Goal: Task Accomplishment & Management: Use online tool/utility

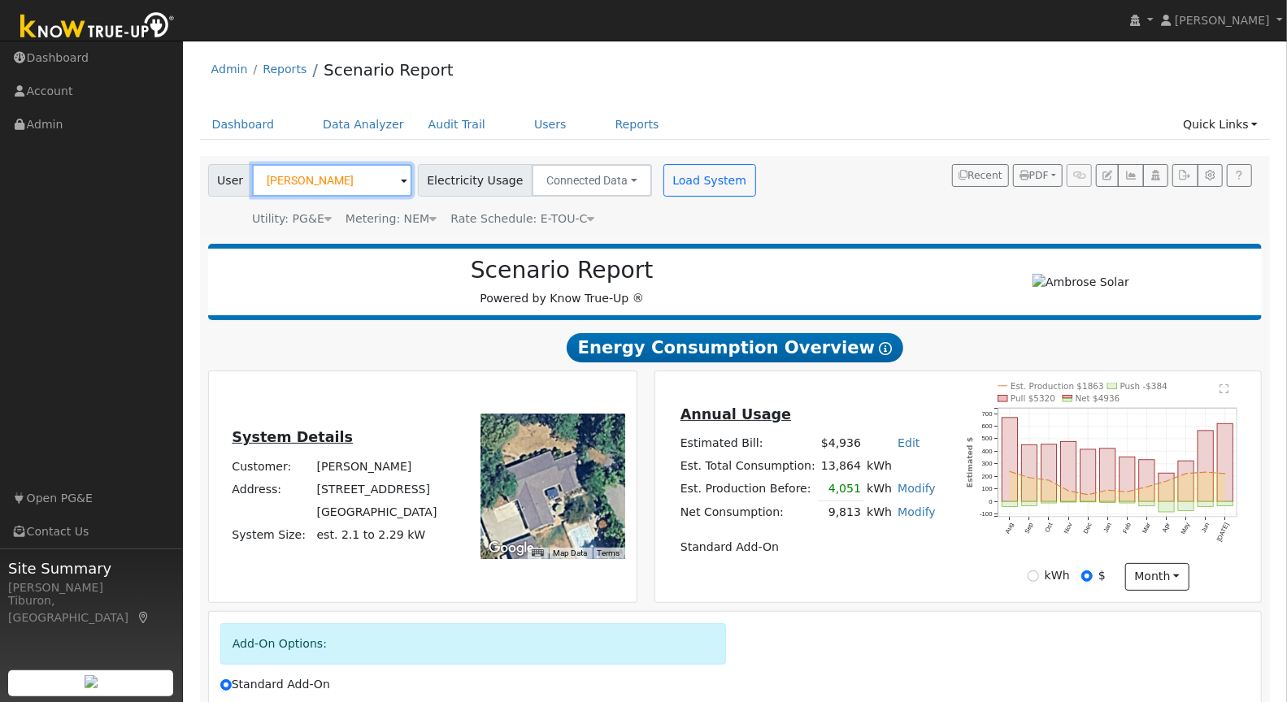
click at [296, 164] on input "[PERSON_NAME]" at bounding box center [332, 180] width 160 height 33
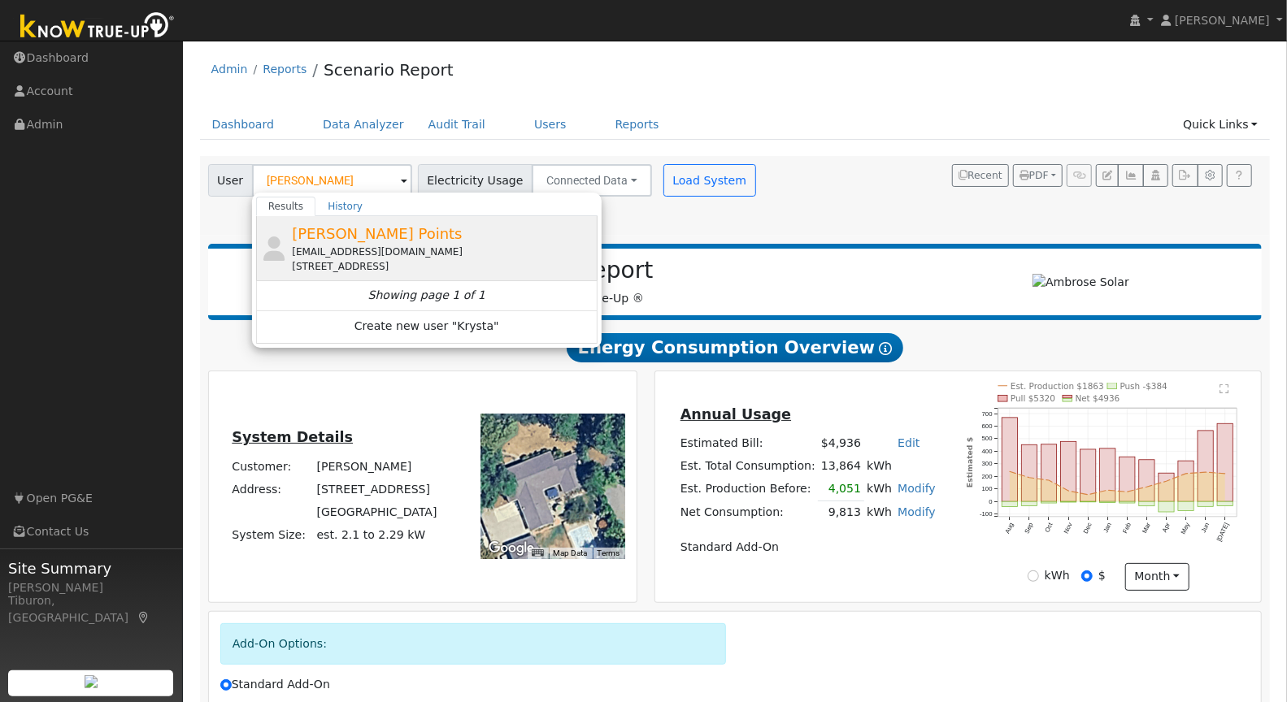
click at [346, 233] on span "[PERSON_NAME] Points" at bounding box center [377, 233] width 170 height 17
type input "[PERSON_NAME] Points"
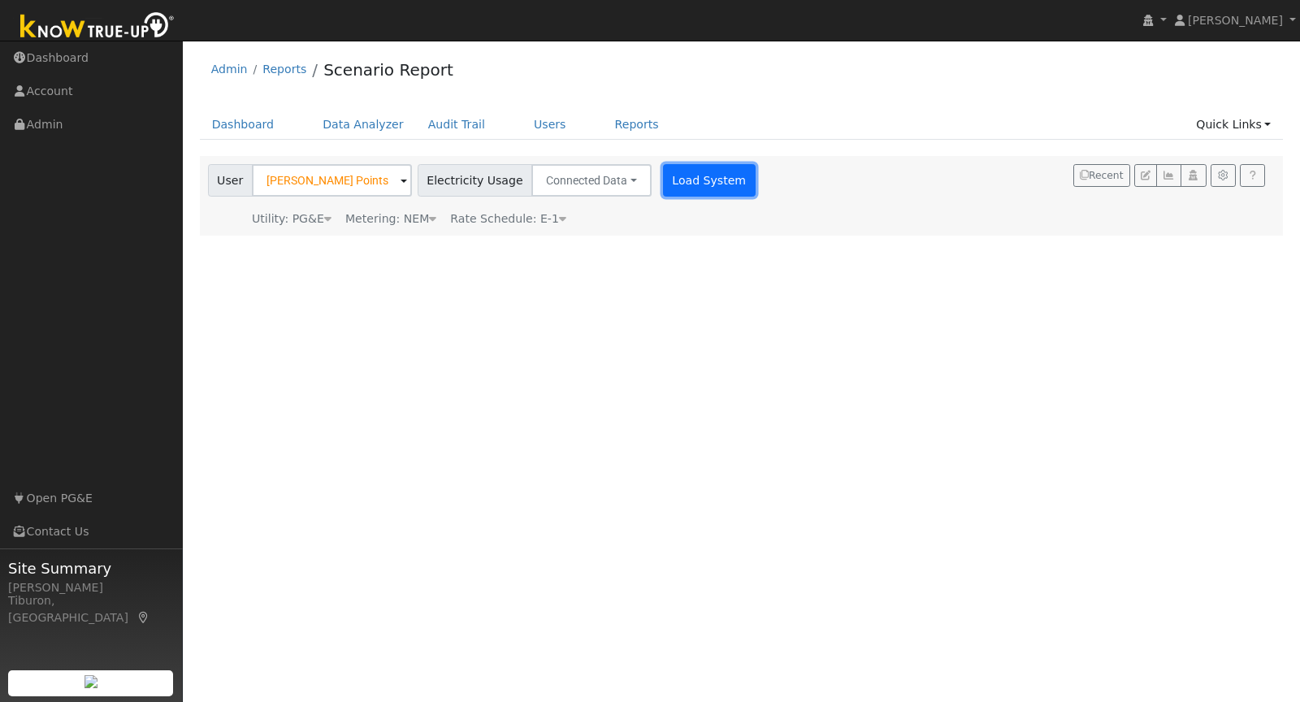
click at [695, 172] on button "Load System" at bounding box center [709, 180] width 93 height 33
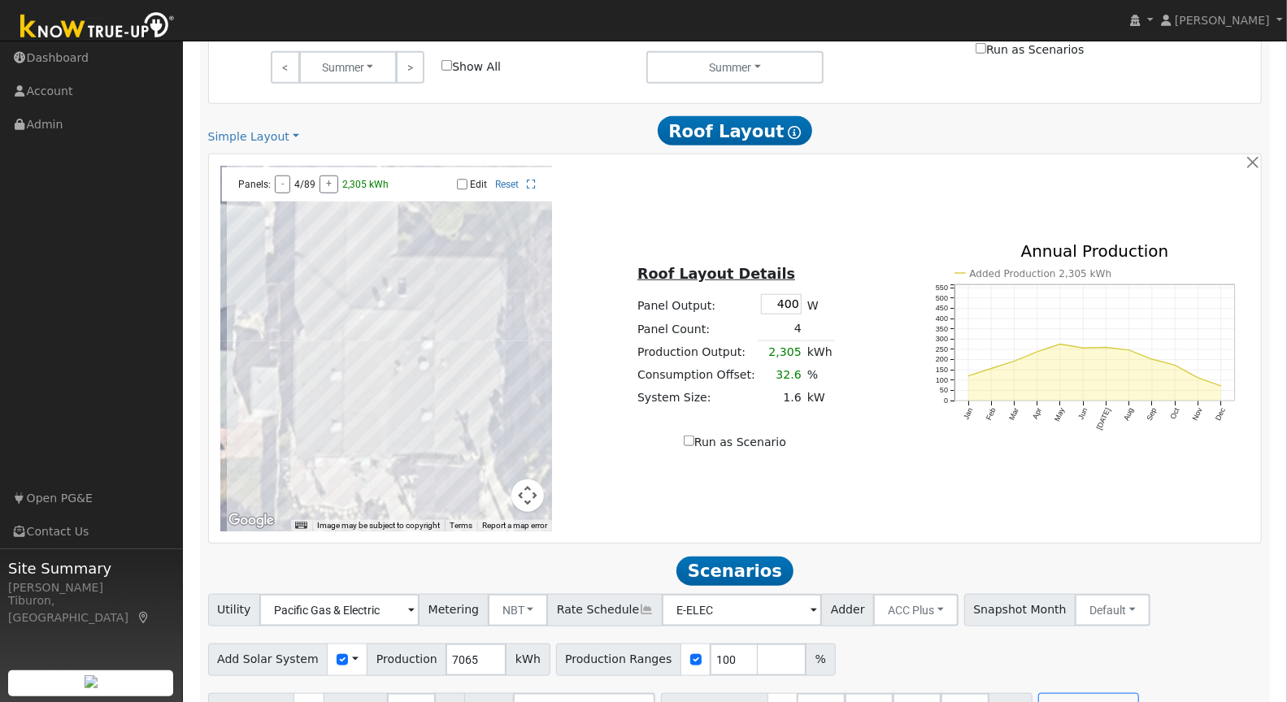
scroll to position [862, 0]
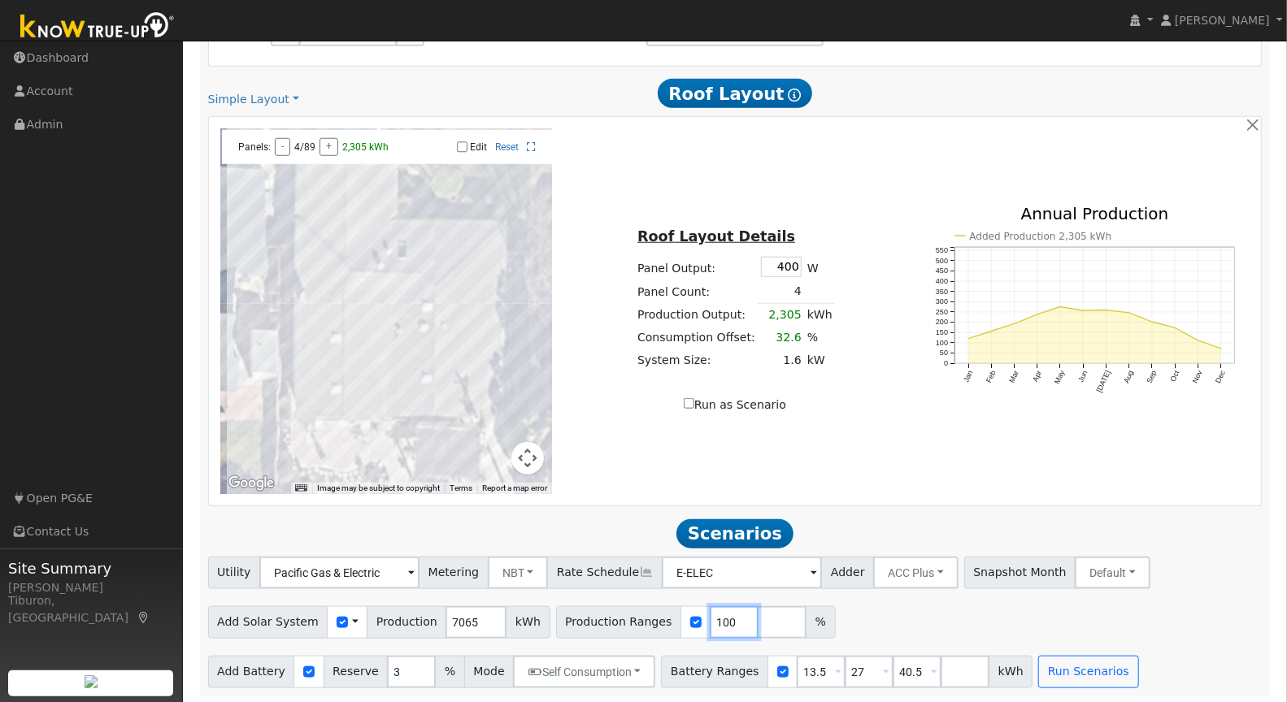
drag, startPoint x: 712, startPoint y: 618, endPoint x: 660, endPoint y: 610, distance: 52.6
click at [660, 610] on div "Production Ranges 100 %" at bounding box center [696, 622] width 280 height 33
type input "174"
drag, startPoint x: 901, startPoint y: 666, endPoint x: 862, endPoint y: 666, distance: 39.0
click at [862, 666] on div "Battery Ranges 13.5 Overrides Reserve % Mode None None Self Consumption Peak Sa…" at bounding box center [846, 672] width 371 height 33
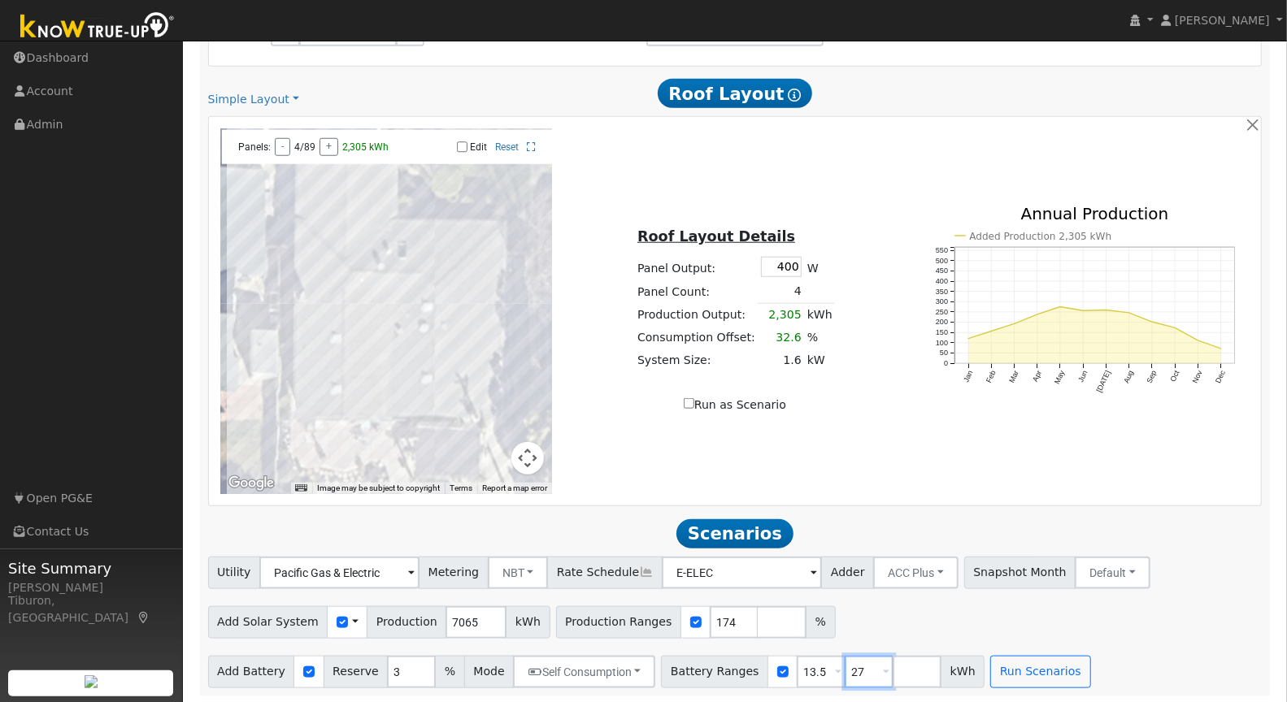
drag, startPoint x: 845, startPoint y: 667, endPoint x: 802, endPoint y: 667, distance: 43.1
click at [802, 667] on div "Battery Ranges 13.5 Overrides Reserve % Mode None None Self Consumption Peak Sa…" at bounding box center [822, 672] width 323 height 33
click at [970, 672] on button "Run Scenarios" at bounding box center [992, 672] width 100 height 33
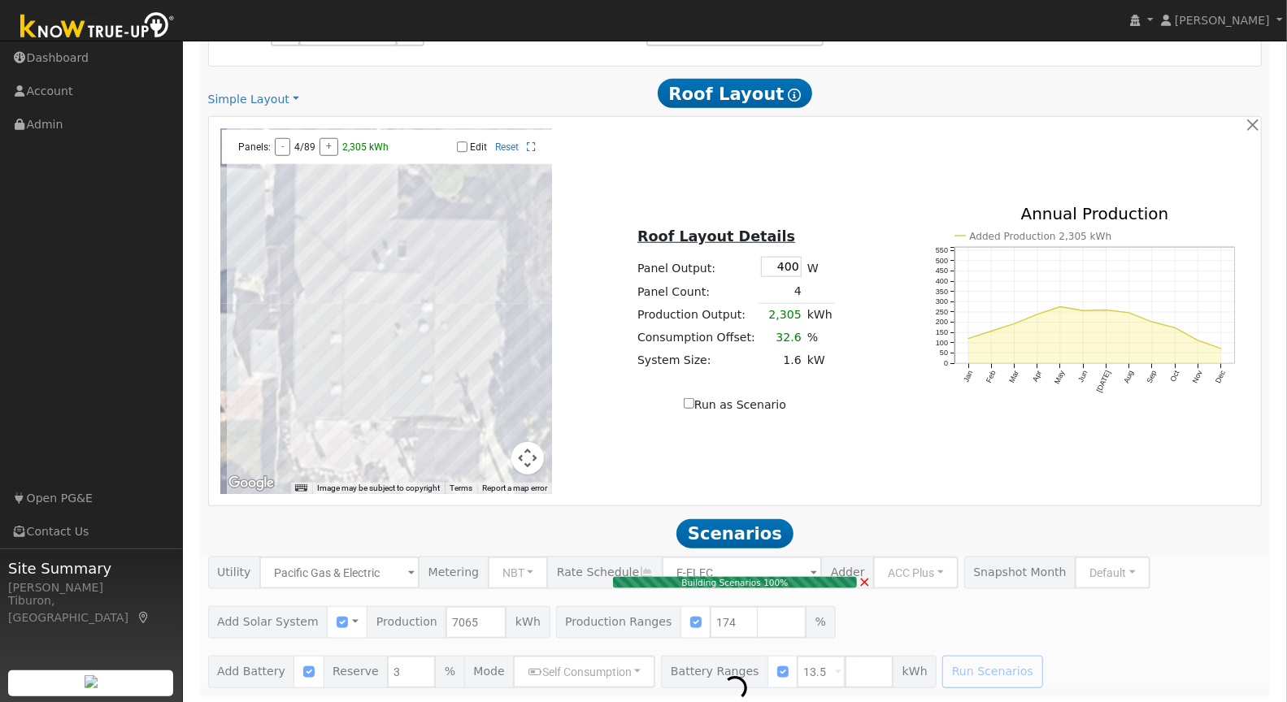
type input "8.2"
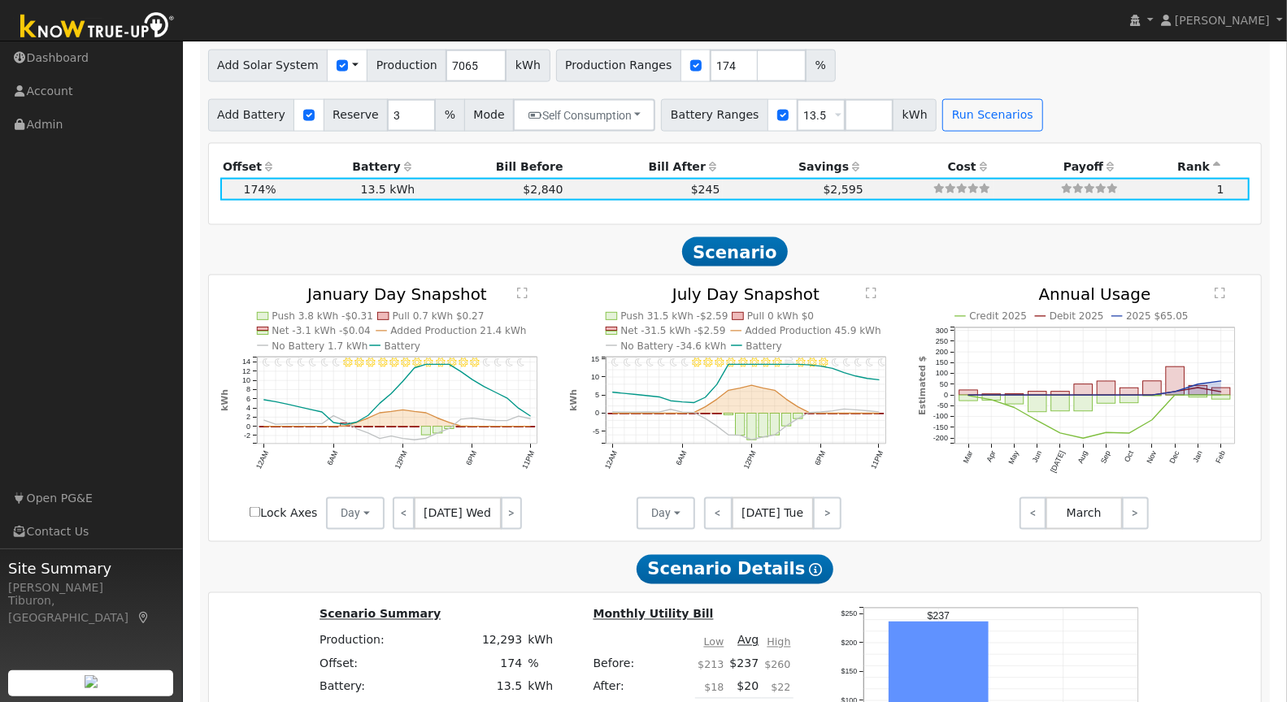
scroll to position [1402, 0]
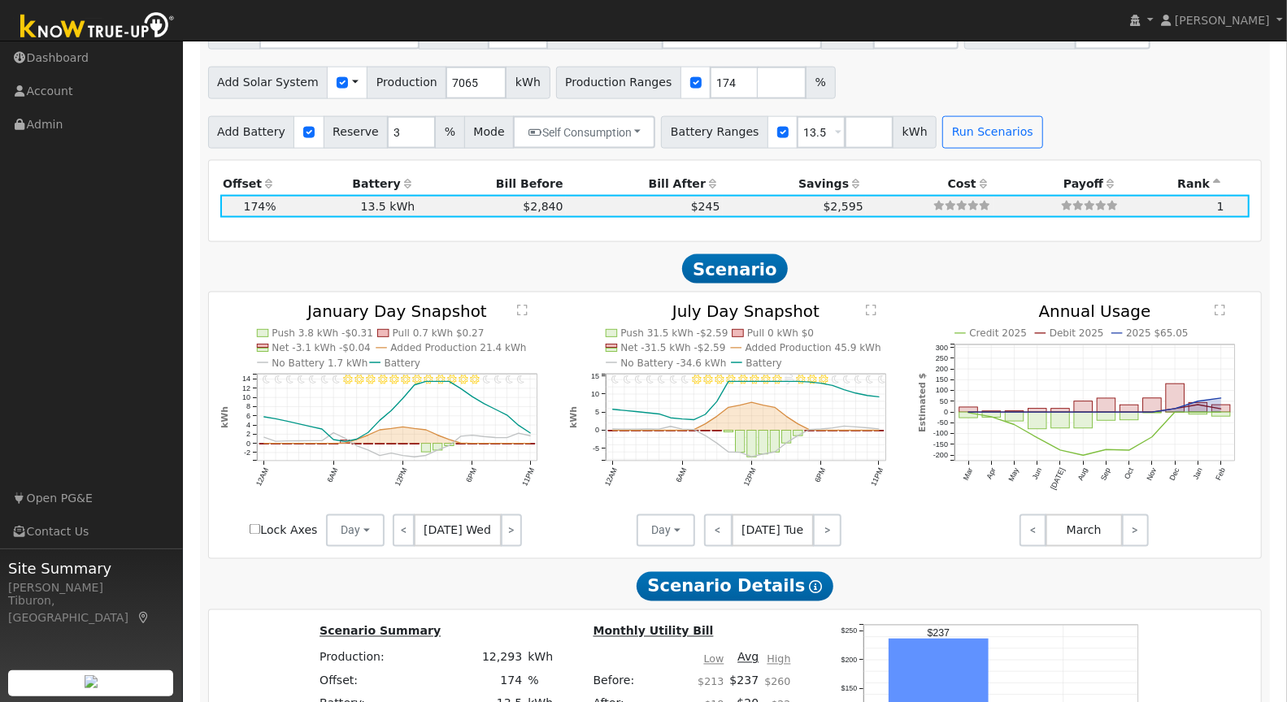
click at [523, 306] on text "" at bounding box center [522, 311] width 11 height 12
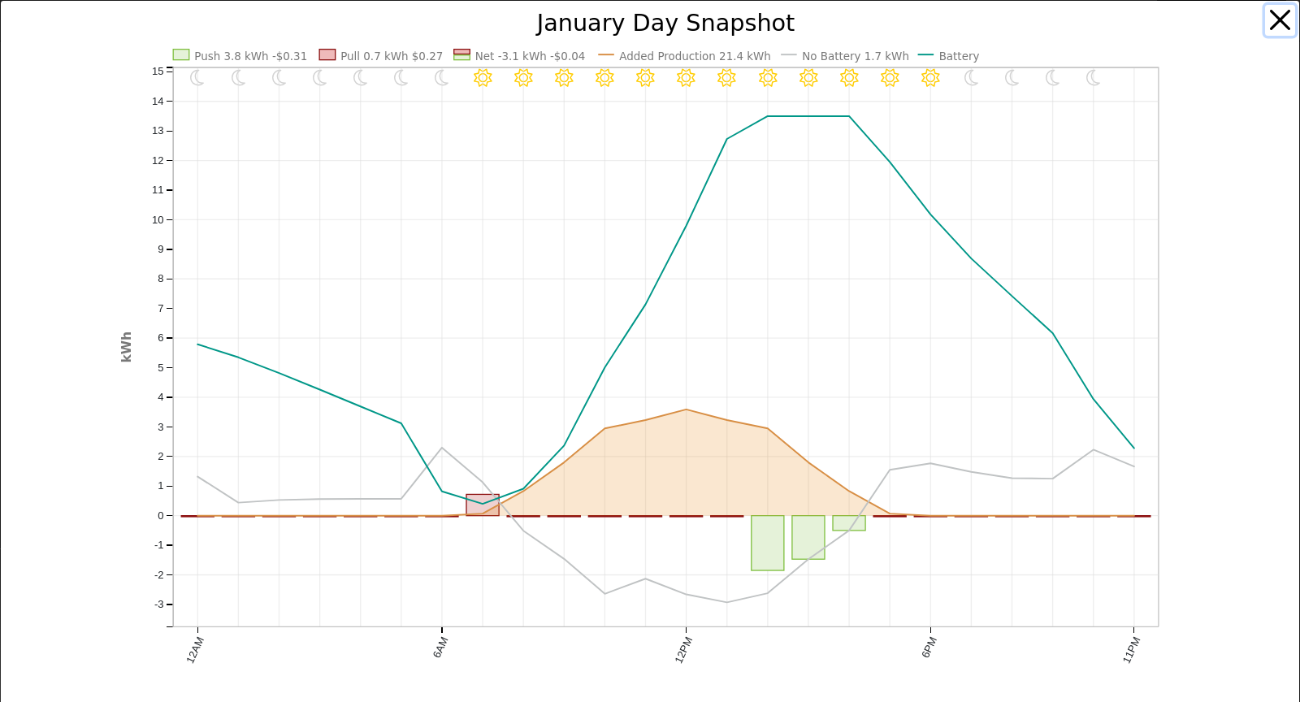
click at [1269, 24] on button "button" at bounding box center [1280, 20] width 31 height 31
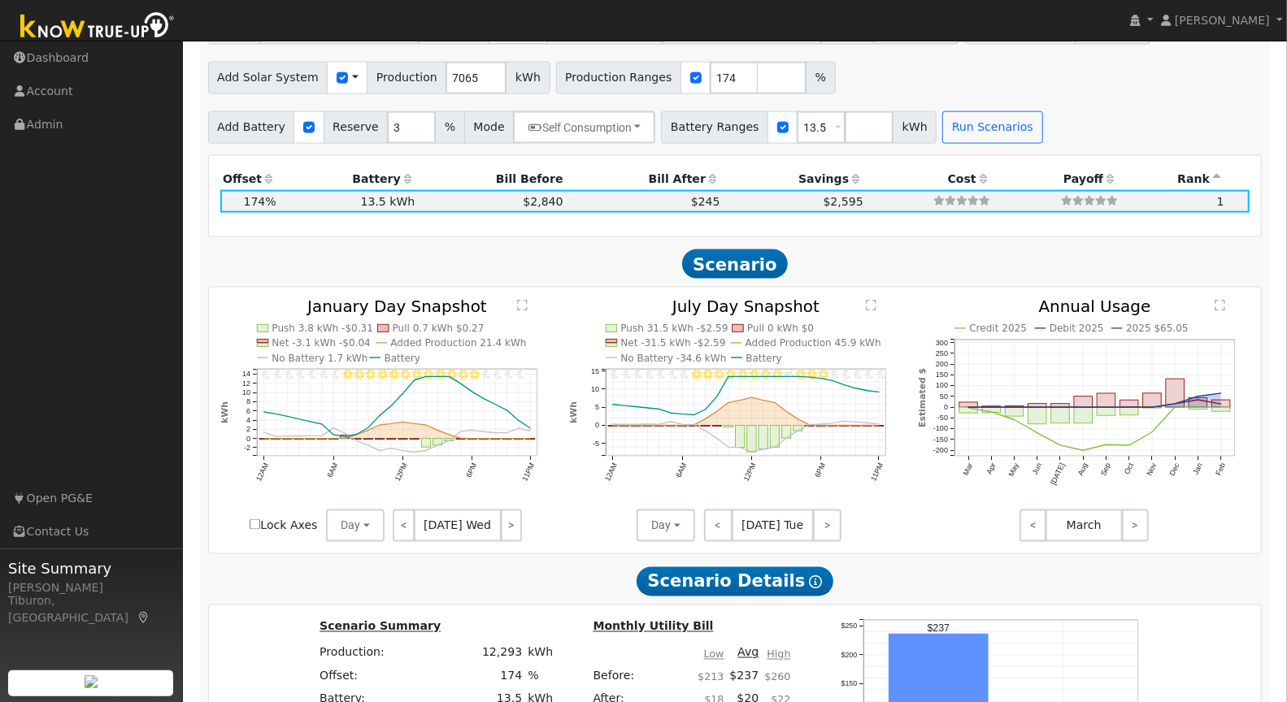
click at [874, 302] on text "" at bounding box center [871, 306] width 11 height 12
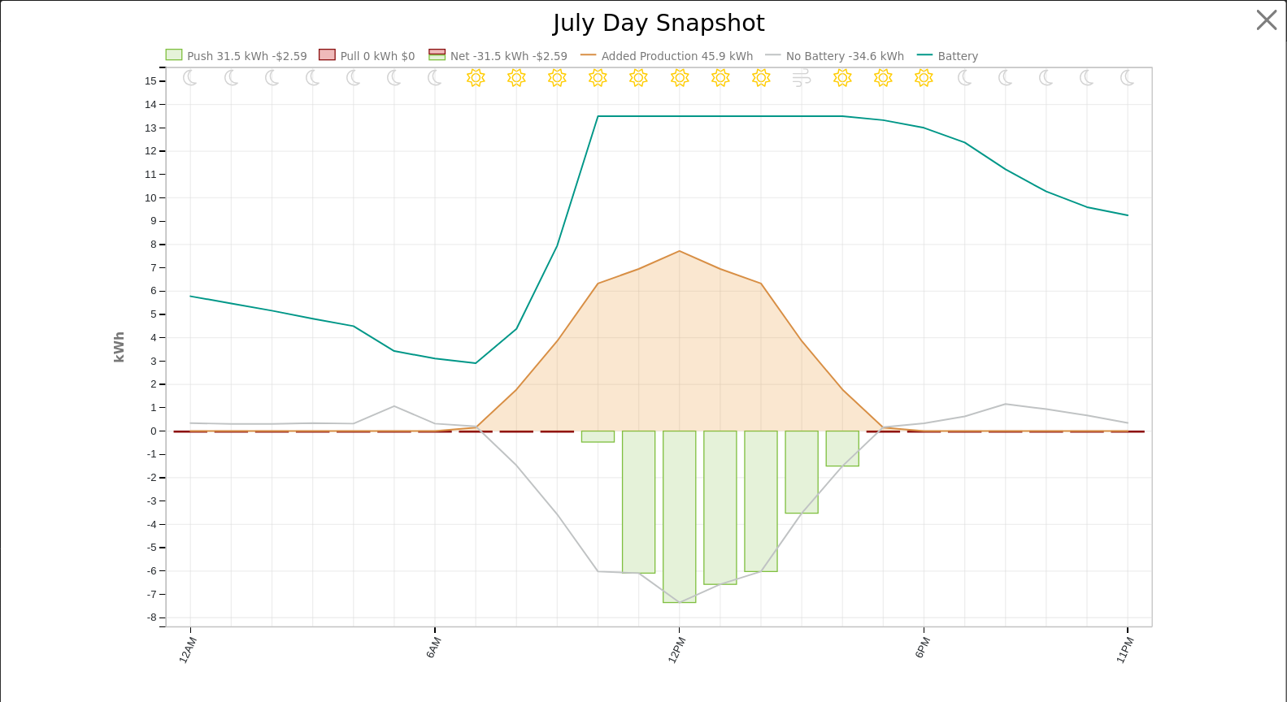
scroll to position [1412, 0]
click at [1275, 15] on button "button" at bounding box center [1280, 20] width 31 height 31
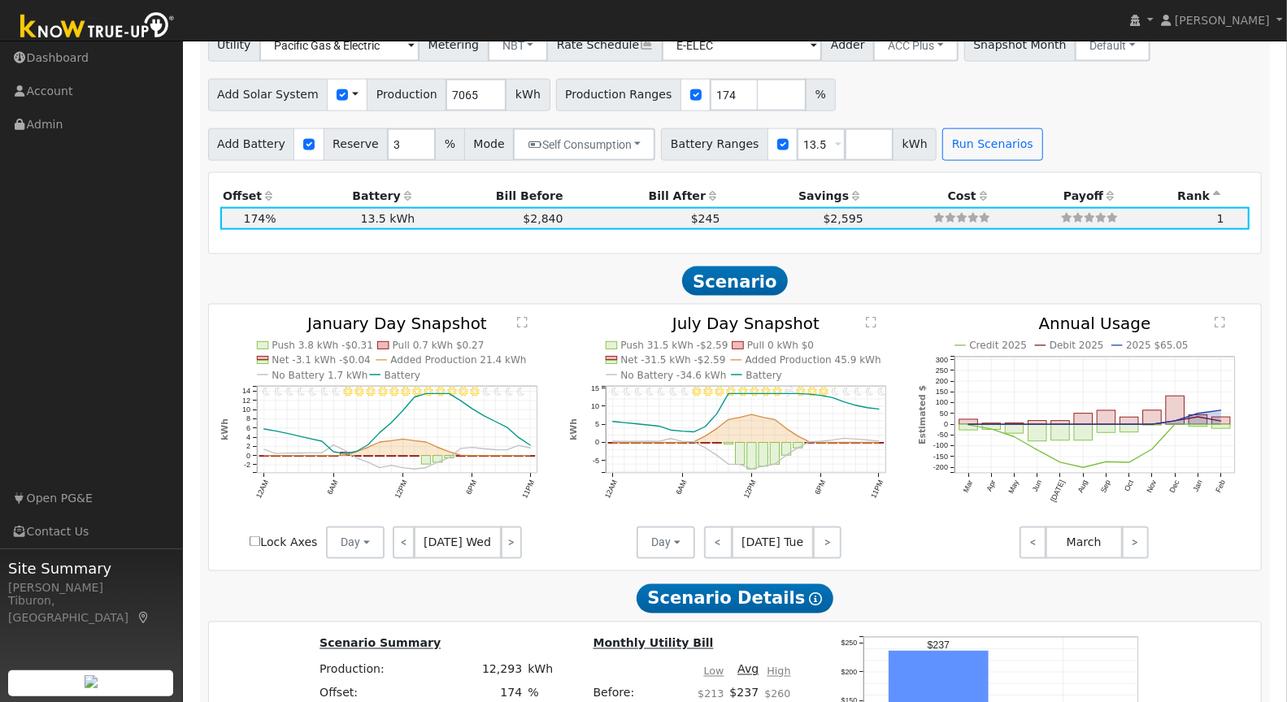
scroll to position [1354, 0]
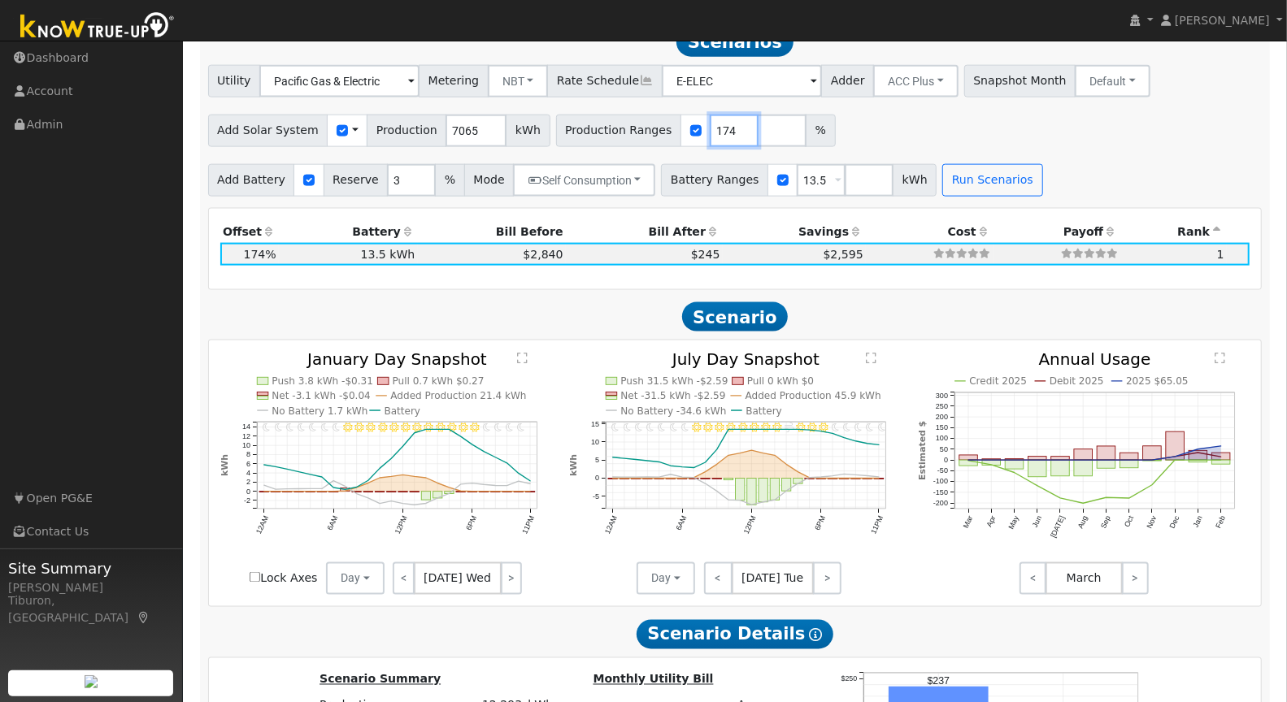
click at [711, 128] on input "174" at bounding box center [733, 131] width 49 height 33
type input "174.24"
click at [963, 182] on button "Run Scenarios" at bounding box center [992, 180] width 100 height 33
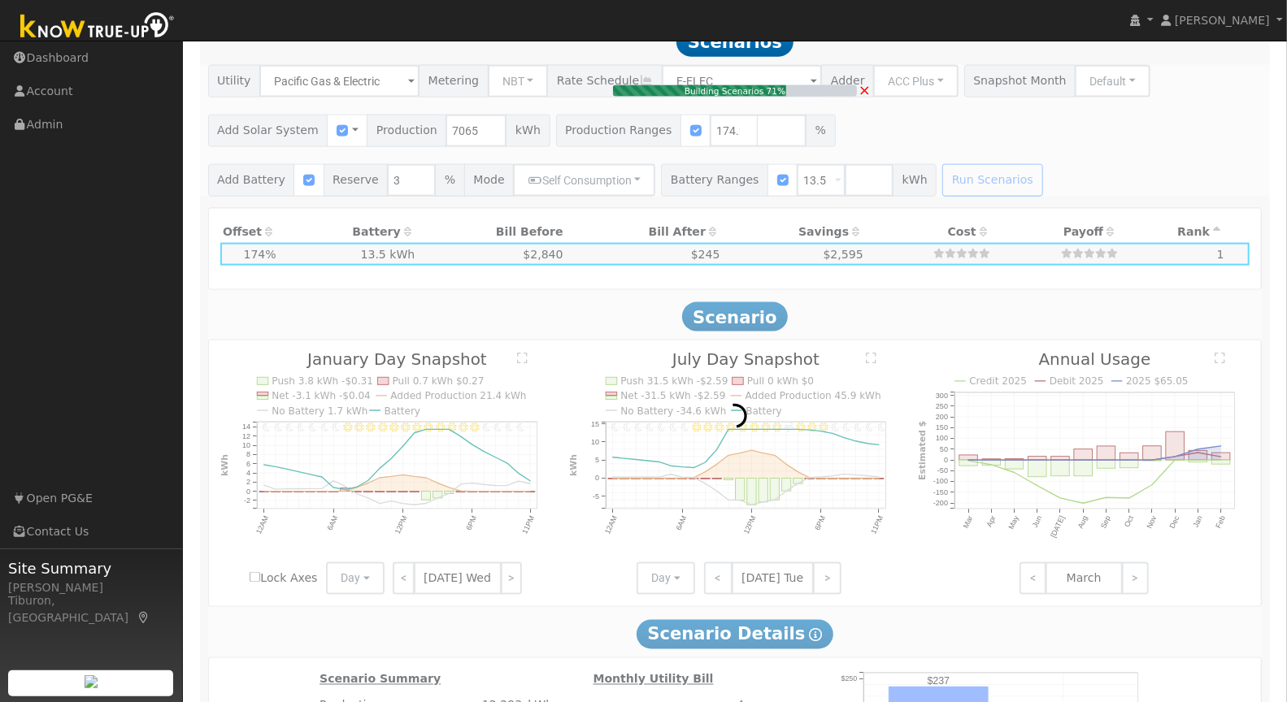
type input "$28,723"
type input "$13,477"
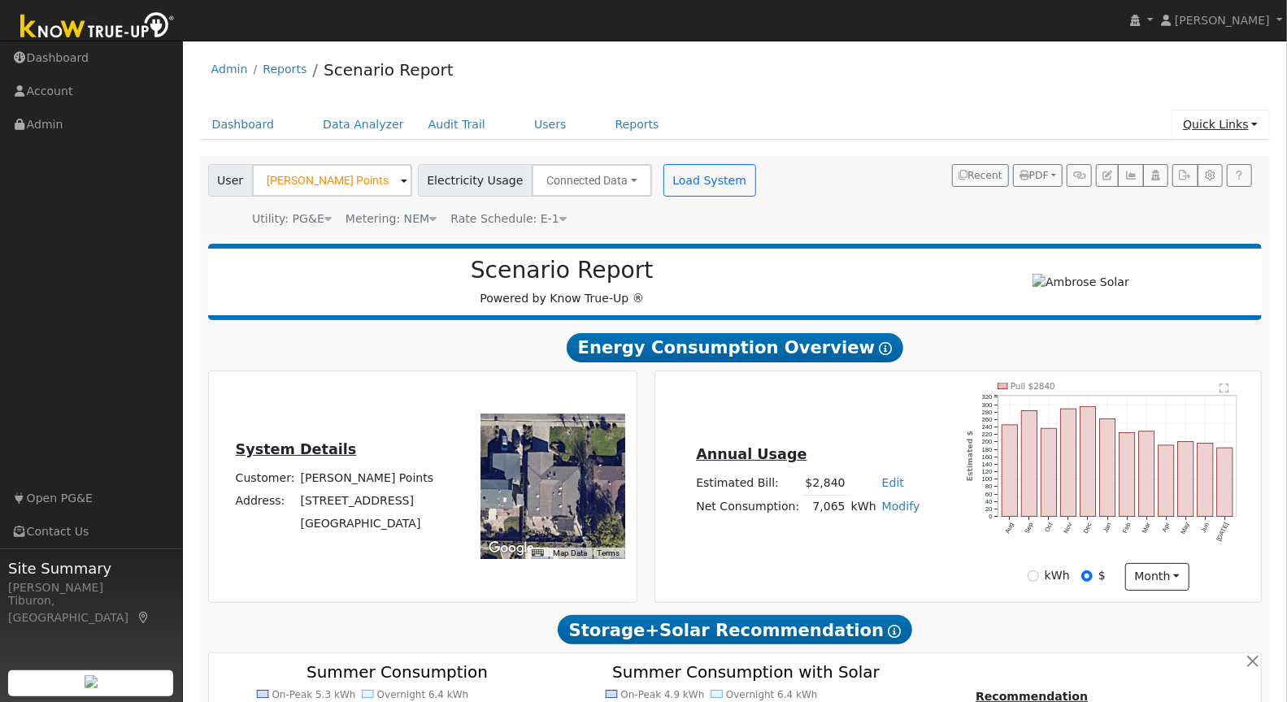
click at [1212, 119] on link "Quick Links" at bounding box center [1219, 125] width 99 height 30
click at [1189, 156] on link "Quick Add" at bounding box center [1186, 158] width 165 height 23
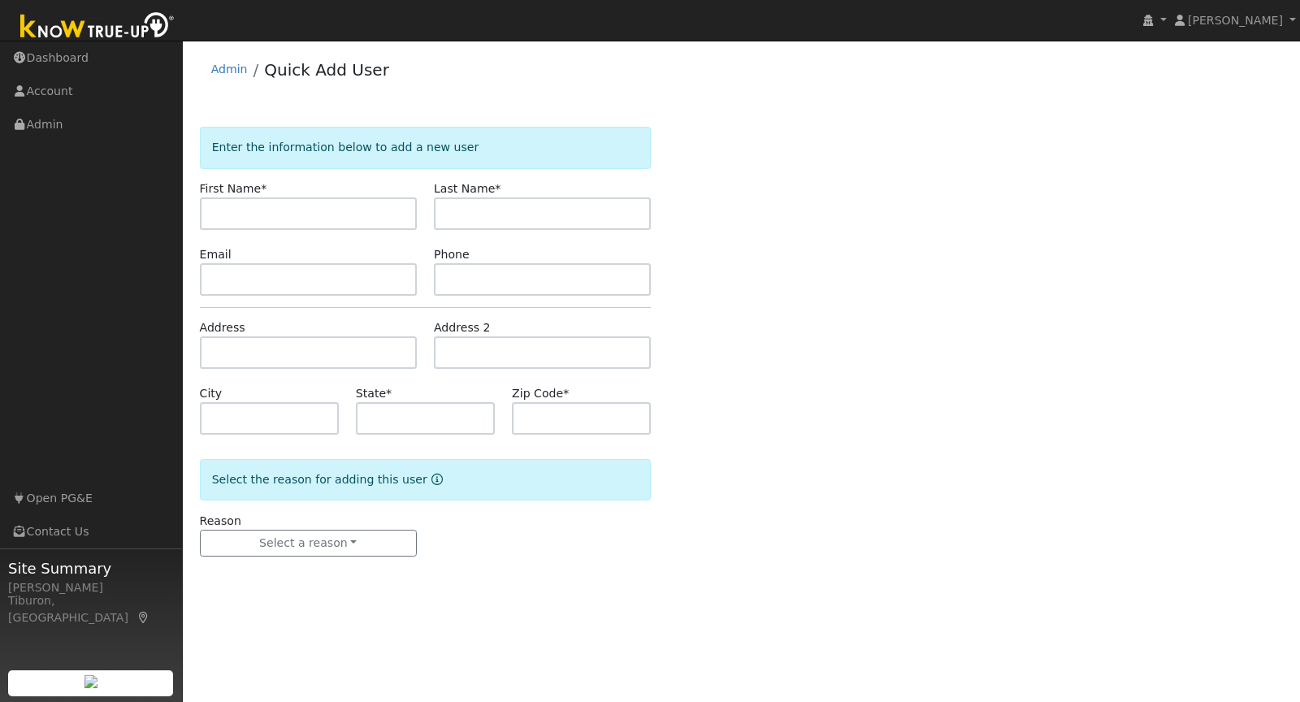
click at [245, 206] on input "text" at bounding box center [308, 213] width 217 height 33
type input "Cody"
type input "White"
click at [258, 361] on input "text" at bounding box center [308, 352] width 217 height 33
click at [258, 355] on input "text" at bounding box center [308, 352] width 217 height 33
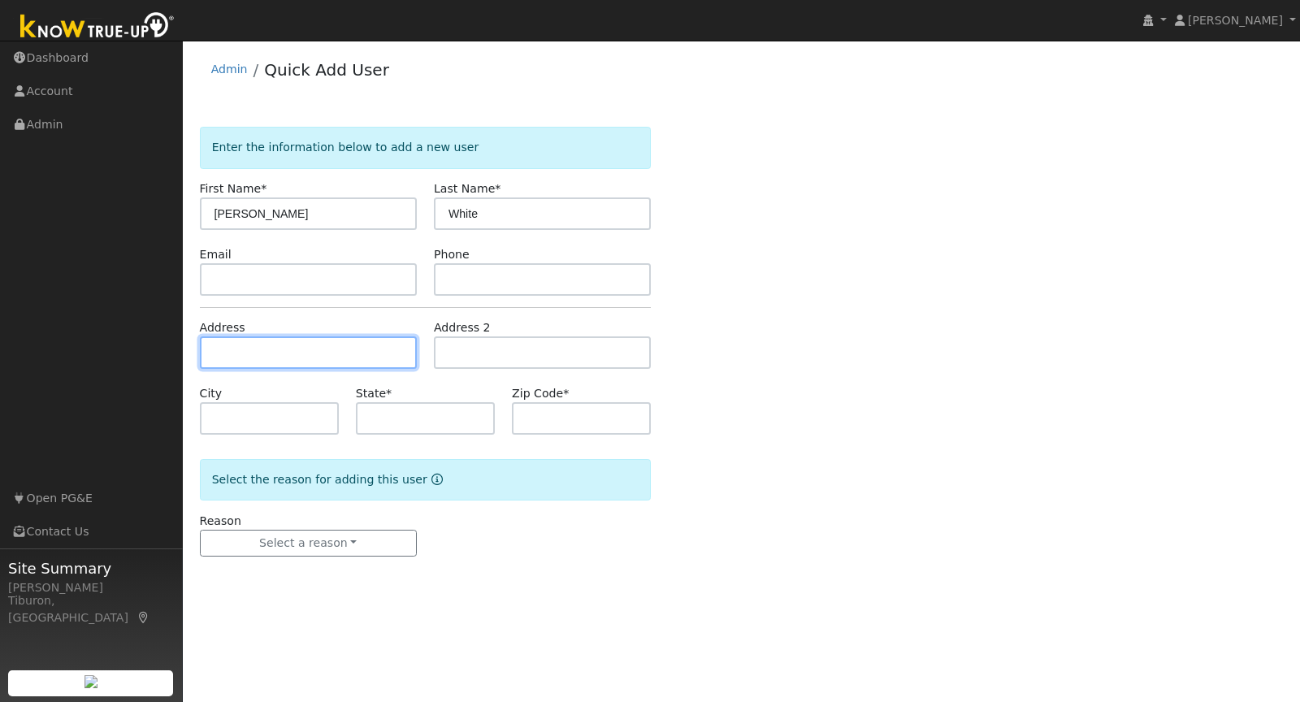
paste input "8705 Big Oak Valley Rd, Smartsville, CA 95977"
type input "8705 Big Oak Valley Road"
type input "Smartsville"
type input "CA"
type input "95977"
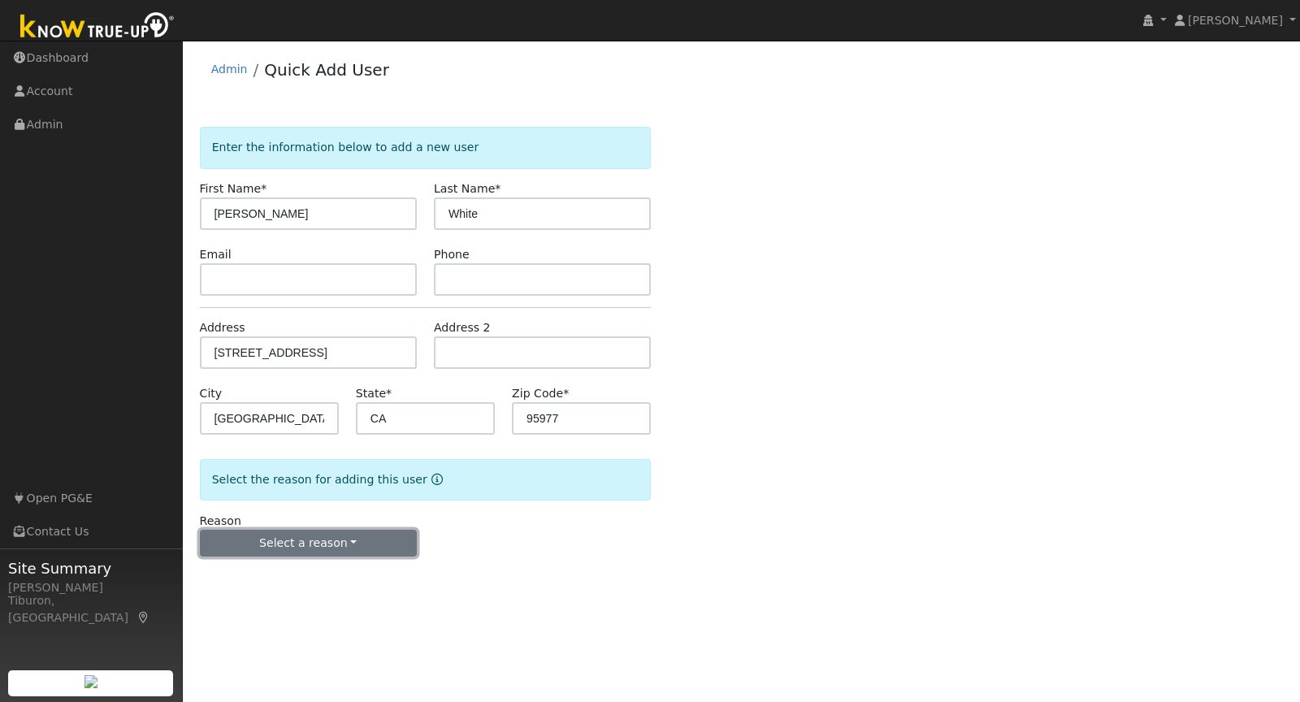
click at [350, 543] on button "Select a reason" at bounding box center [308, 544] width 217 height 28
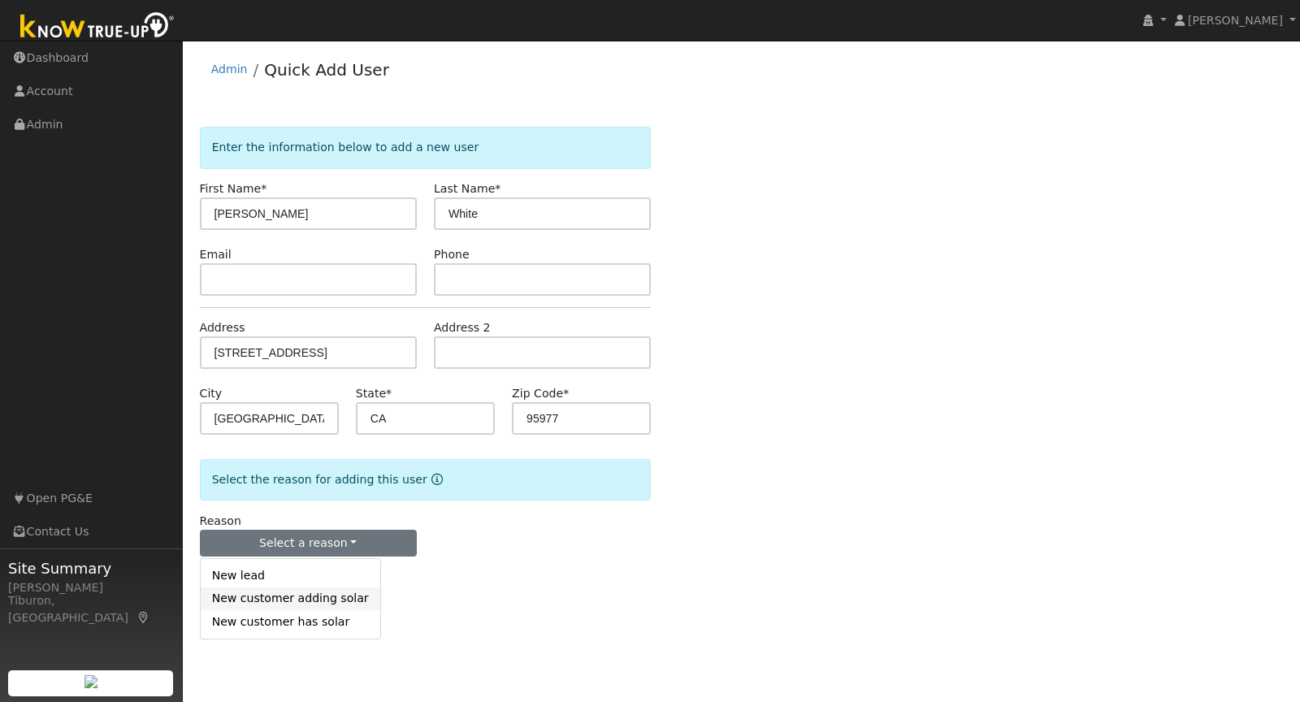
click at [270, 597] on link "New customer adding solar" at bounding box center [291, 599] width 180 height 23
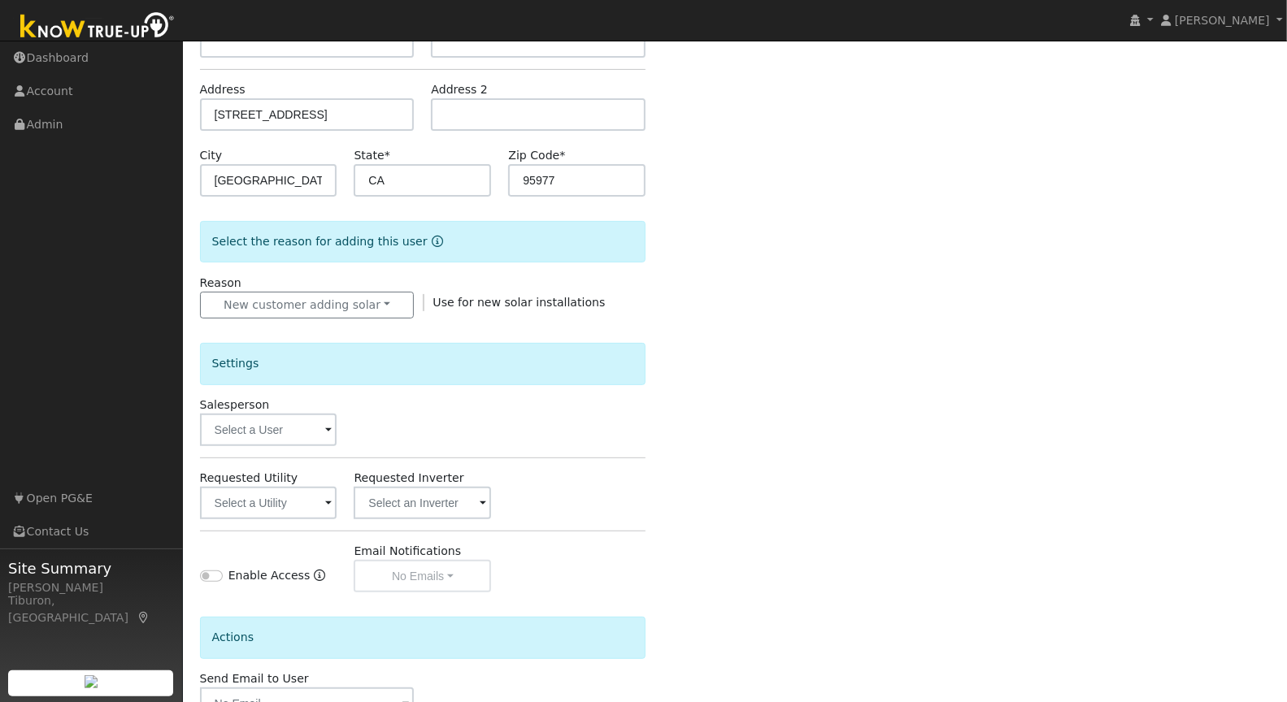
scroll to position [343, 0]
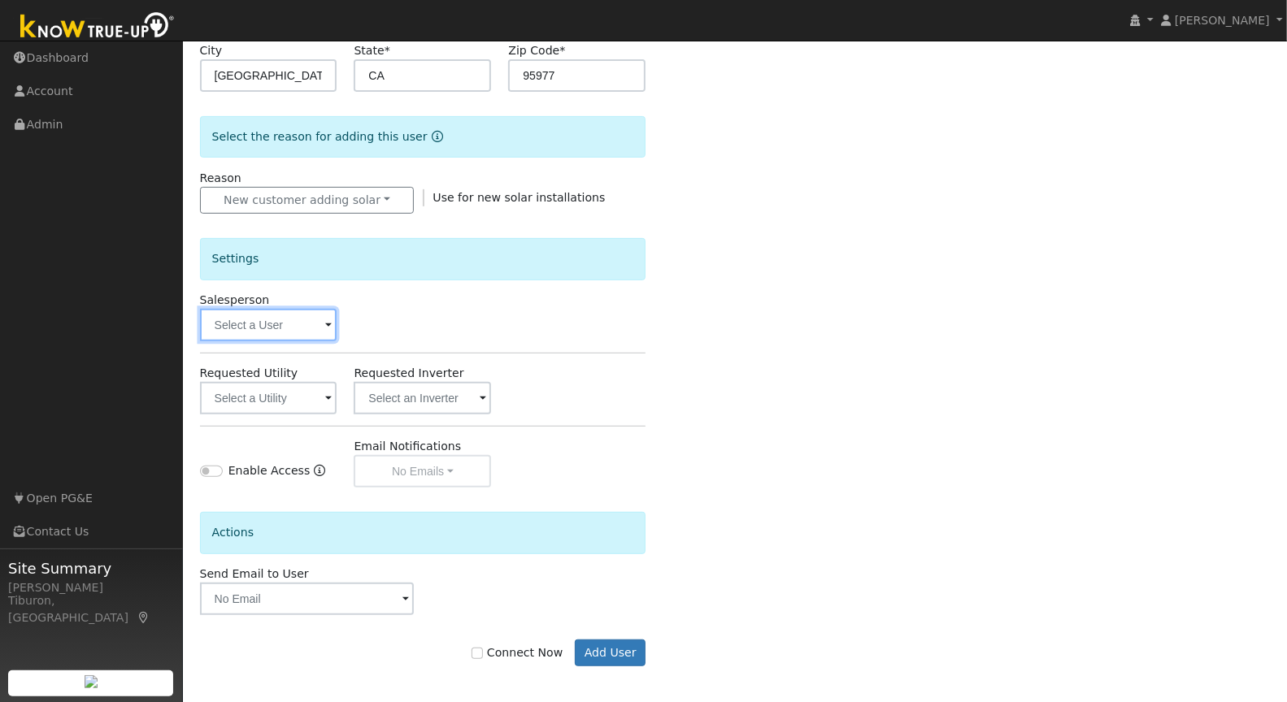
click at [241, 320] on input "text" at bounding box center [268, 325] width 137 height 33
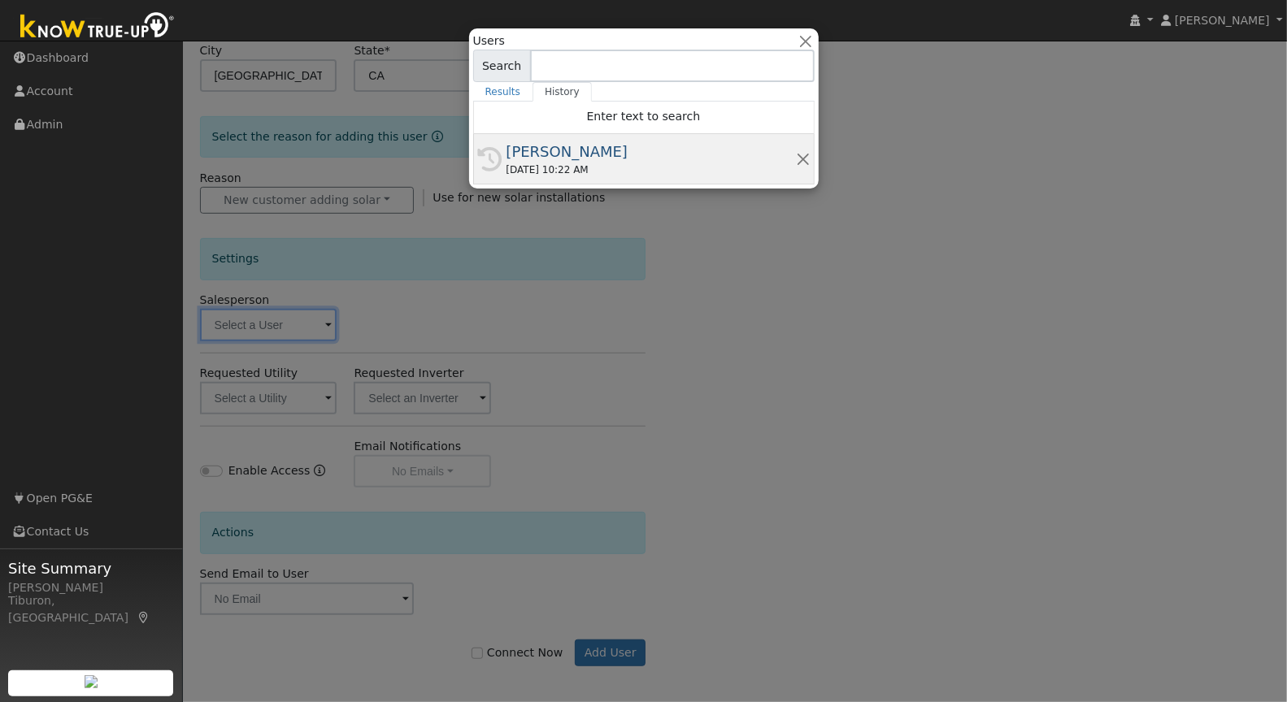
click at [598, 163] on div "08/15/2025 10:22 AM" at bounding box center [650, 170] width 289 height 15
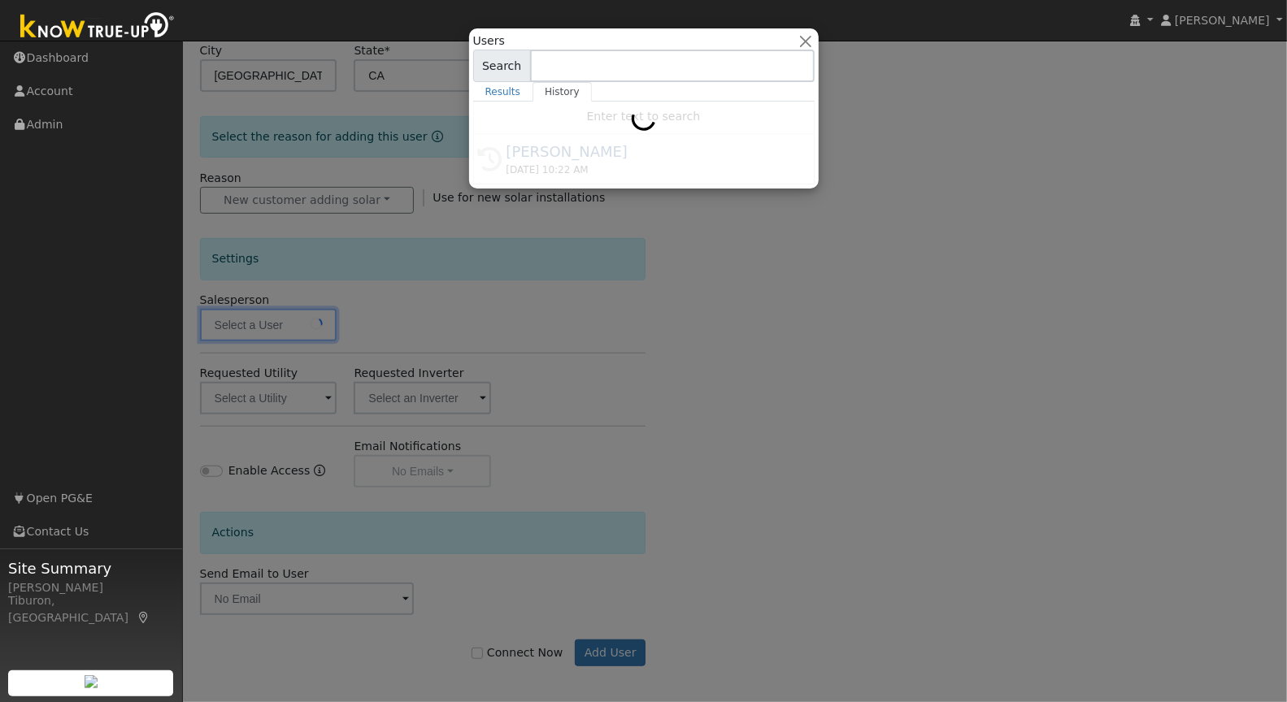
type input "[PERSON_NAME]"
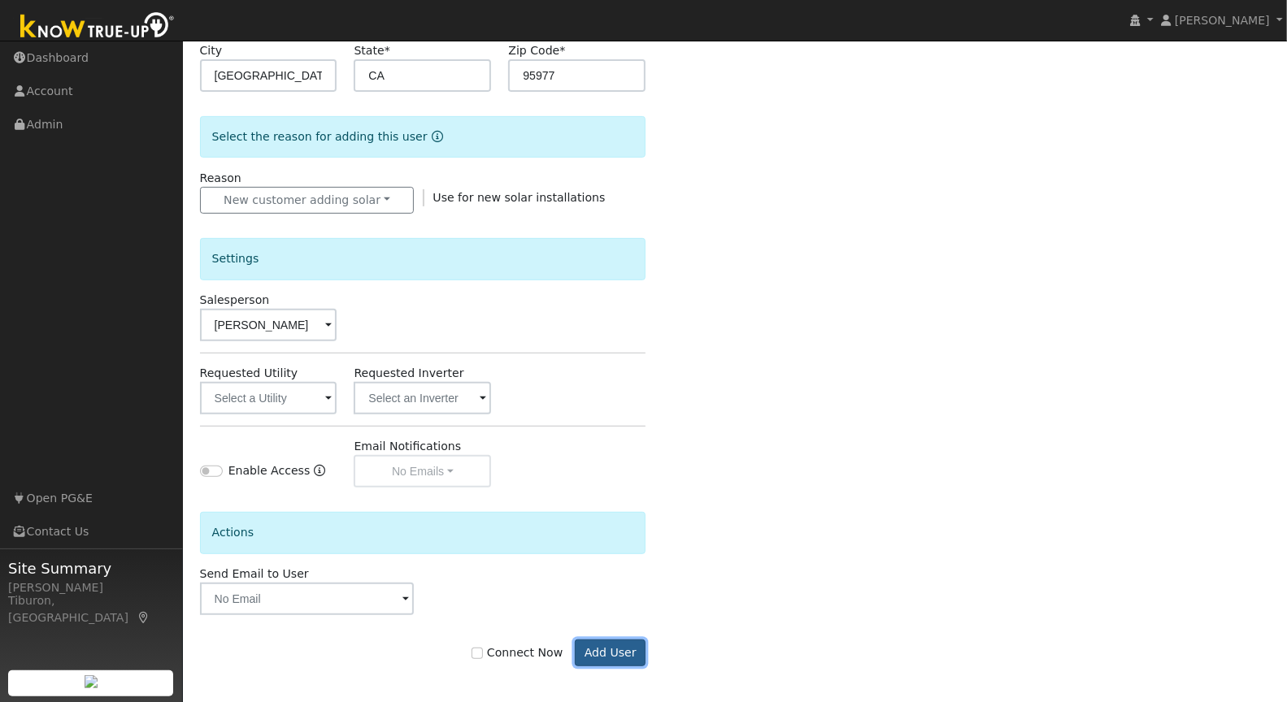
click at [616, 645] on button "Add User" at bounding box center [610, 654] width 71 height 28
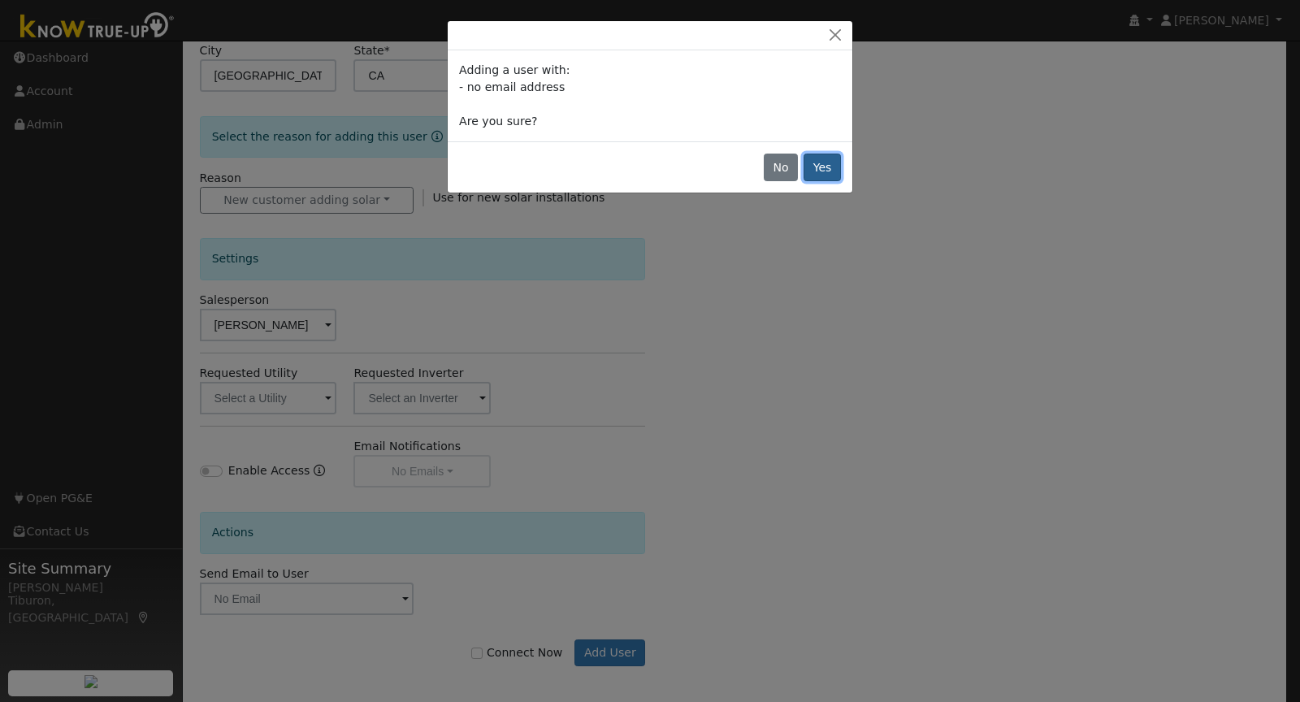
click at [826, 165] on button "Yes" at bounding box center [822, 168] width 37 height 28
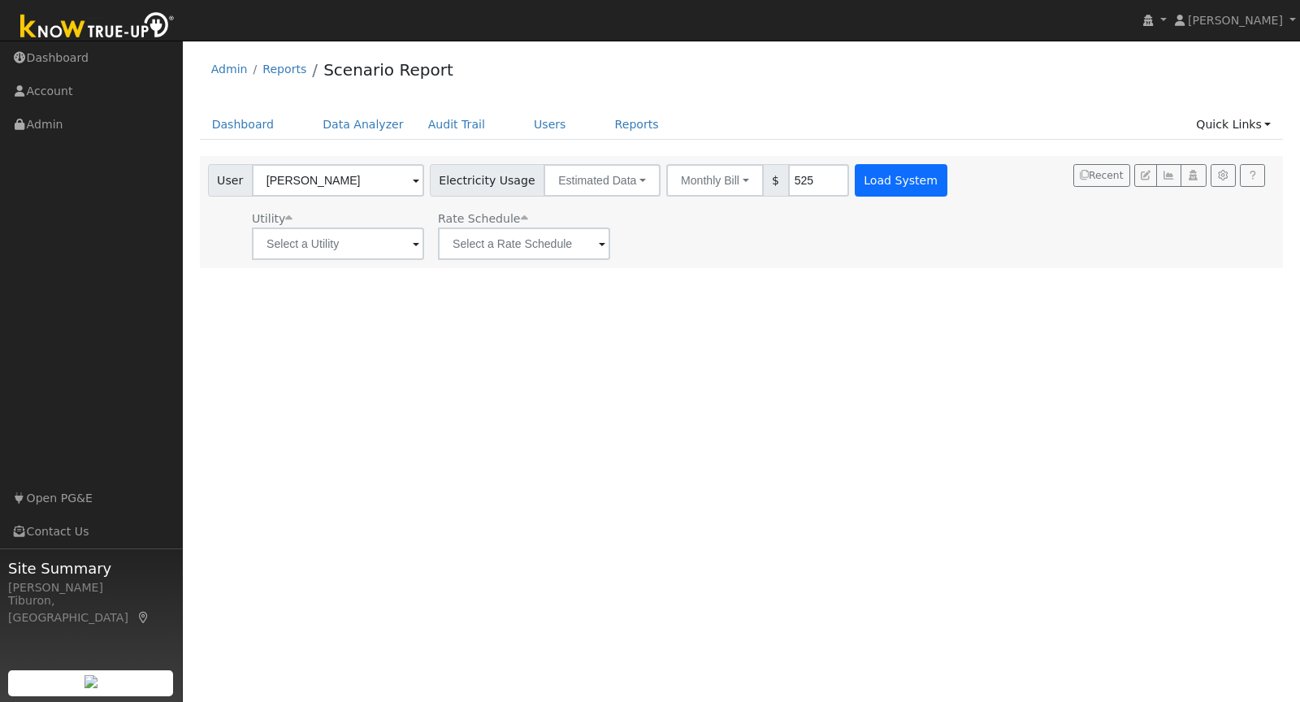
type input "525"
click at [876, 172] on button "Load System" at bounding box center [901, 180] width 93 height 33
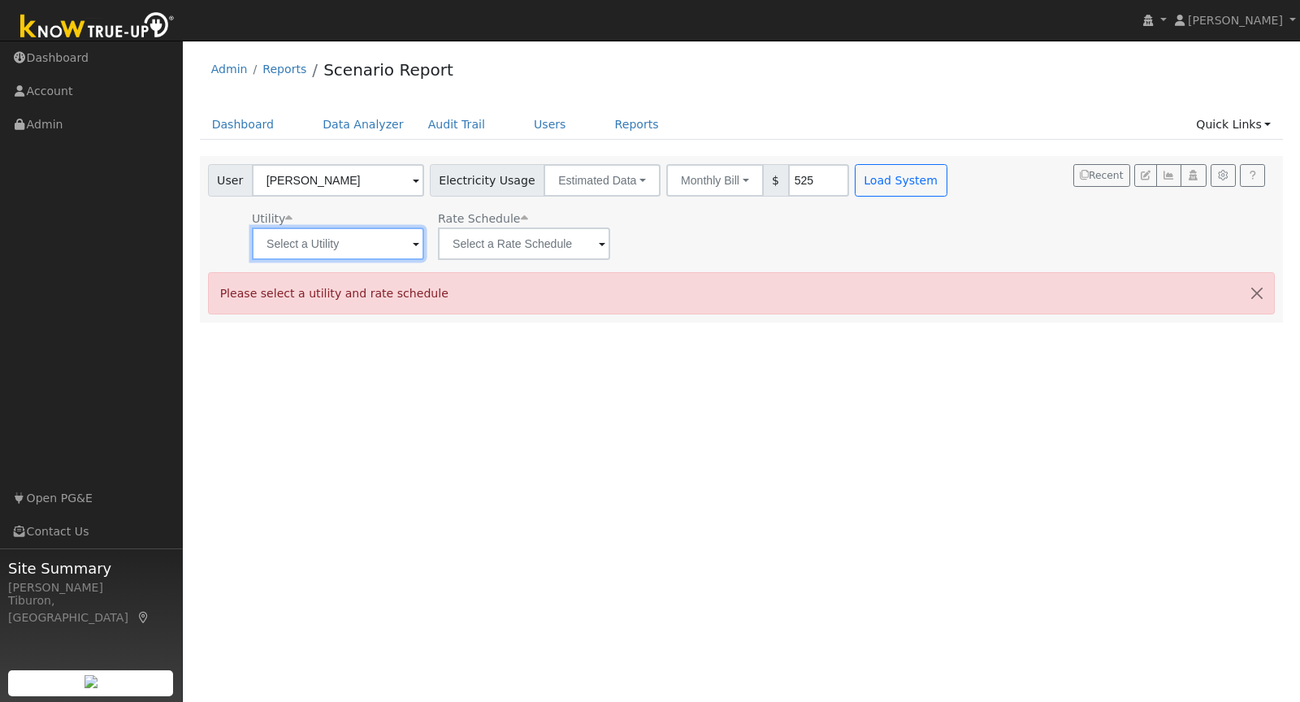
click at [278, 234] on input "text" at bounding box center [338, 244] width 172 height 33
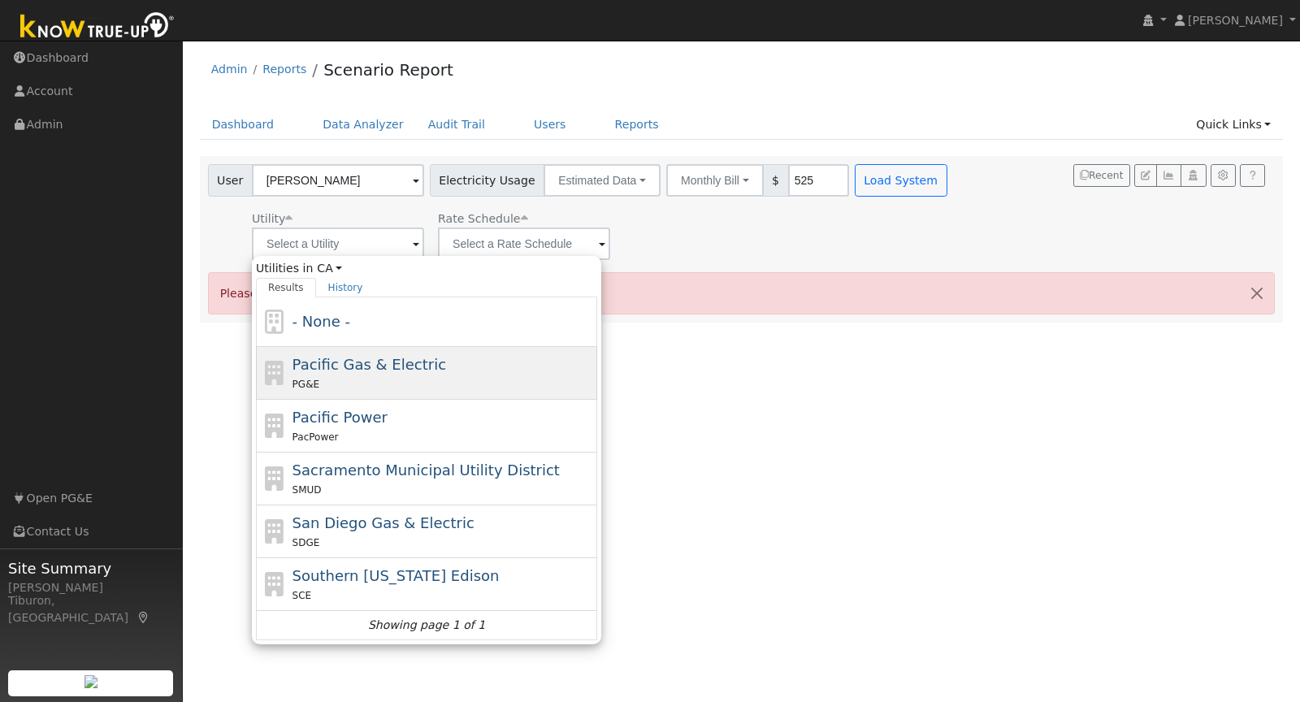
click at [310, 380] on span "PG&E" at bounding box center [306, 384] width 27 height 11
type input "Pacific Gas & Electric"
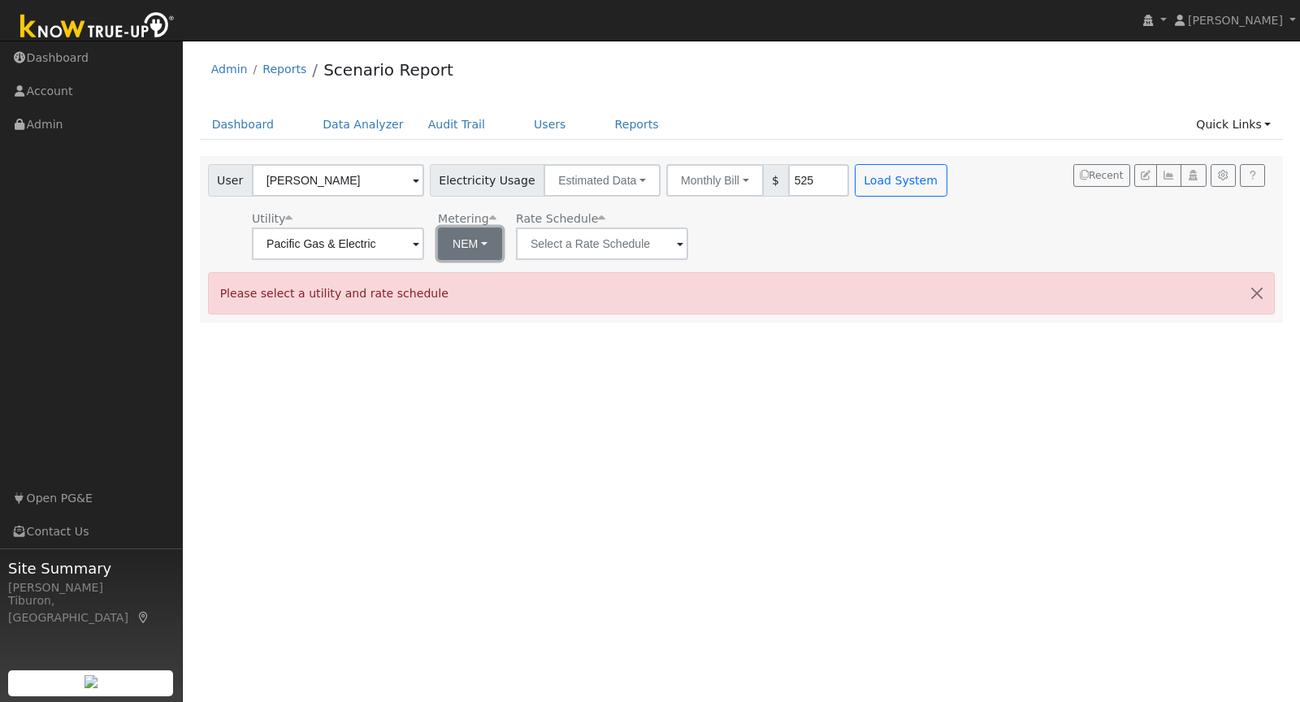
click at [454, 239] on button "NEM" at bounding box center [470, 244] width 64 height 33
click at [461, 306] on link "NBT" at bounding box center [475, 303] width 113 height 23
type input "E-ELEC"
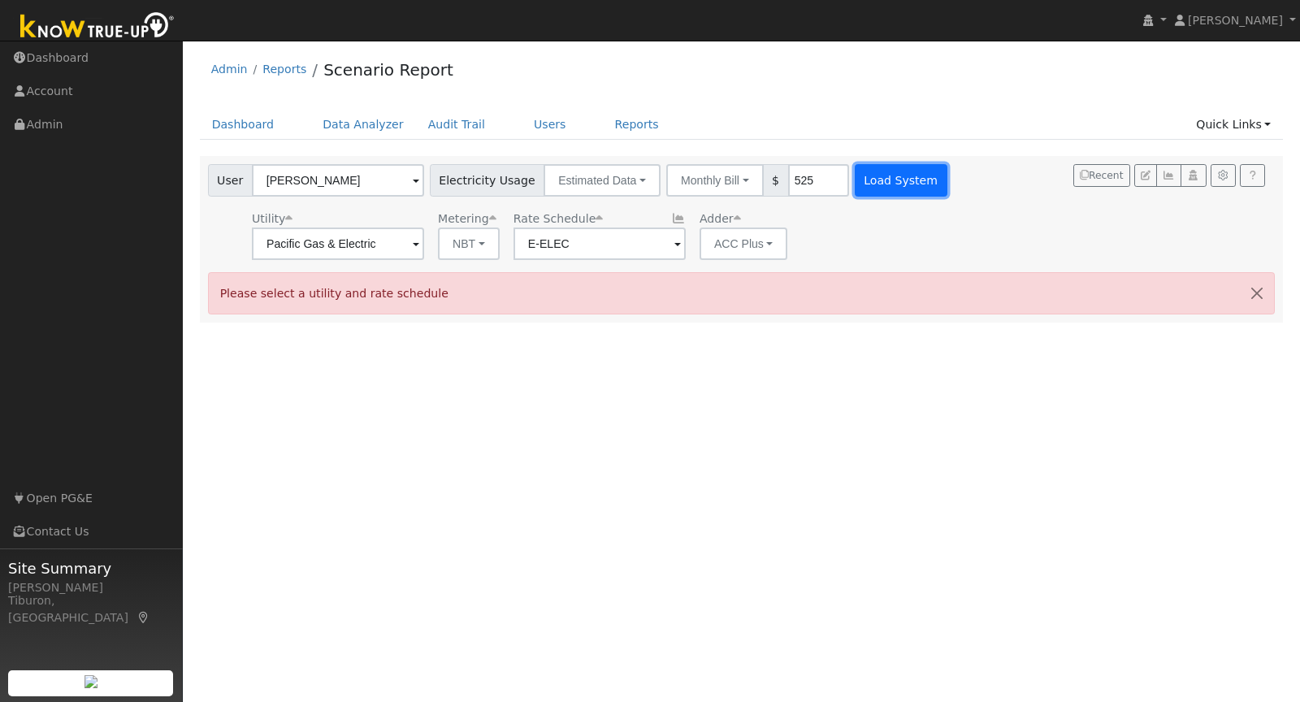
click at [892, 169] on button "Load System" at bounding box center [901, 180] width 93 height 33
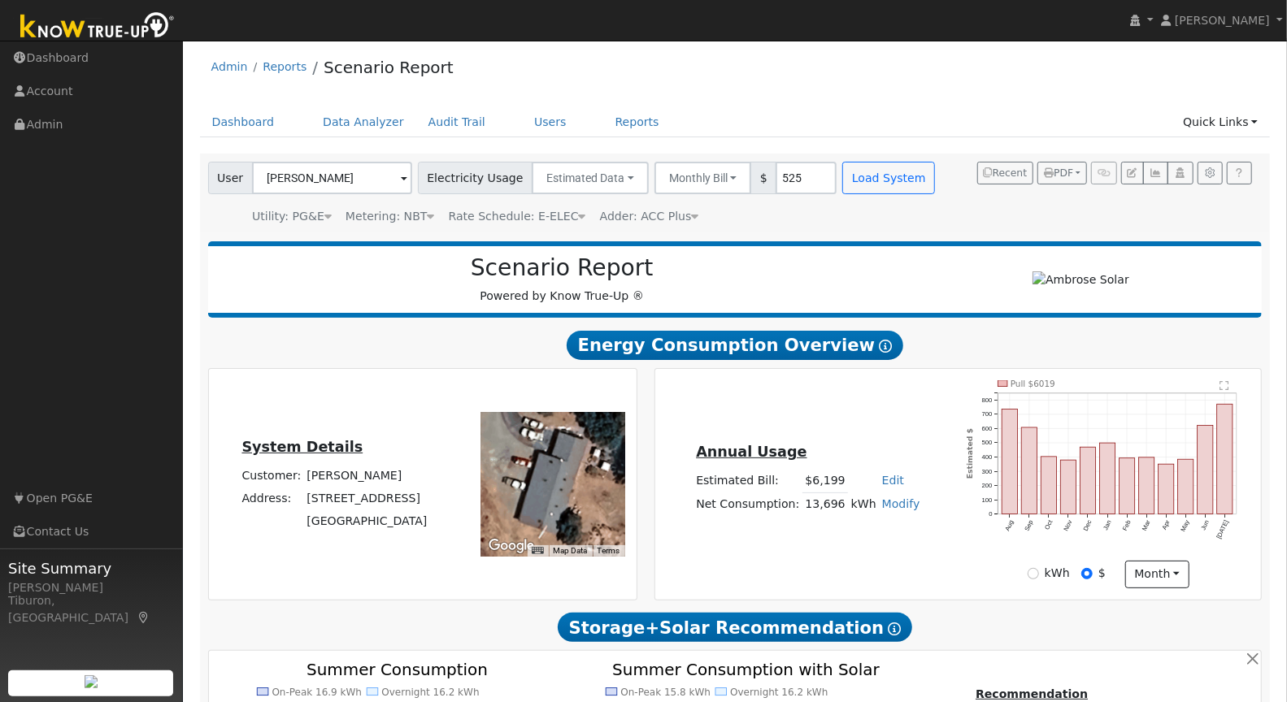
scroll to position [3, 0]
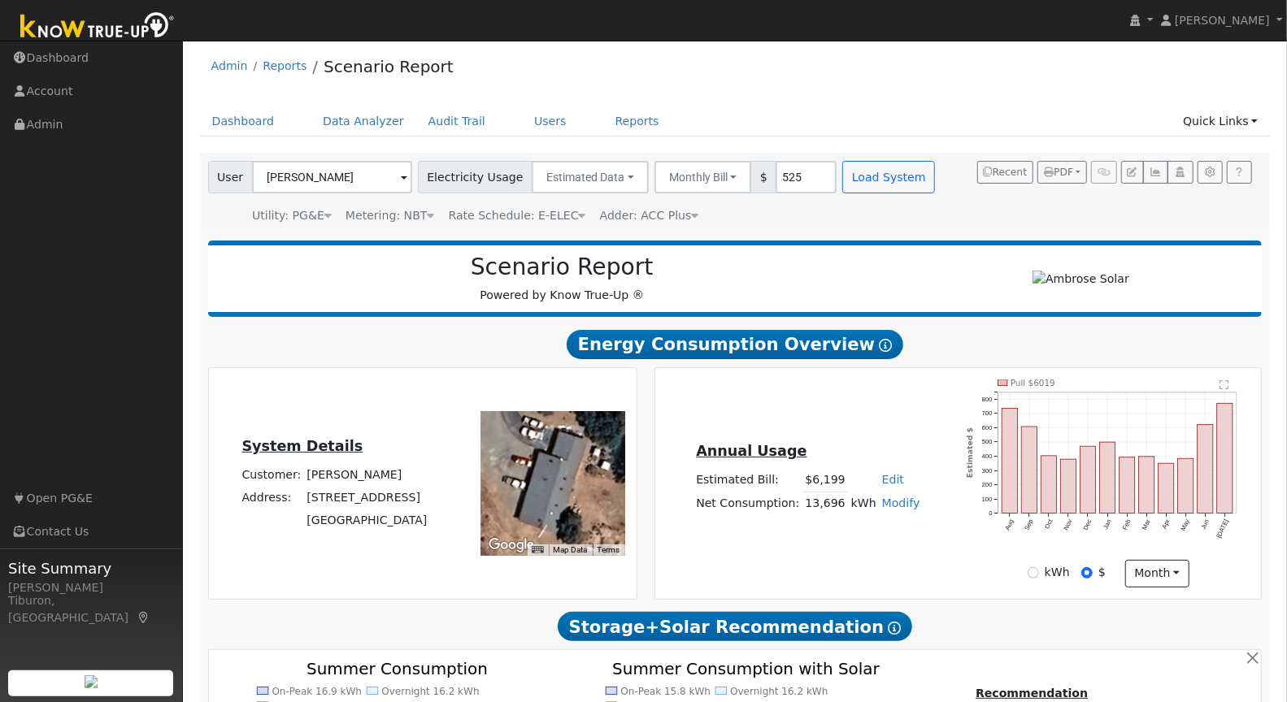
click at [901, 501] on link "Modify" at bounding box center [901, 503] width 38 height 13
click at [922, 397] on div "Annual Usage Estimated Bill: $6,199 Edit Estimated Bill $ Annual Net Consumptio…" at bounding box center [957, 484] width 601 height 208
drag, startPoint x: 783, startPoint y: 170, endPoint x: 743, endPoint y: 171, distance: 40.6
click at [742, 171] on div "Monthly Bill Annual Consumption Monthly Bill $ 525" at bounding box center [745, 177] width 183 height 33
drag, startPoint x: 787, startPoint y: 176, endPoint x: 757, endPoint y: 172, distance: 29.4
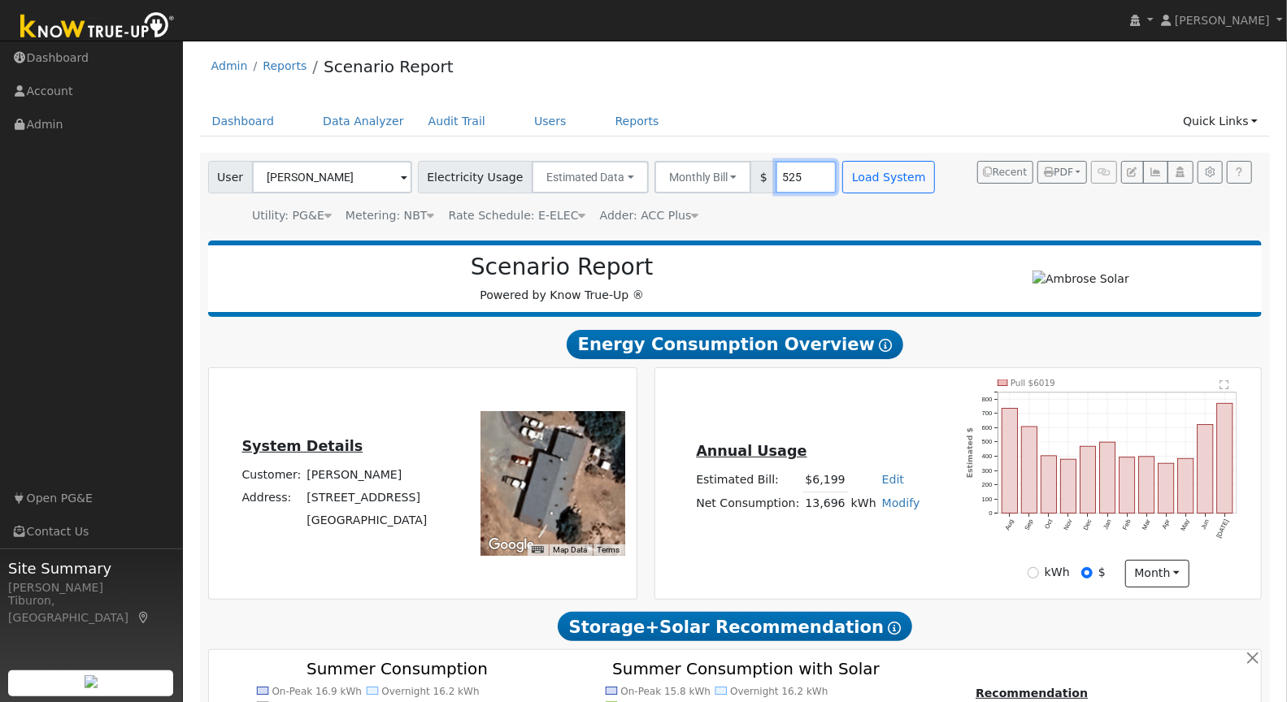
click at [775, 172] on input "525" at bounding box center [805, 177] width 61 height 33
click at [863, 171] on button "Load System" at bounding box center [888, 177] width 93 height 33
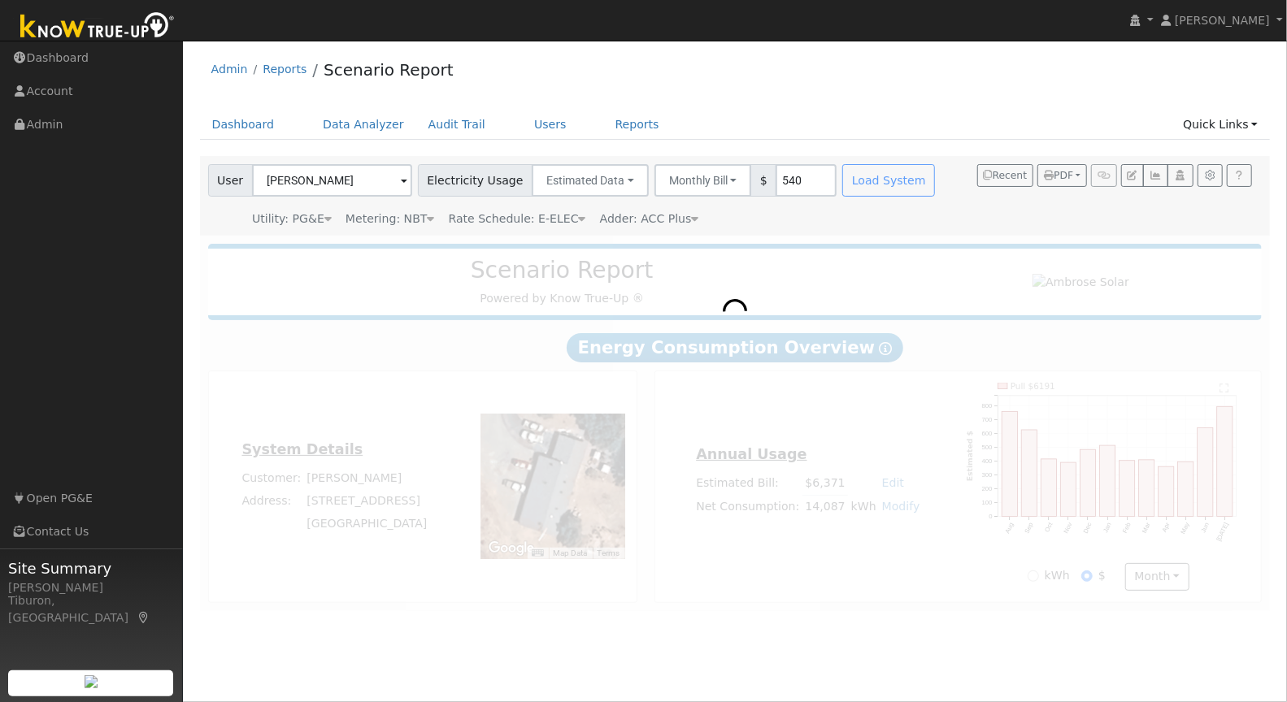
scroll to position [0, 0]
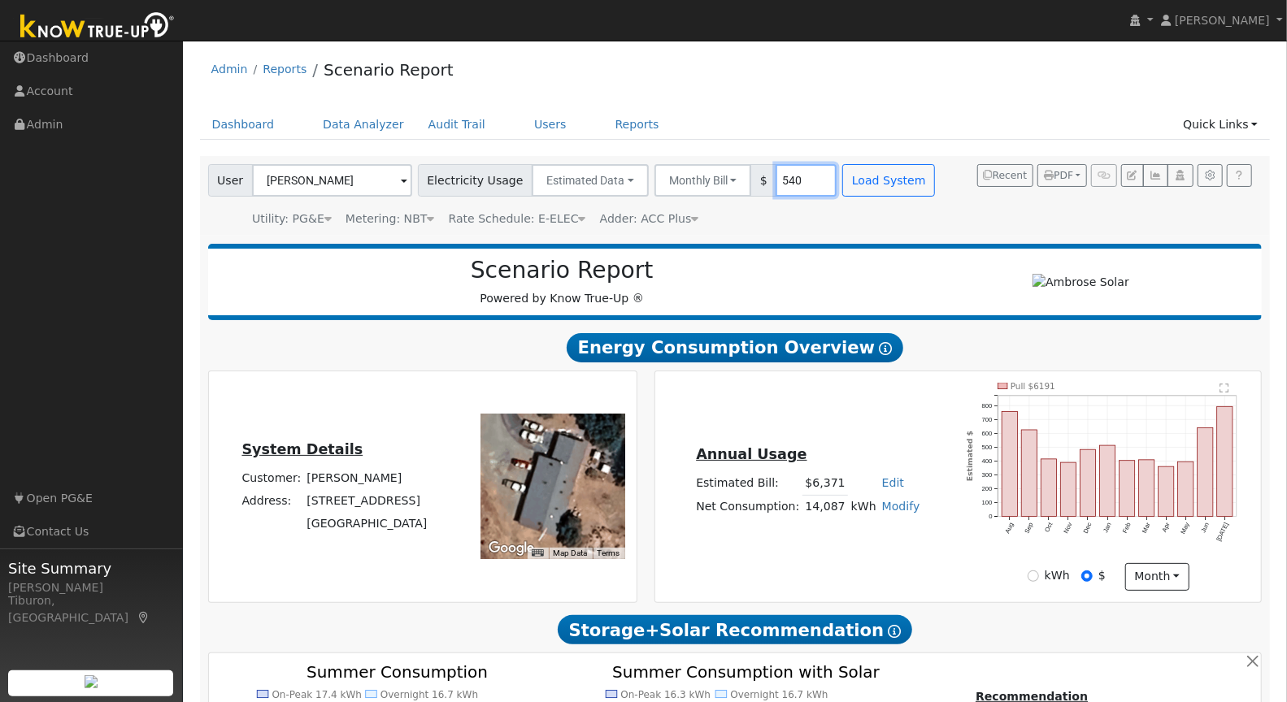
click at [775, 178] on input "540" at bounding box center [805, 180] width 61 height 33
click at [784, 179] on input "540" at bounding box center [805, 180] width 61 height 33
click at [848, 186] on button "Load System" at bounding box center [888, 180] width 93 height 33
click at [791, 176] on input "530" at bounding box center [805, 180] width 61 height 33
click at [872, 190] on button "Load System" at bounding box center [888, 180] width 93 height 33
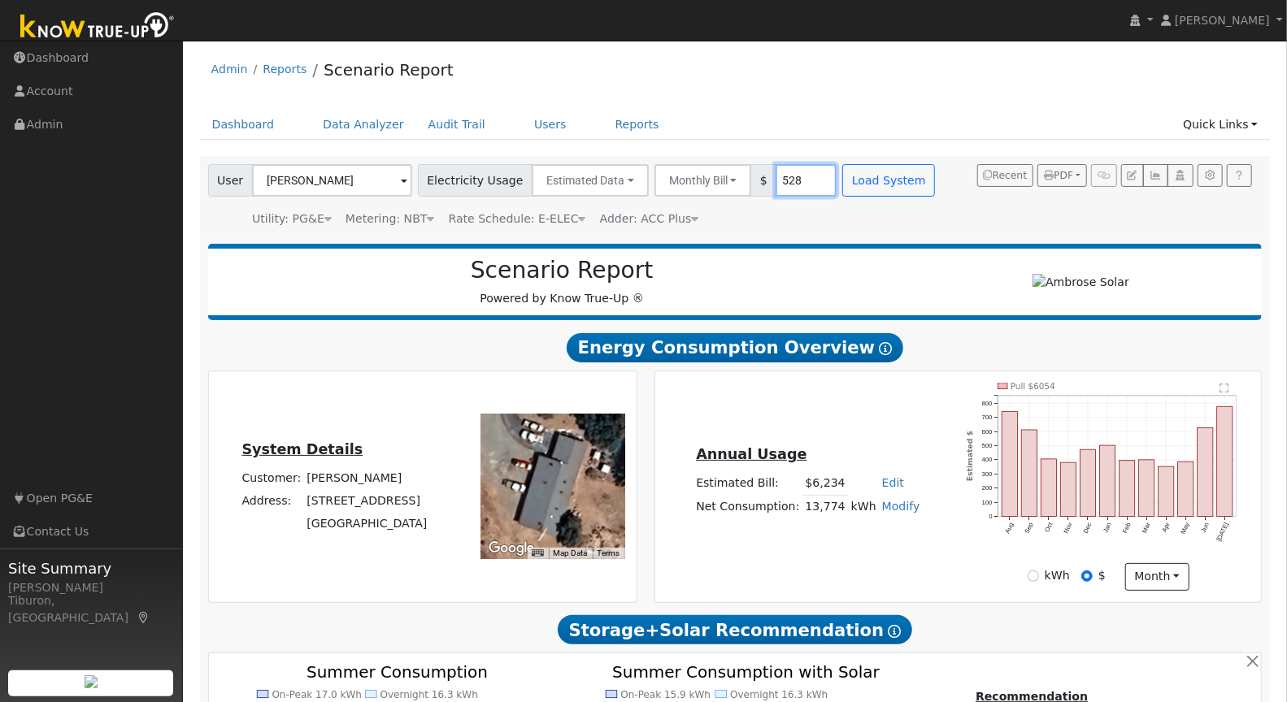
click at [799, 186] on input "528" at bounding box center [805, 180] width 61 height 33
click at [877, 180] on button "Load System" at bounding box center [888, 180] width 93 height 33
click at [783, 176] on input "525" at bounding box center [805, 180] width 61 height 33
click at [867, 186] on button "Load System" at bounding box center [888, 180] width 93 height 33
click at [783, 186] on input "520" at bounding box center [805, 180] width 61 height 33
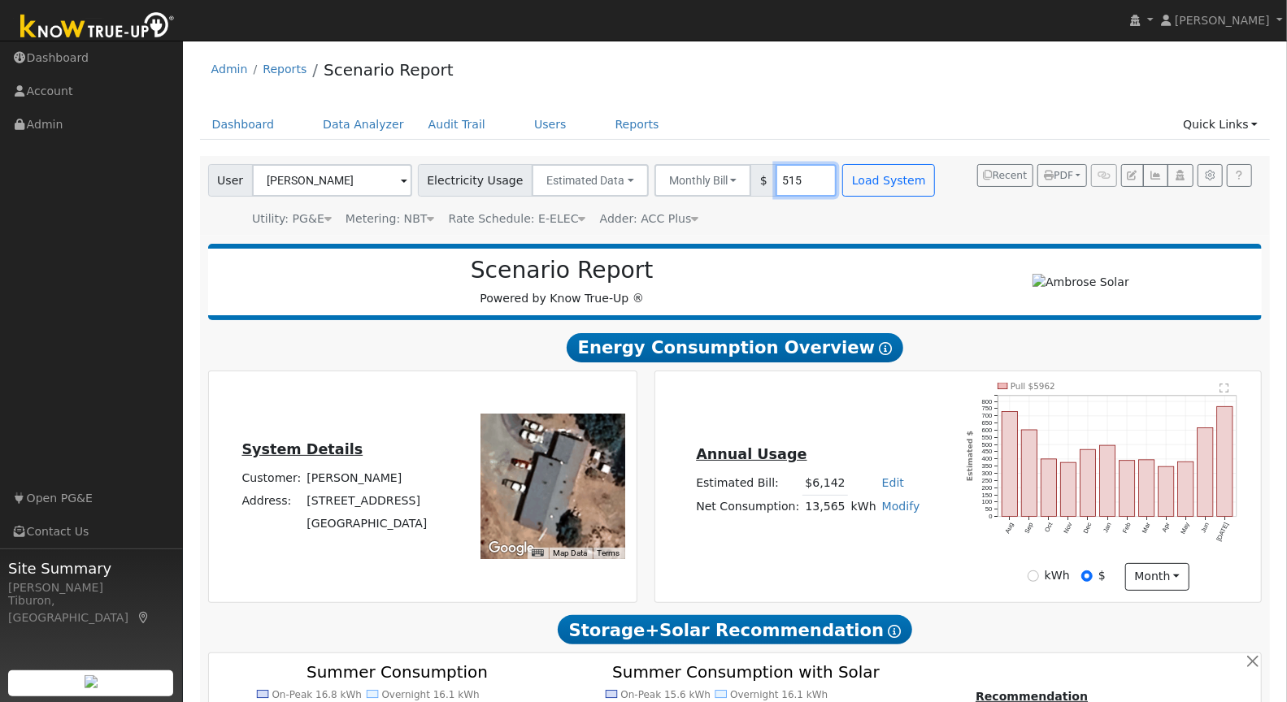
drag, startPoint x: 782, startPoint y: 176, endPoint x: 750, endPoint y: 177, distance: 31.7
click at [775, 177] on input "515" at bounding box center [805, 180] width 61 height 33
type input "525"
click at [853, 178] on button "Load System" at bounding box center [888, 180] width 93 height 33
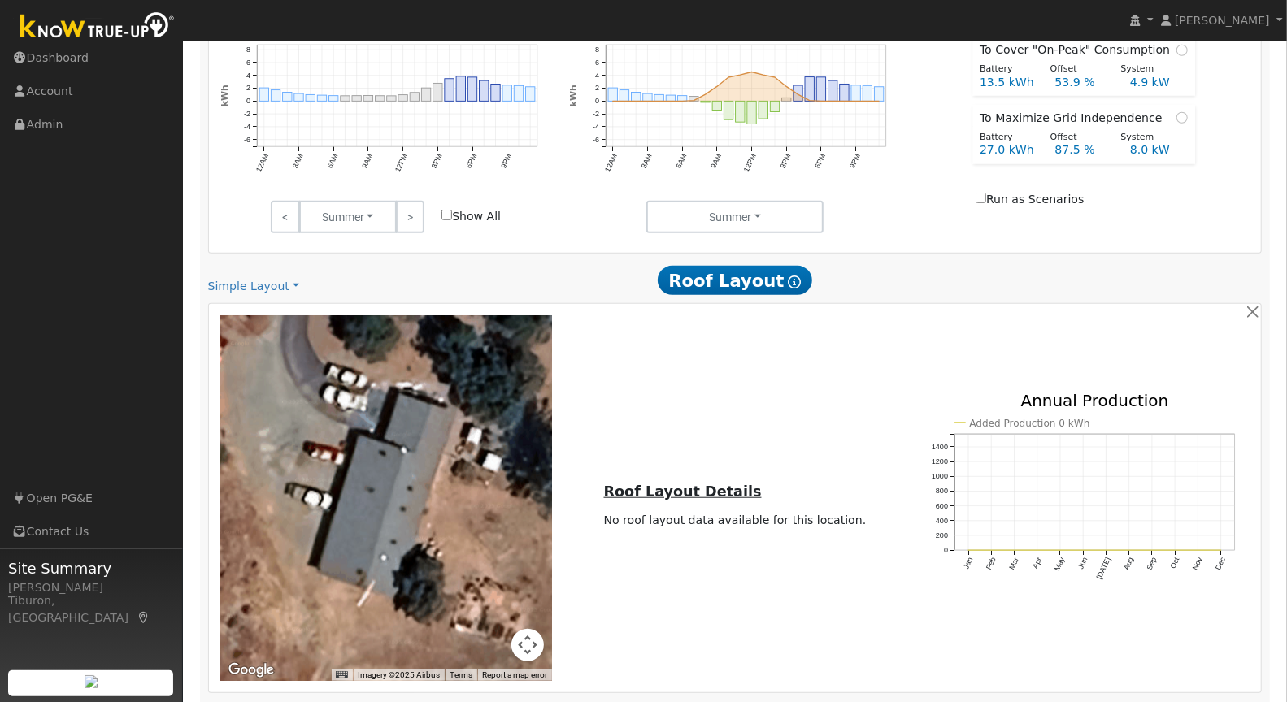
scroll to position [862, 0]
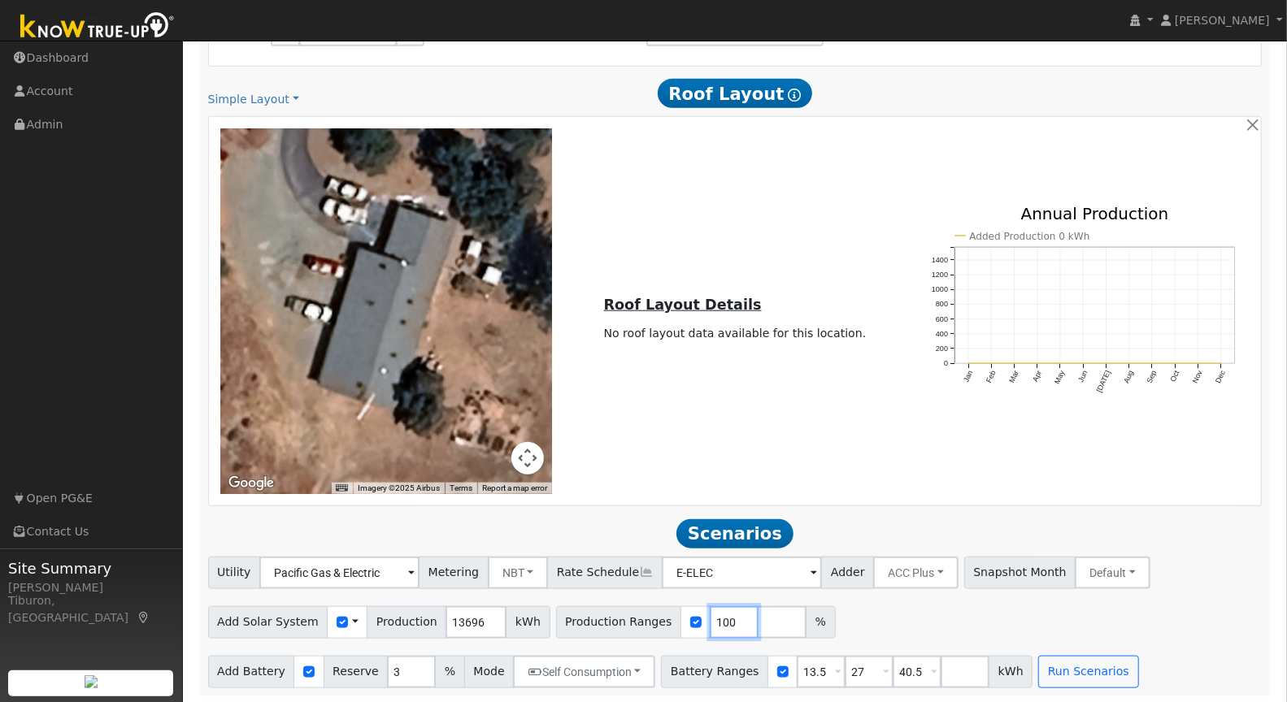
drag, startPoint x: 711, startPoint y: 617, endPoint x: 665, endPoint y: 616, distance: 46.3
click at [665, 616] on div "Production Ranges 100 %" at bounding box center [696, 622] width 280 height 33
type input "120"
click at [757, 619] on input "number" at bounding box center [781, 622] width 49 height 33
type input "140"
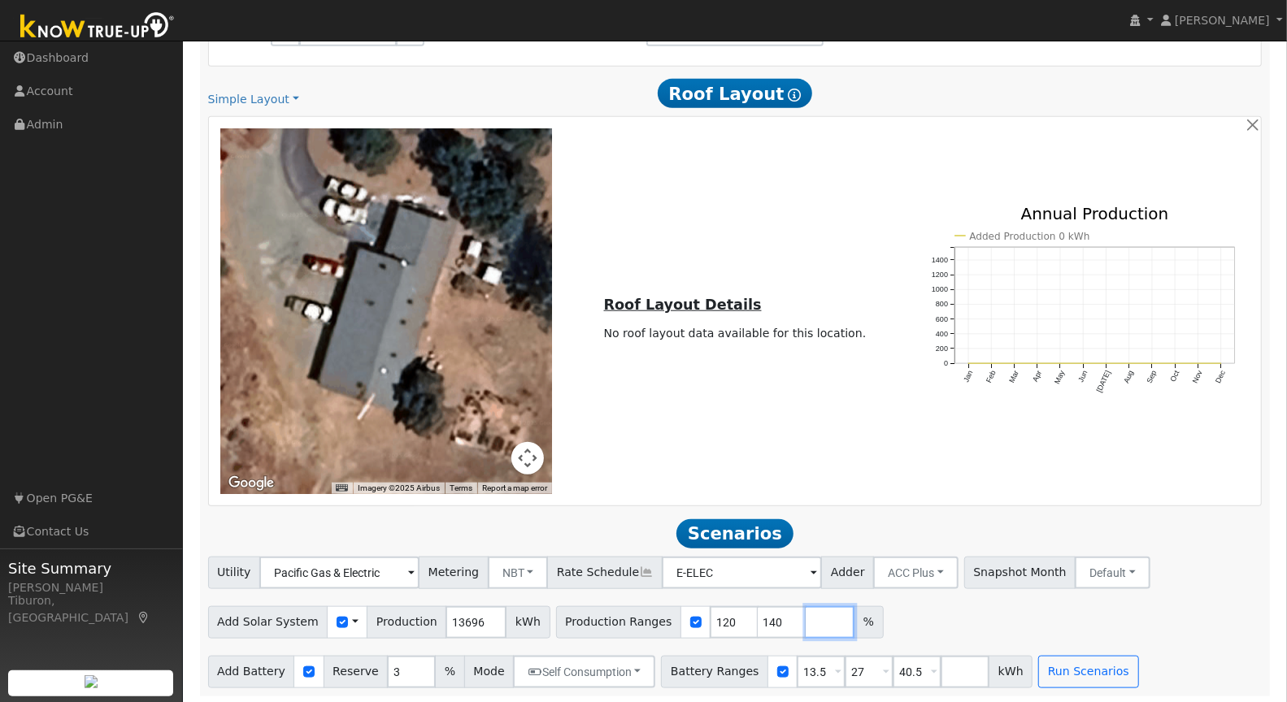
click at [805, 618] on input "number" at bounding box center [829, 622] width 49 height 33
type input "160"
drag, startPoint x: 905, startPoint y: 671, endPoint x: 866, endPoint y: 670, distance: 39.0
click at [866, 670] on div "Battery Ranges 13.5 Overrides Reserve % Mode None None Self Consumption Peak Sa…" at bounding box center [846, 672] width 371 height 33
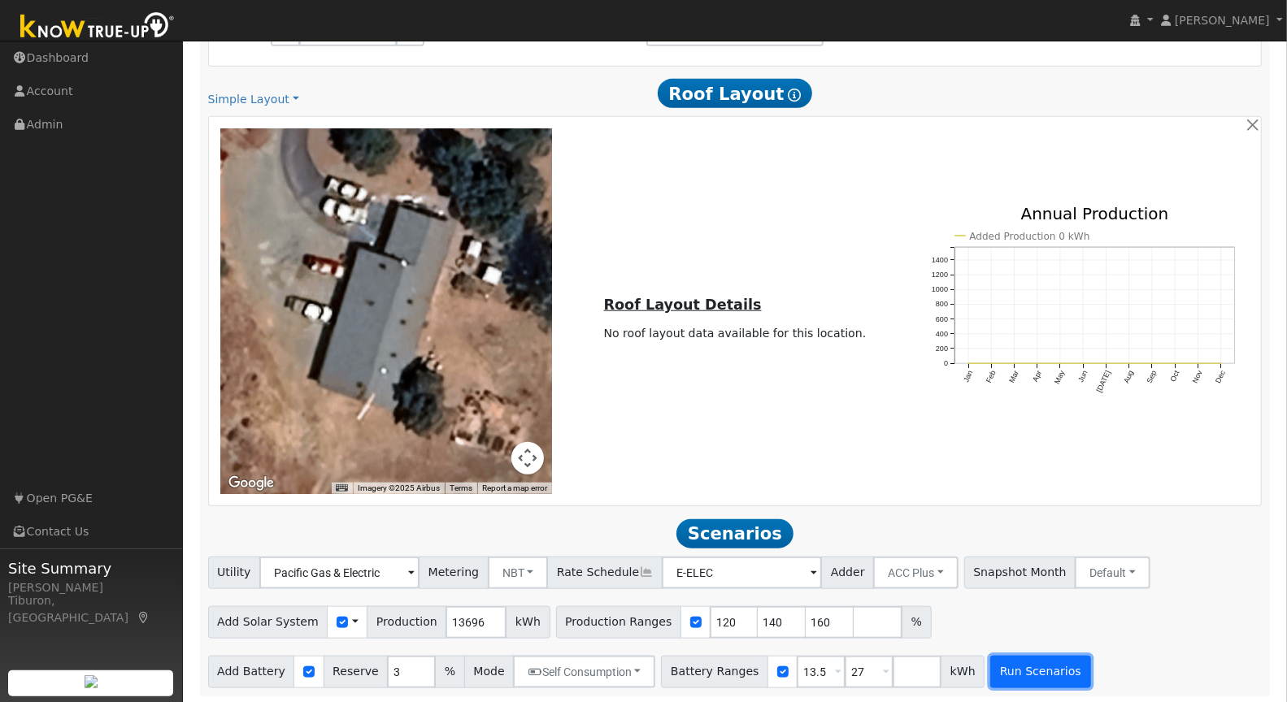
click at [1019, 666] on button "Run Scenarios" at bounding box center [1040, 672] width 100 height 33
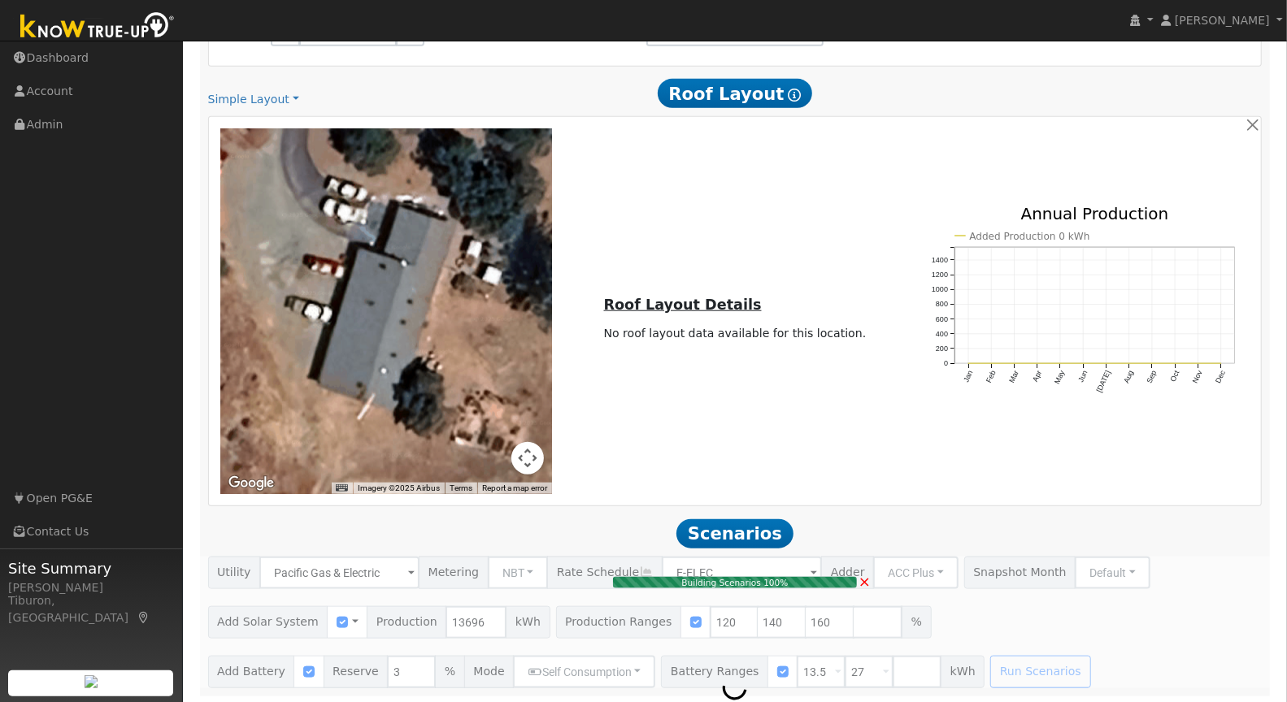
type input "11.0"
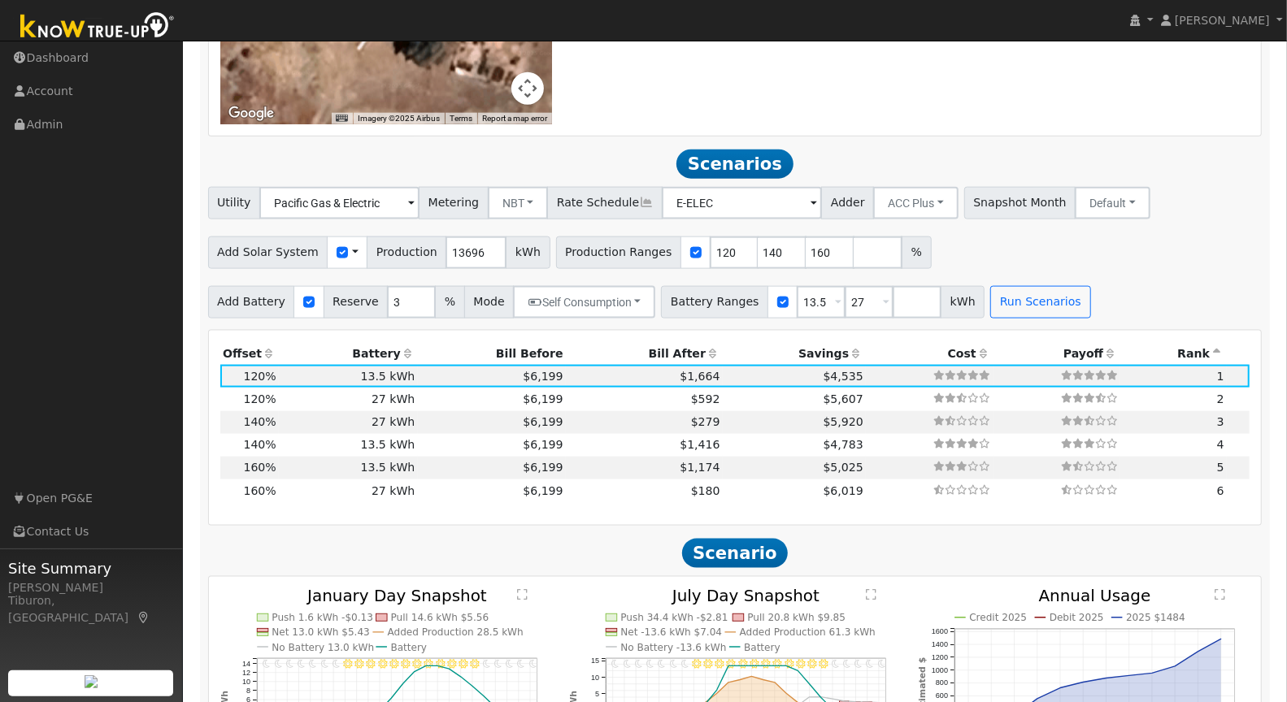
scroll to position [1329, 0]
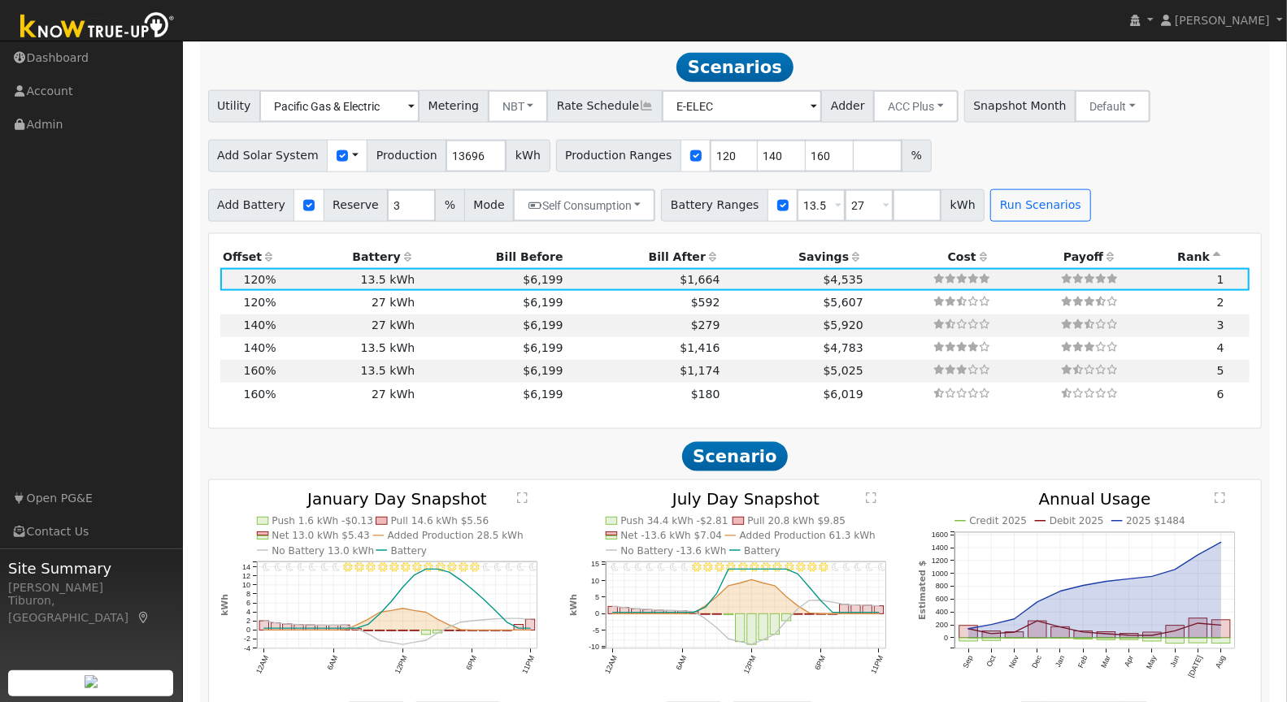
click at [659, 251] on th "Bill After" at bounding box center [644, 256] width 157 height 23
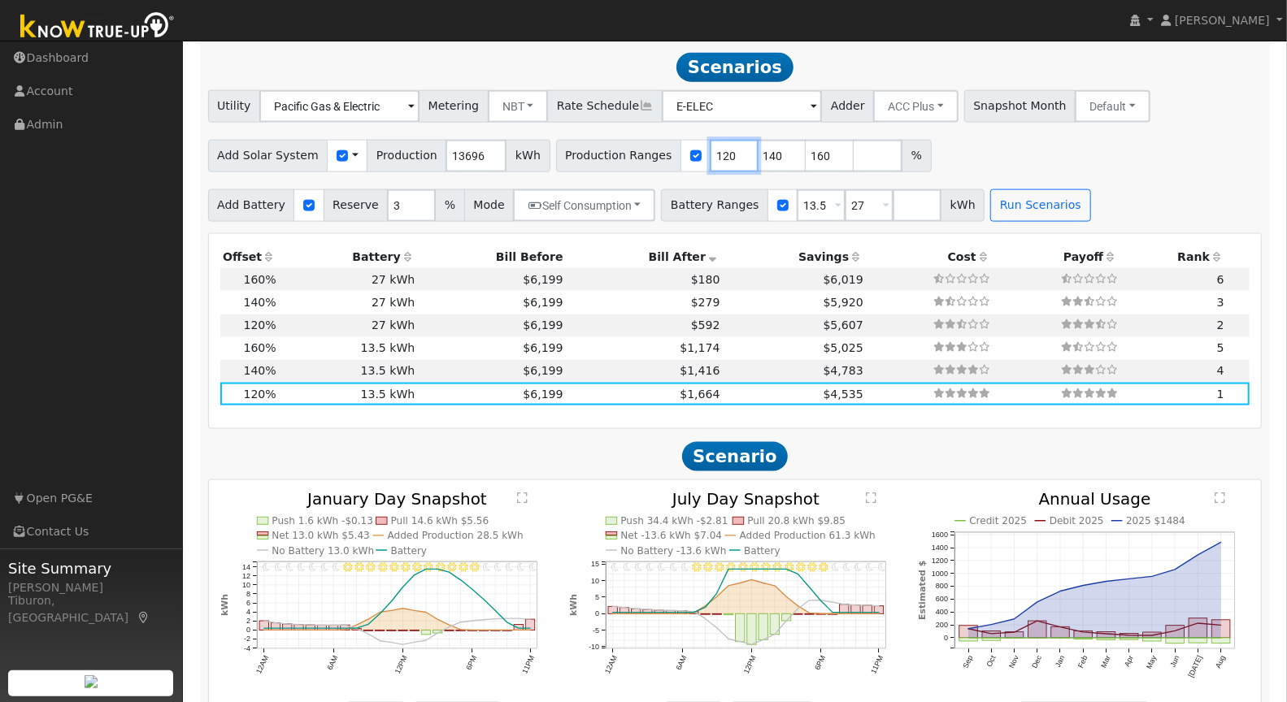
drag, startPoint x: 711, startPoint y: 152, endPoint x: 675, endPoint y: 156, distance: 36.0
click at [679, 154] on div "Production Ranges 120 140 160 %" at bounding box center [743, 156] width 375 height 33
type input "140"
type input "160"
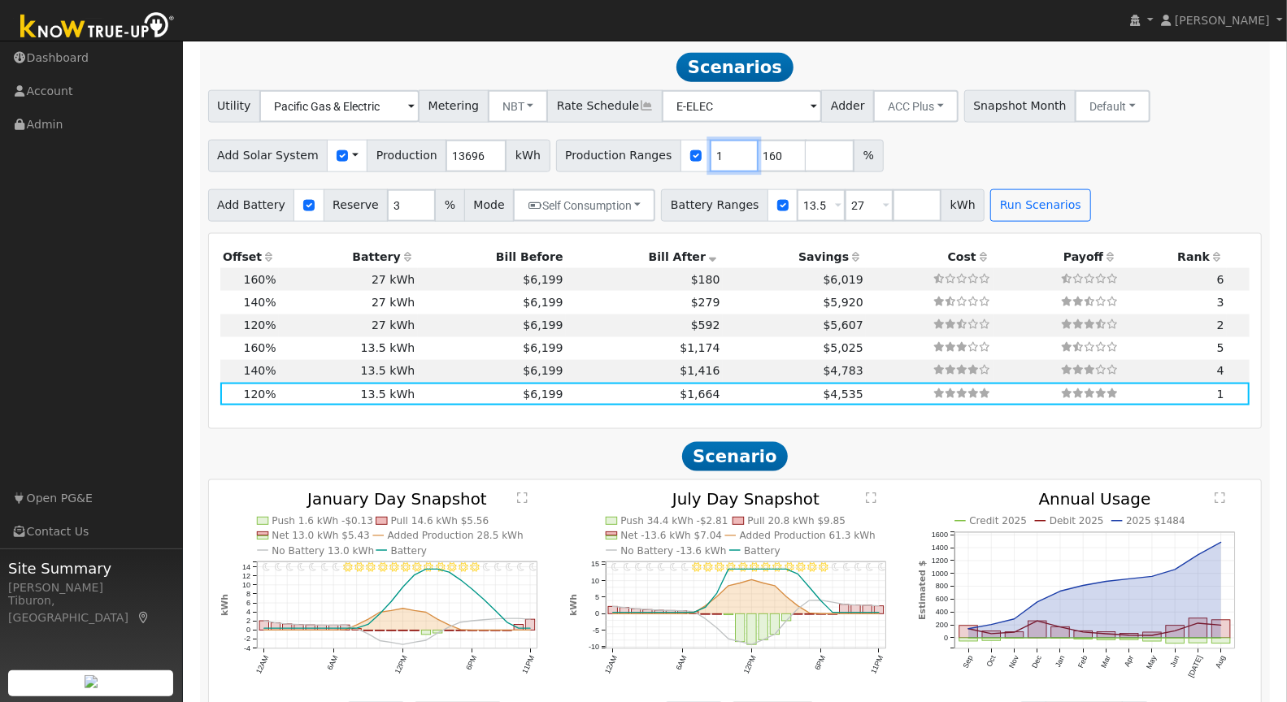
type input "160"
type input "1"
type input "155"
click at [757, 154] on input "number" at bounding box center [781, 156] width 49 height 33
type input "160"
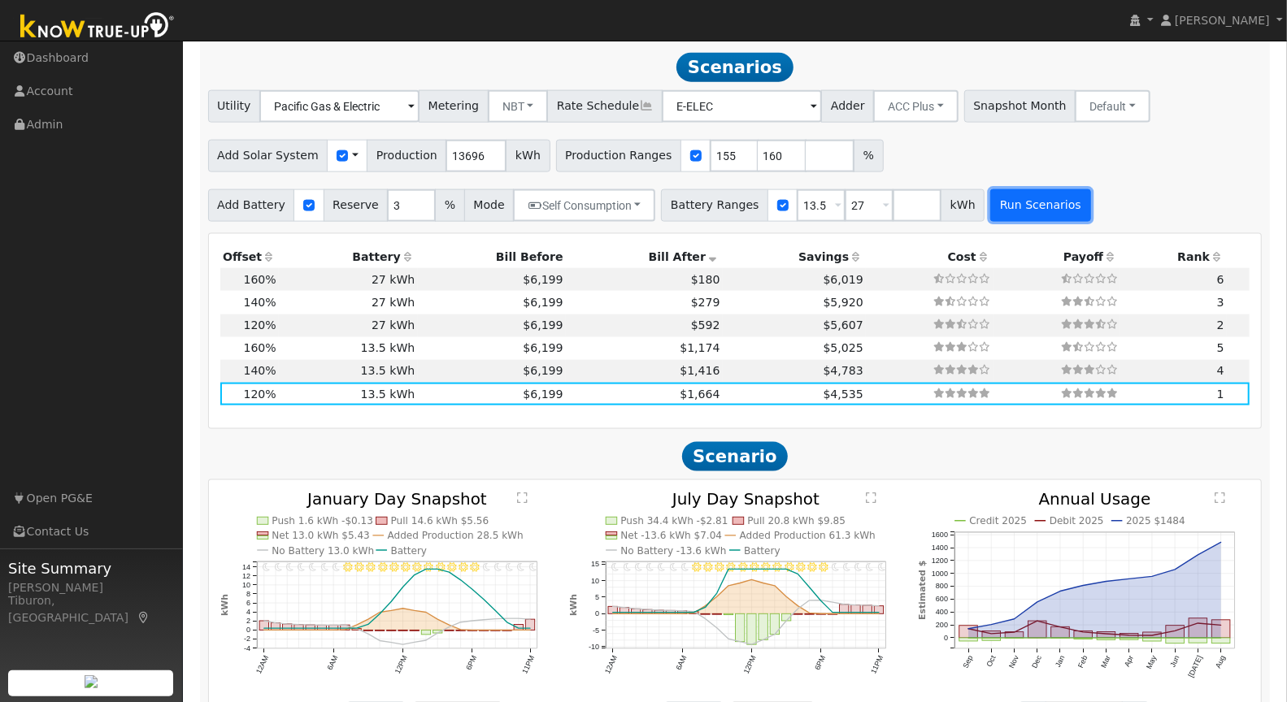
click at [1009, 203] on button "Run Scenarios" at bounding box center [1040, 205] width 100 height 33
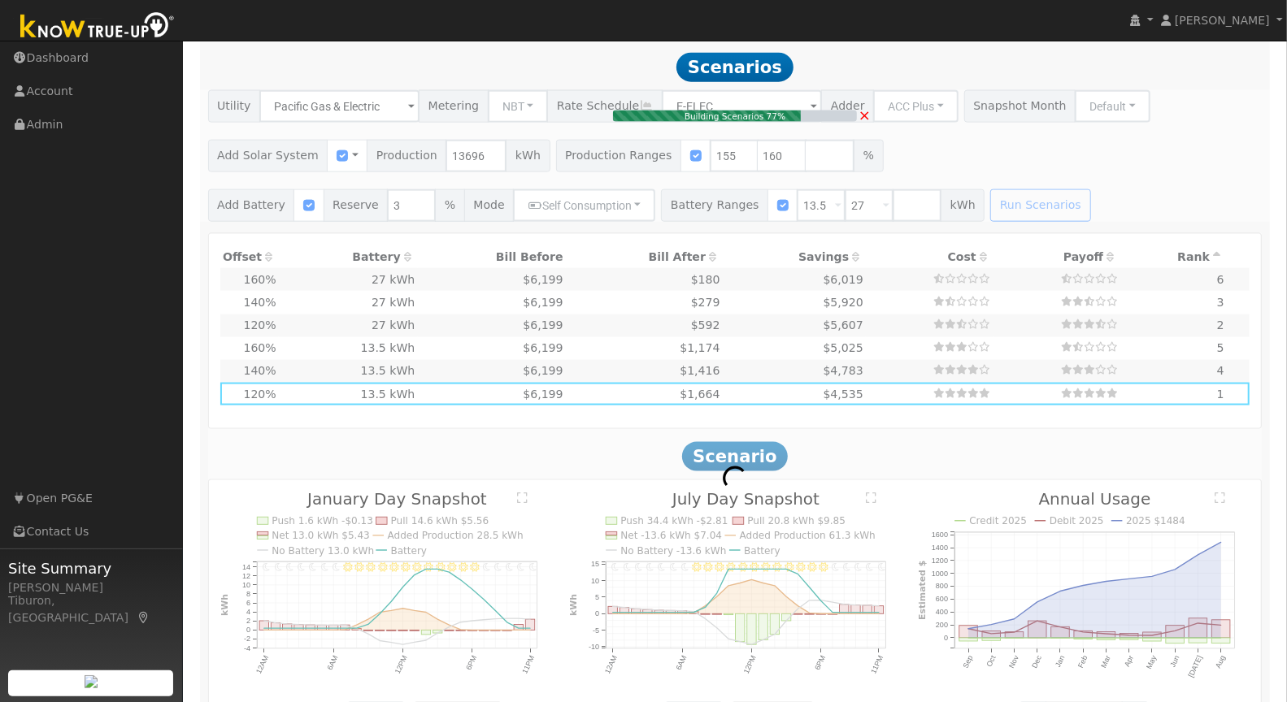
type input "14.2"
type input "$49,534"
type input "$19,720"
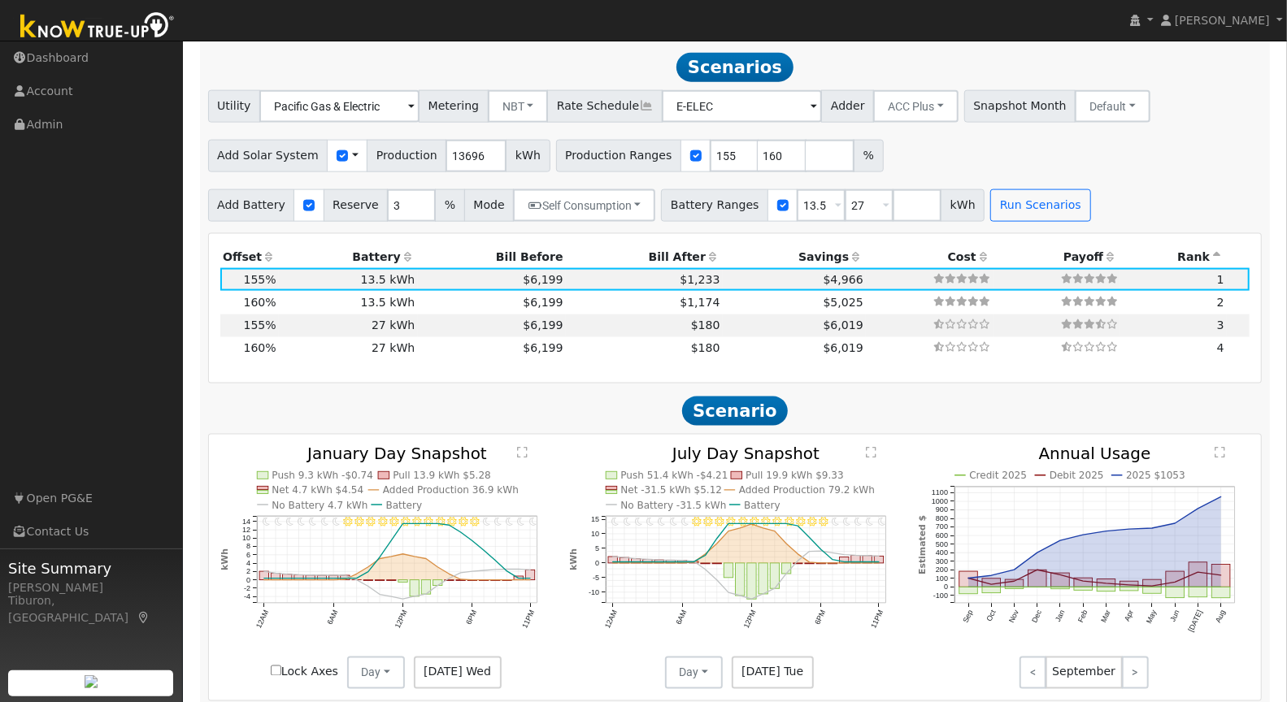
click at [656, 245] on th "Bill After" at bounding box center [644, 256] width 157 height 23
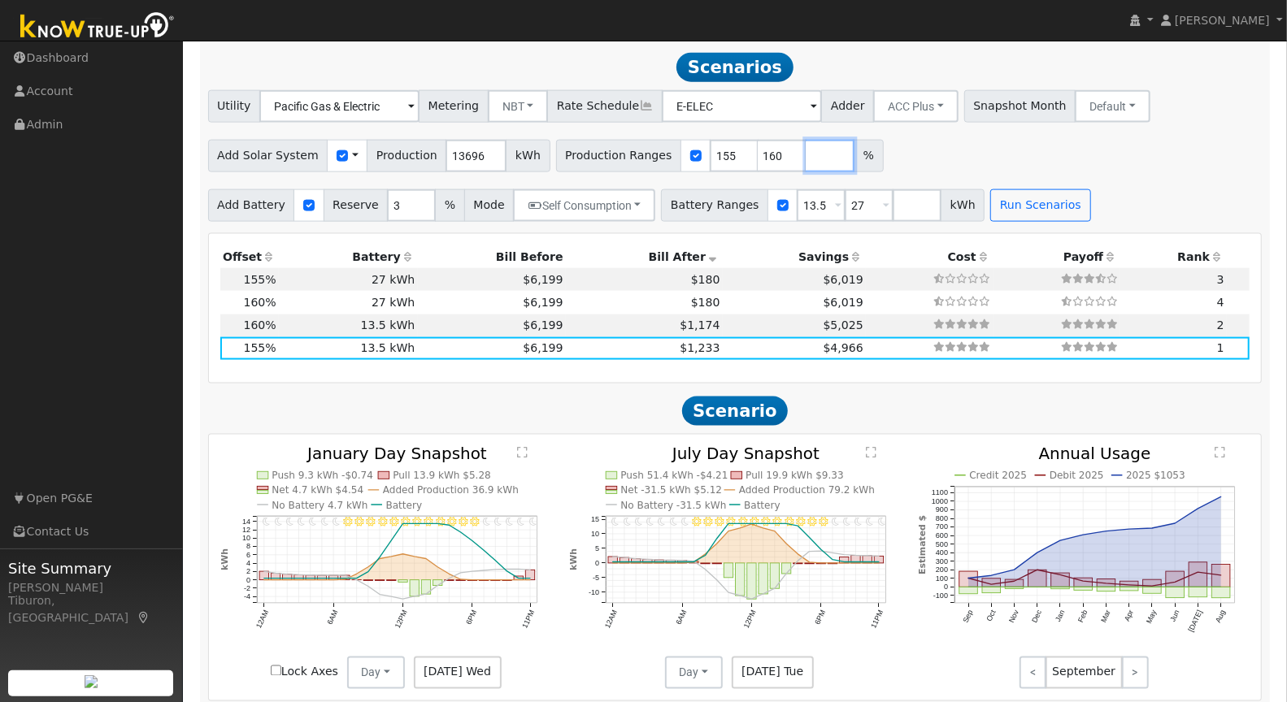
click at [805, 156] on input "number" at bounding box center [829, 156] width 49 height 33
type input "150"
type input "155"
type input "160"
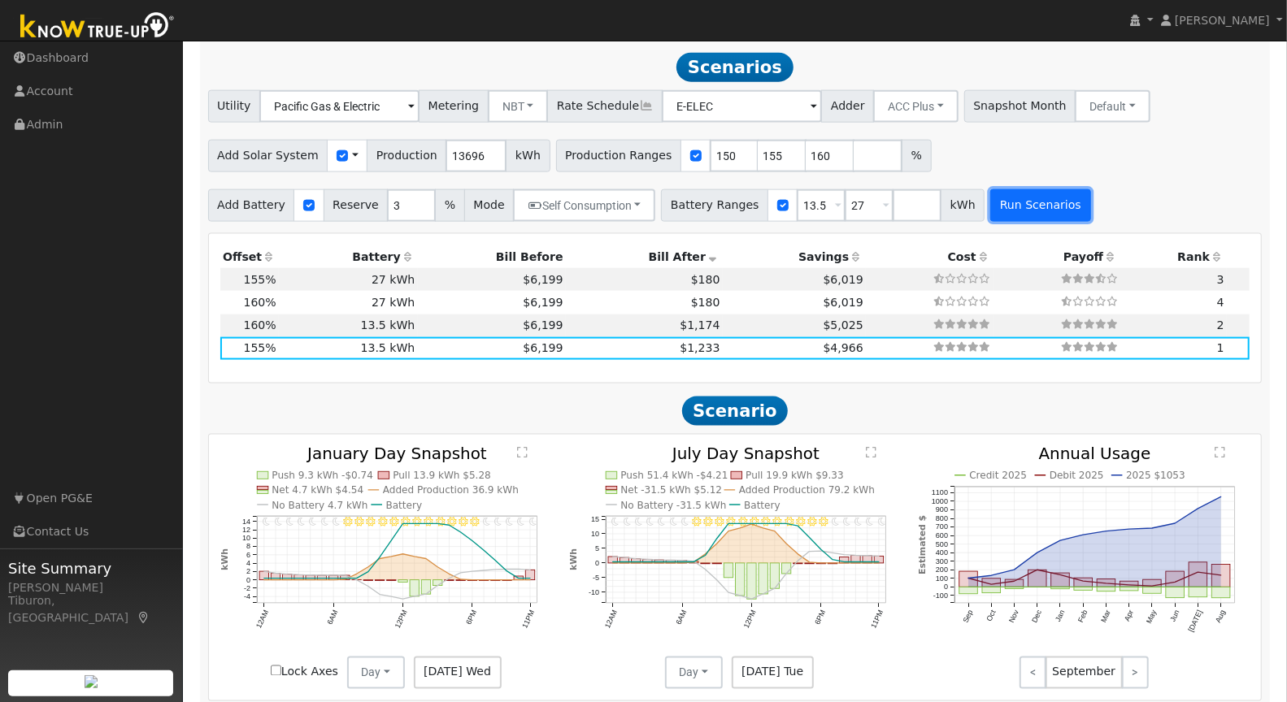
click at [1031, 201] on button "Run Scenarios" at bounding box center [1040, 205] width 100 height 33
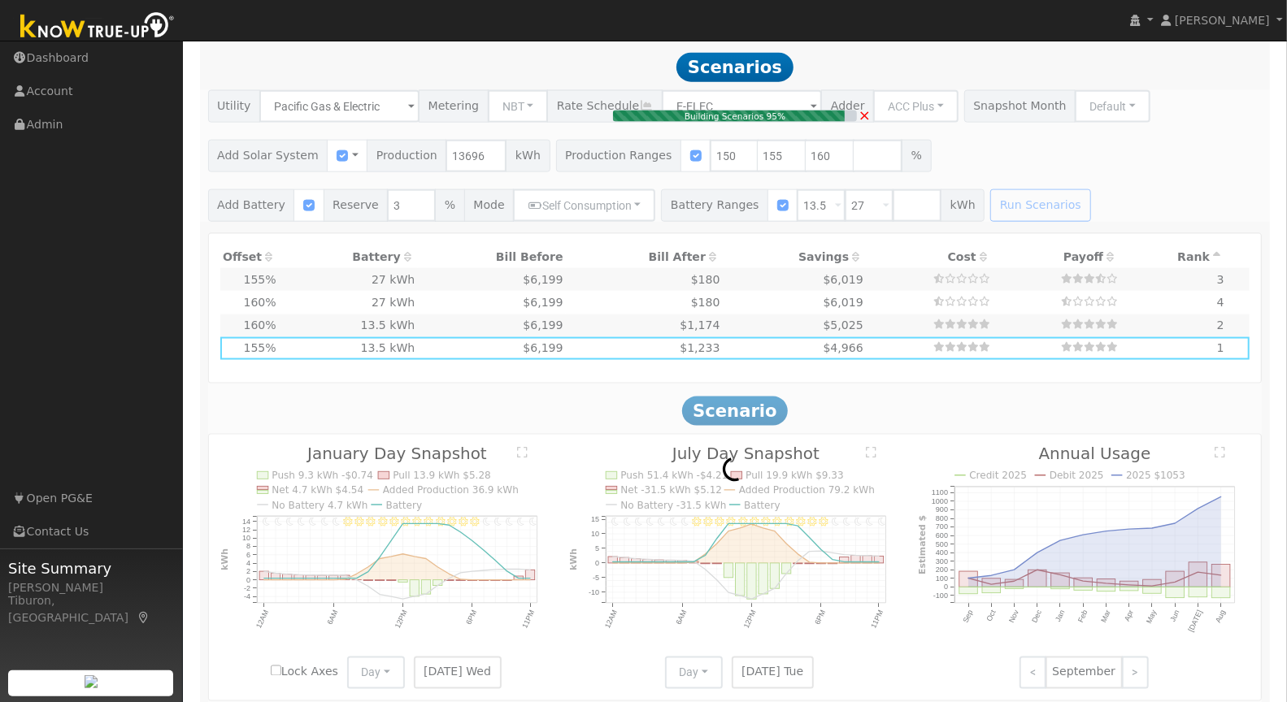
type input "13.7"
type input "$47,936"
type input "$19,241"
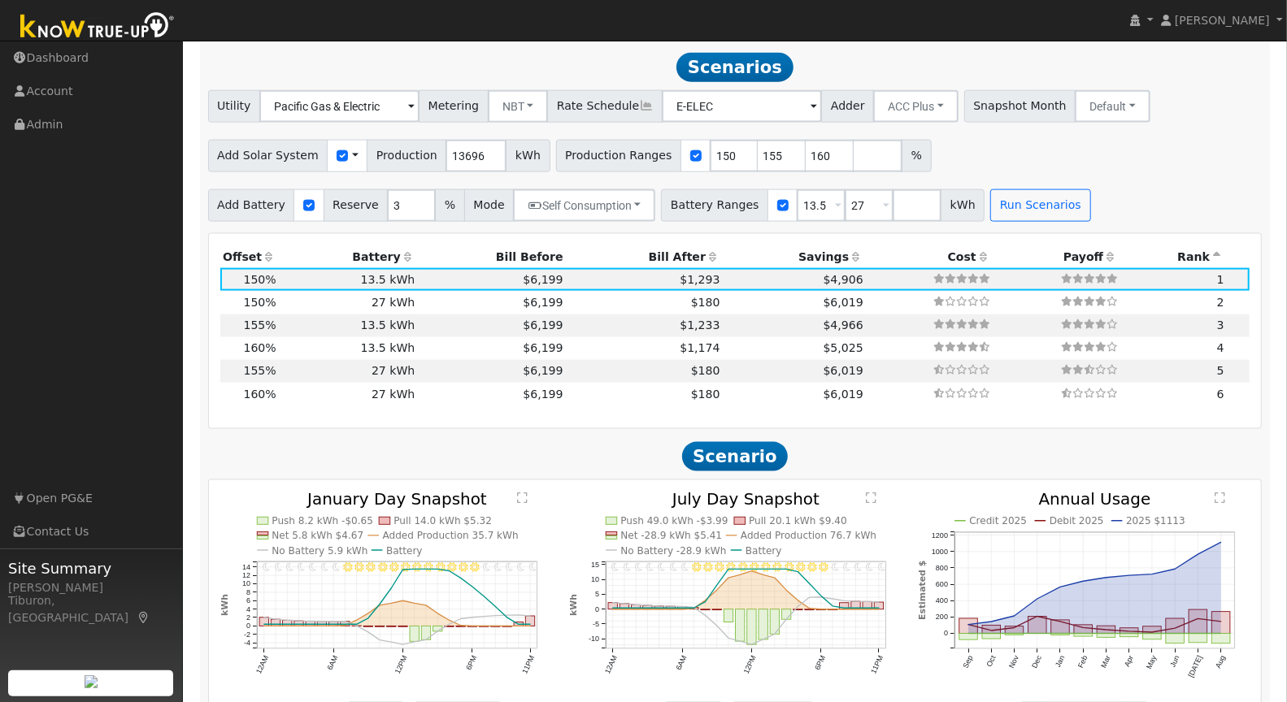
click at [644, 253] on th "Bill After" at bounding box center [644, 256] width 157 height 23
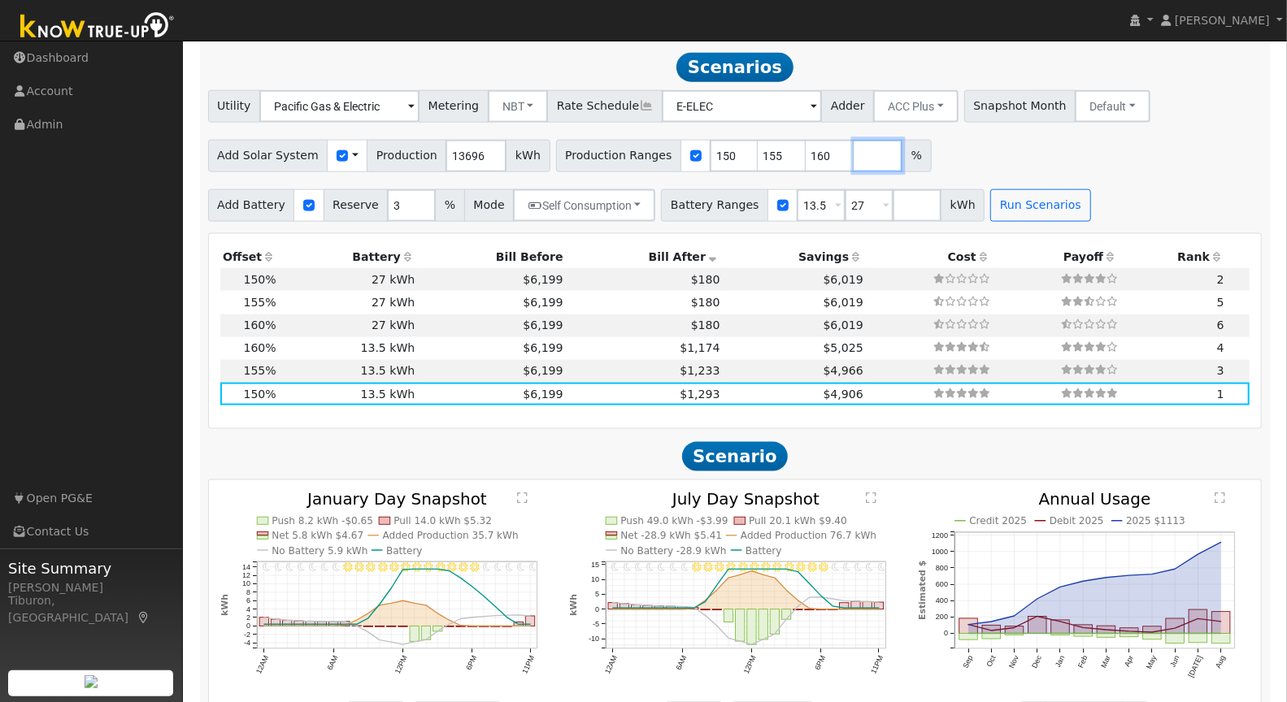
click at [853, 156] on input "number" at bounding box center [877, 156] width 49 height 33
type input "145"
type input "150"
type input "155"
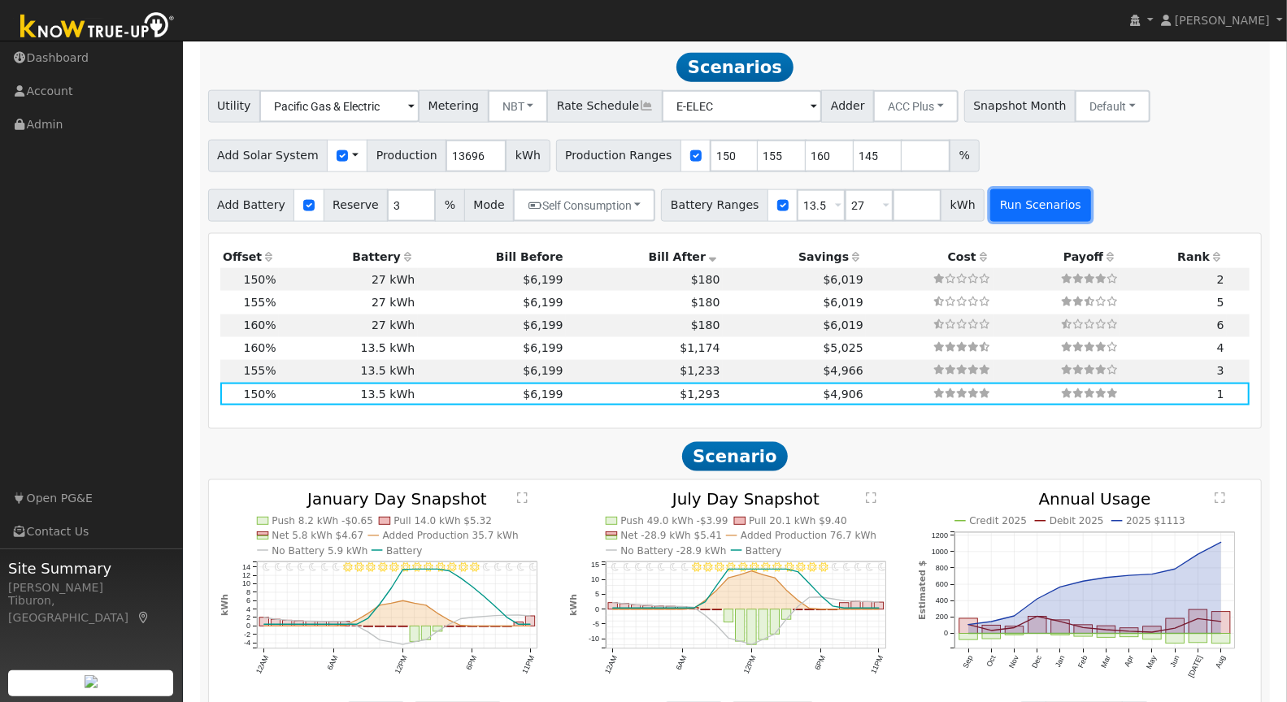
type input "160"
click at [1020, 212] on button "Run Scenarios" at bounding box center [1040, 205] width 100 height 33
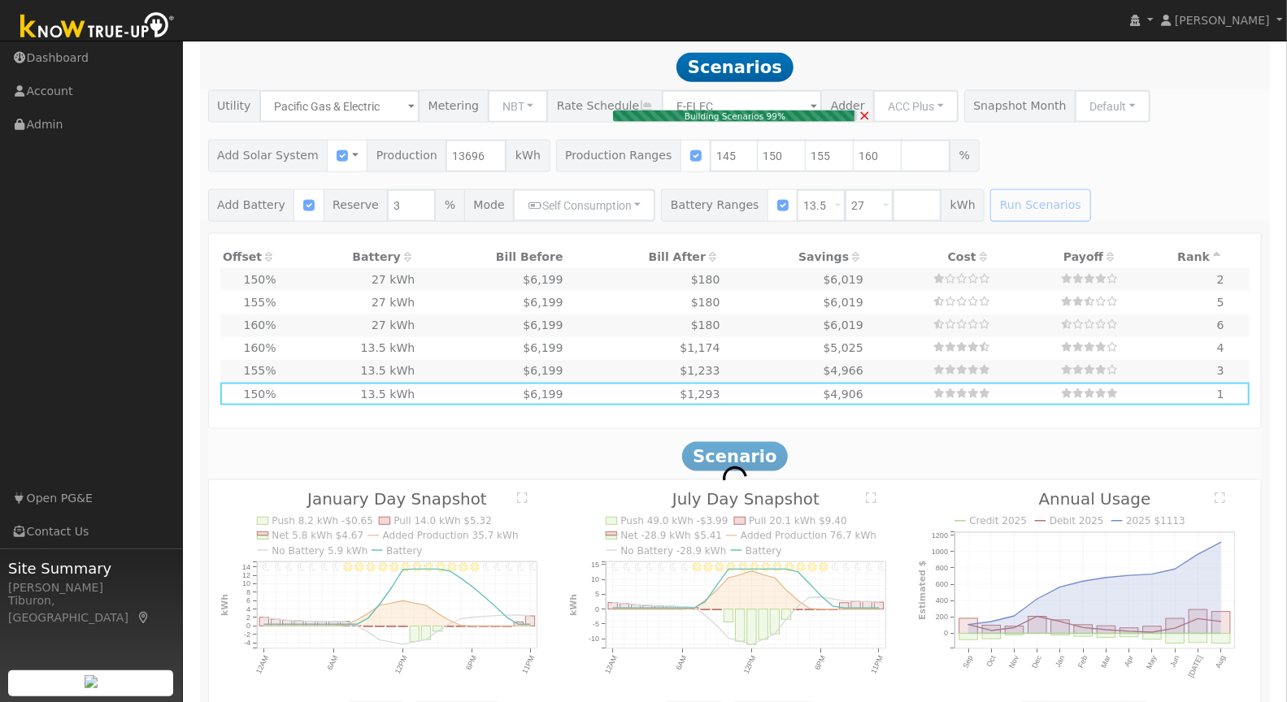
type input "13.2"
type input "$46,338"
type input "$18,761"
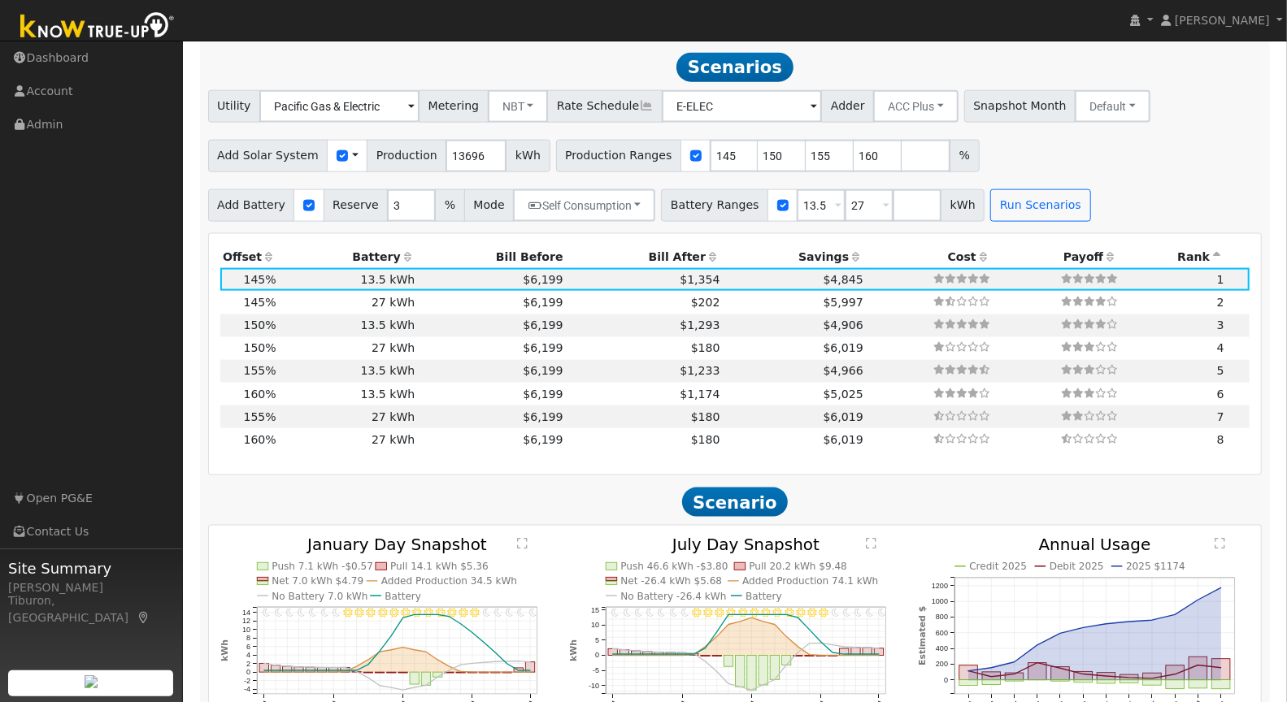
click at [659, 253] on th "Bill After" at bounding box center [644, 256] width 157 height 23
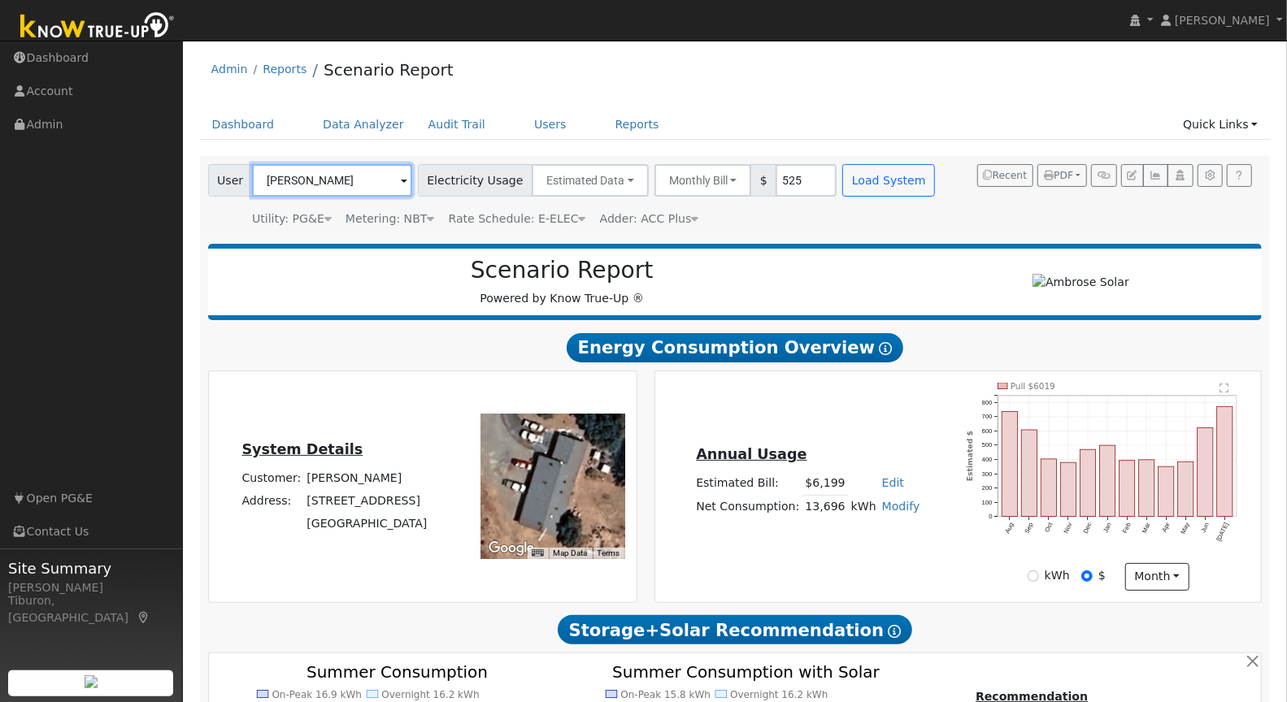
click at [281, 176] on input "Cody White" at bounding box center [332, 180] width 160 height 33
click at [328, 184] on input "Cody White" at bounding box center [332, 180] width 160 height 33
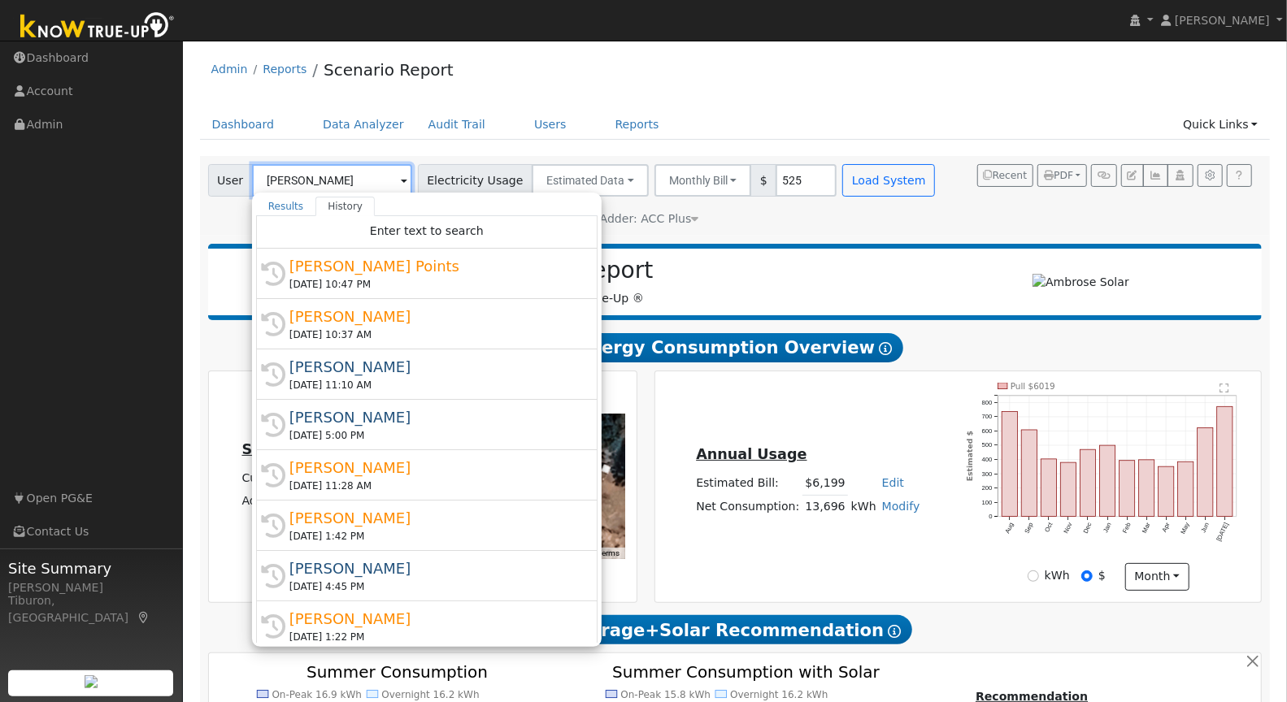
click at [328, 184] on input "Cody White" at bounding box center [332, 180] width 160 height 33
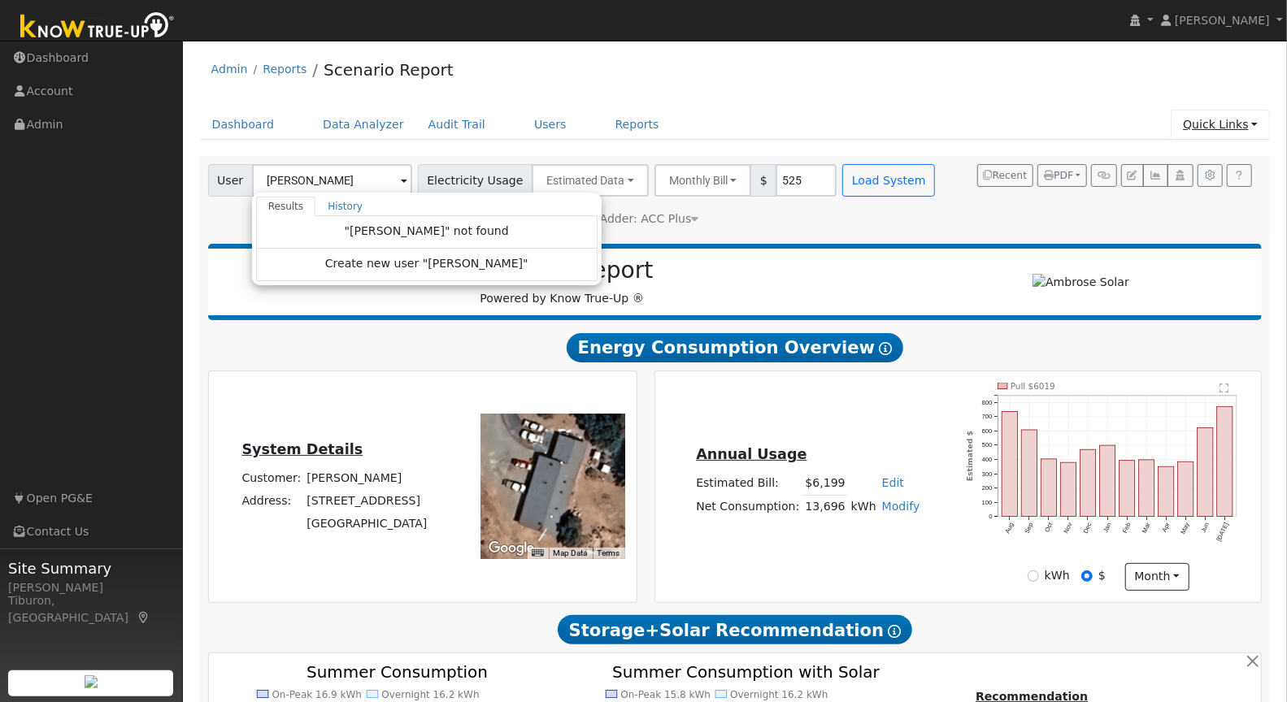
click at [1210, 130] on link "Quick Links" at bounding box center [1219, 125] width 99 height 30
type input "Cody White"
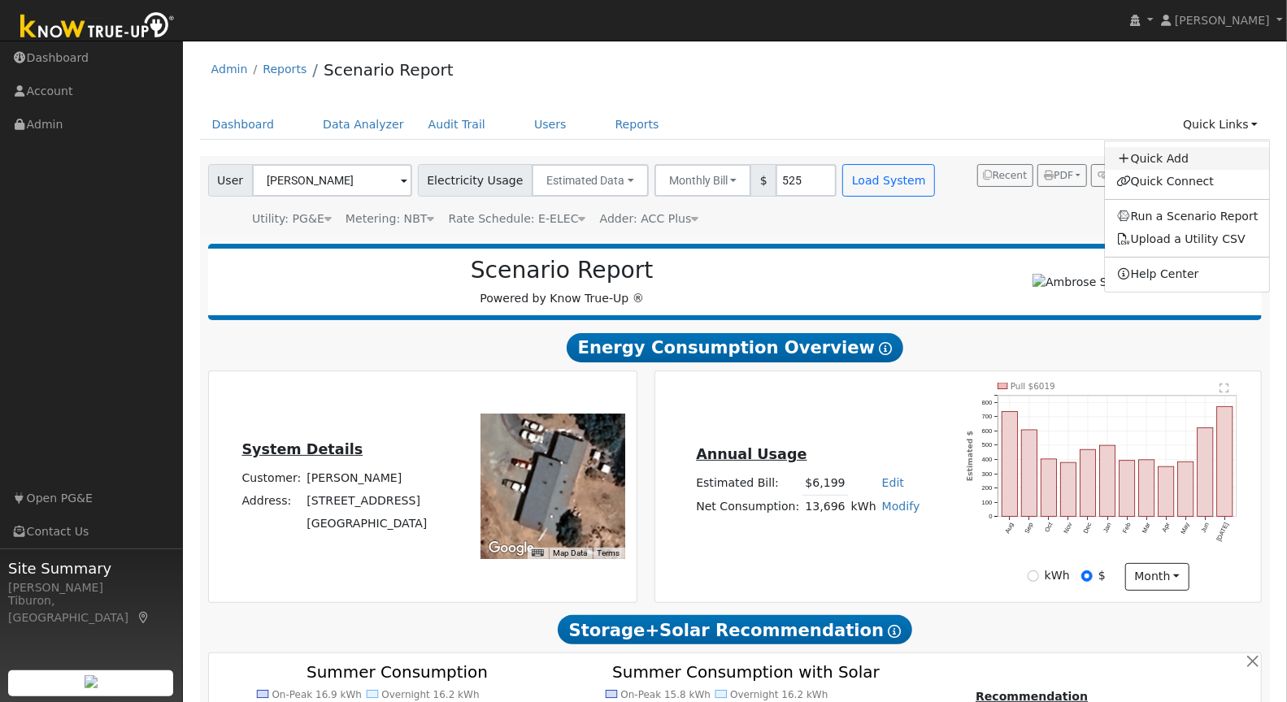
click at [1178, 154] on link "Quick Add" at bounding box center [1186, 158] width 165 height 23
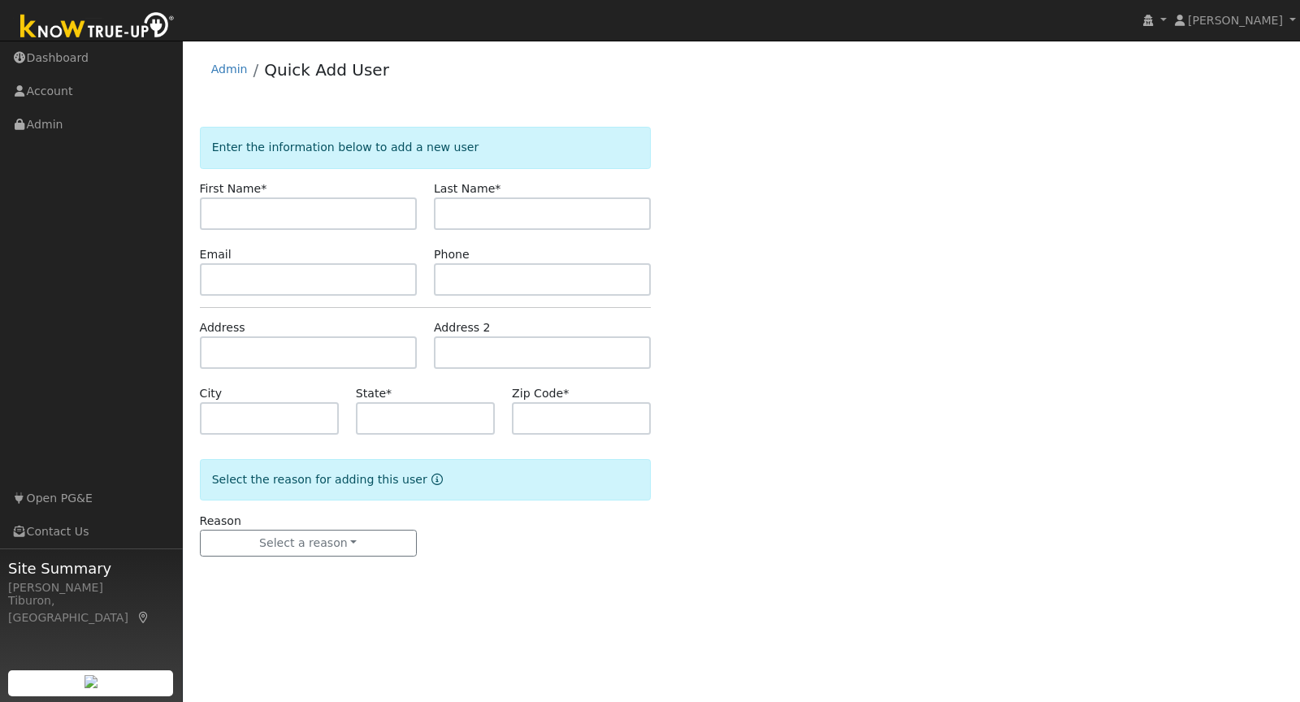
click at [287, 208] on input "text" at bounding box center [308, 213] width 217 height 33
type input "[PERSON_NAME]"
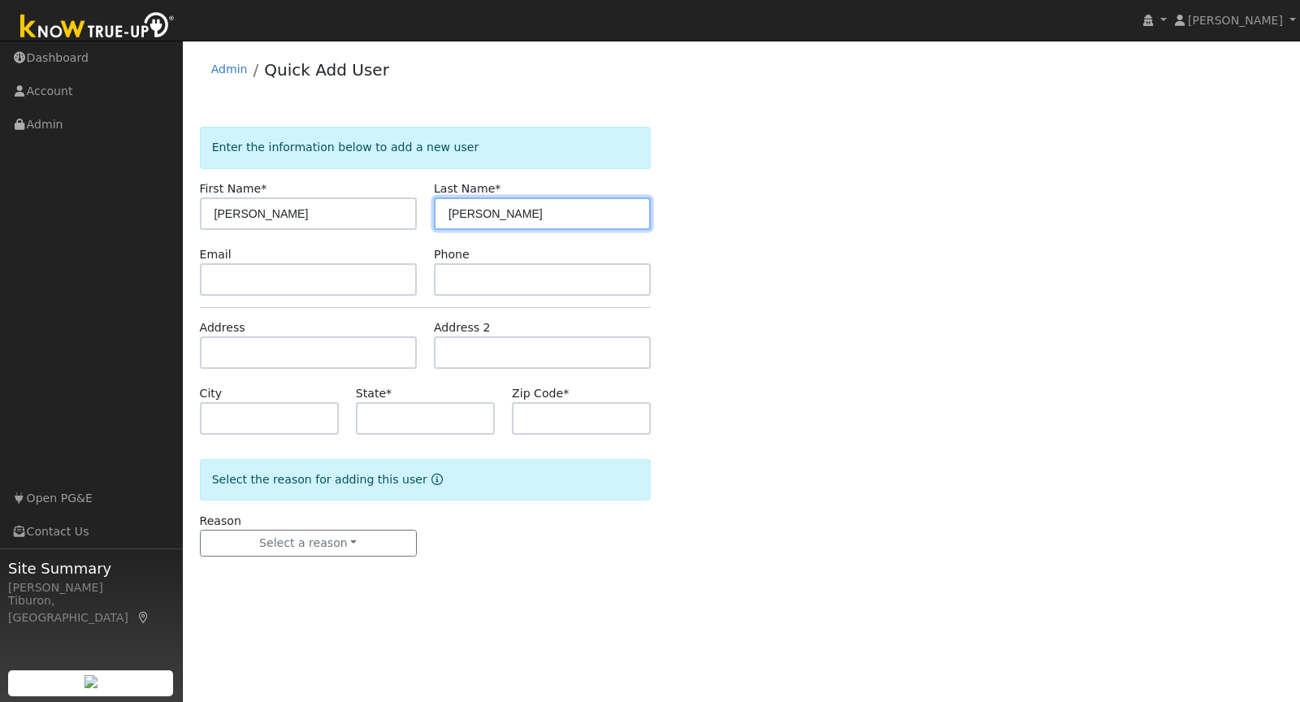
type input "[PERSON_NAME]"
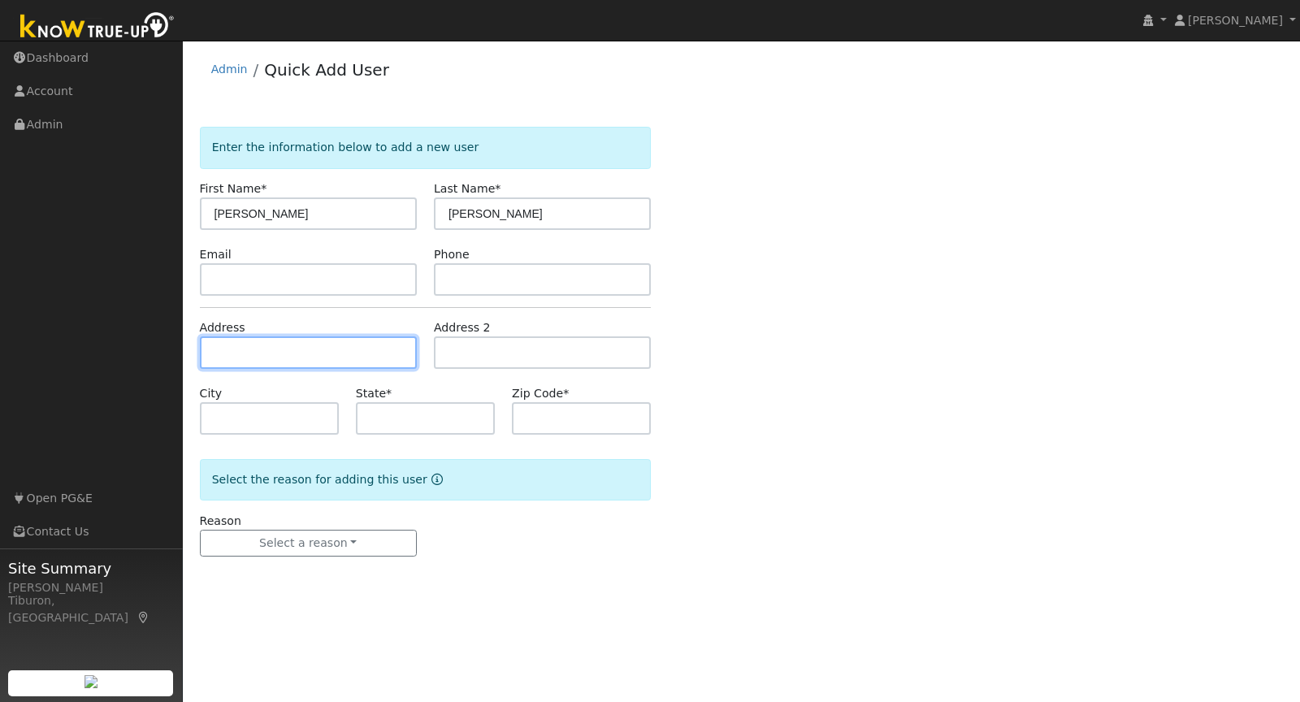
click at [244, 356] on input "text" at bounding box center [308, 352] width 217 height 33
click at [279, 354] on input "text" at bounding box center [308, 352] width 217 height 33
paste input "665 Stockman Ln, Lincoln, CA 95648"
type input "665 Stockman Lane"
type input "Lincoln"
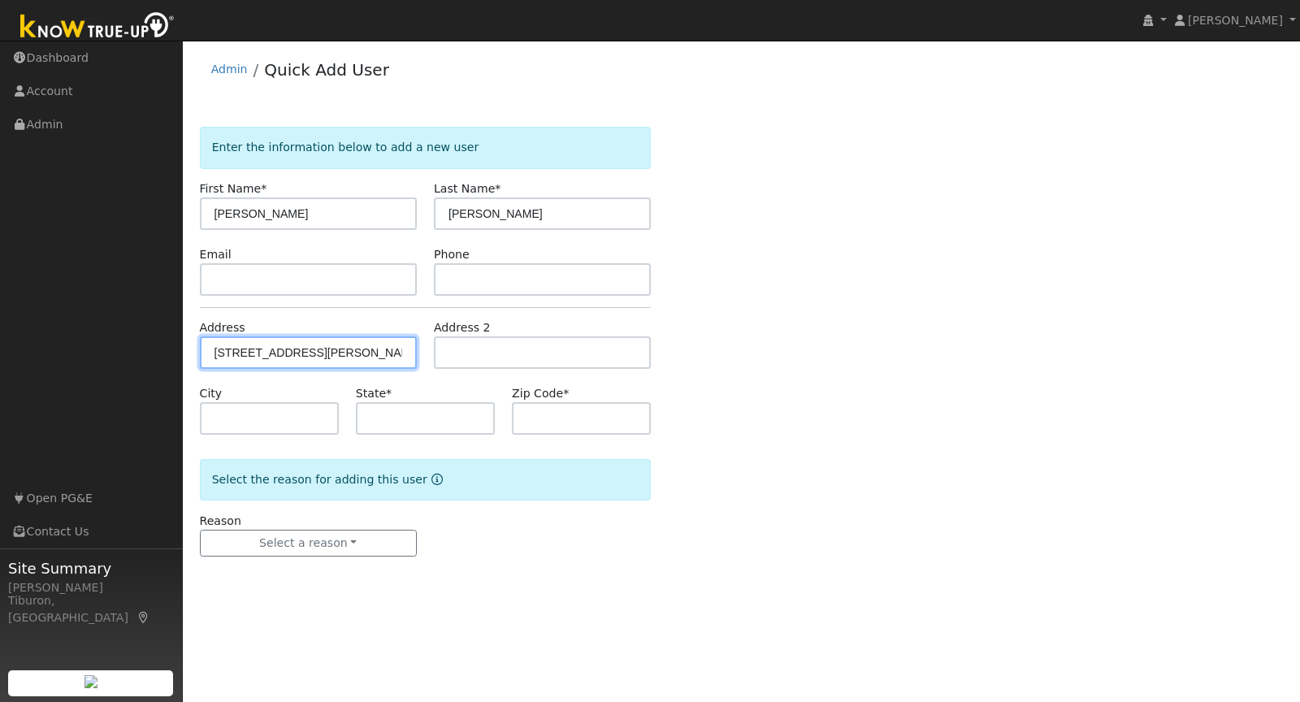
type input "CA"
type input "95648"
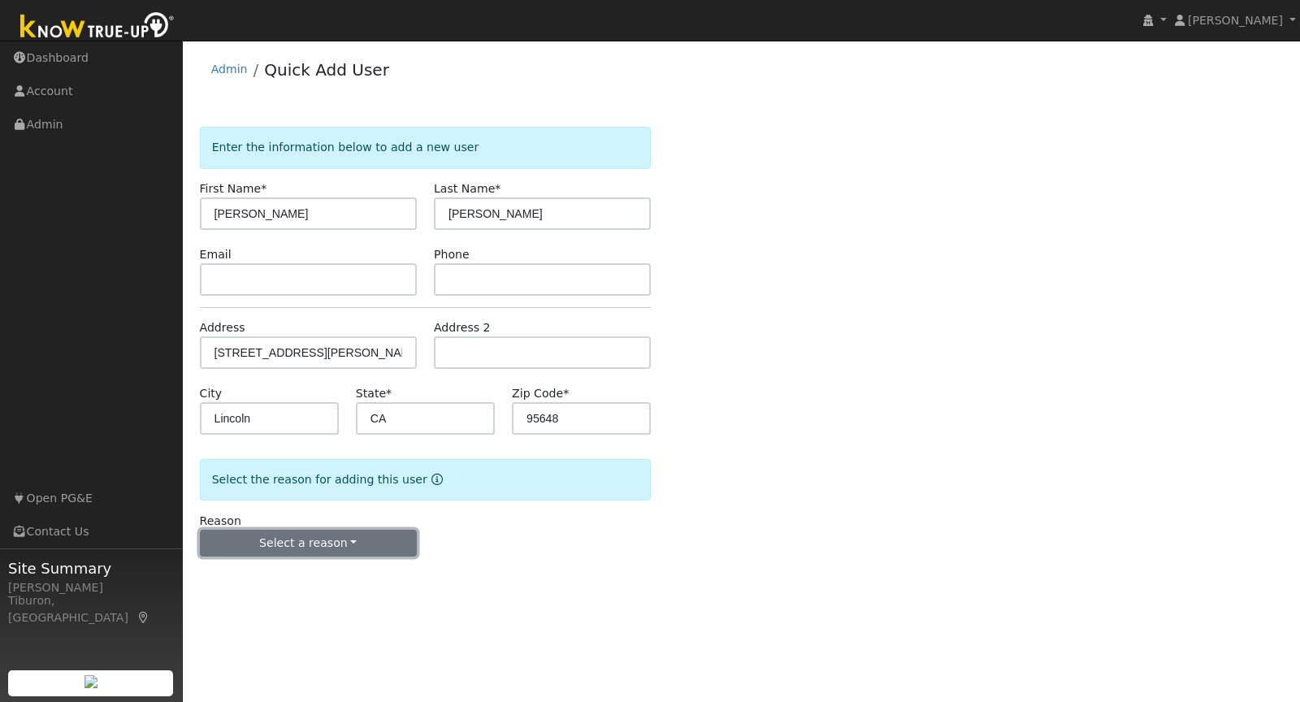
click at [337, 535] on button "Select a reason" at bounding box center [308, 544] width 217 height 28
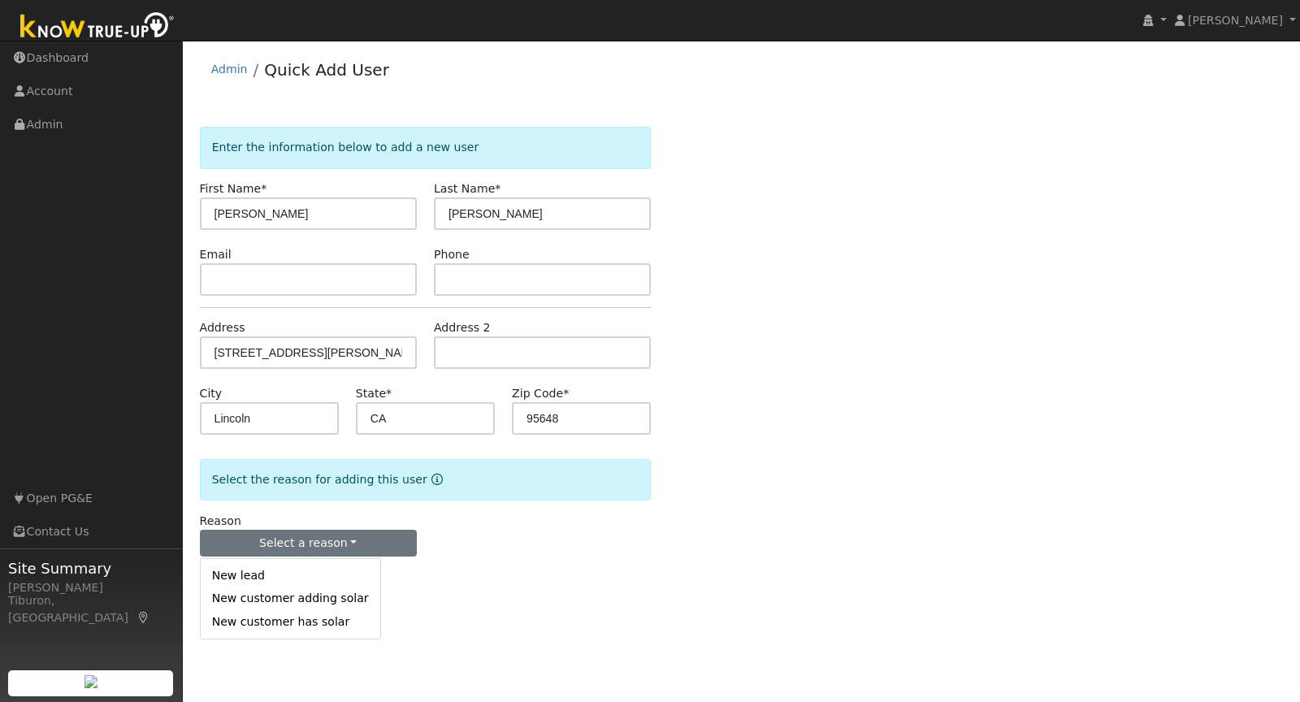
click at [296, 598] on link "New customer adding solar" at bounding box center [291, 599] width 180 height 23
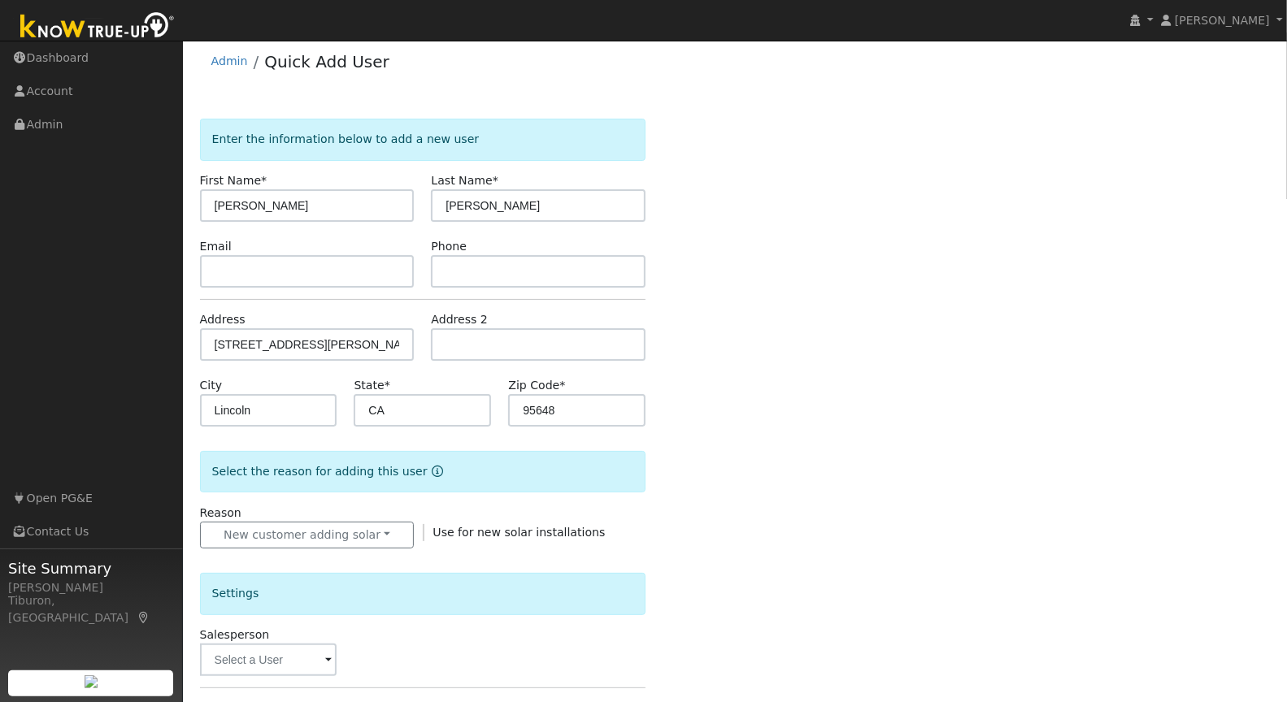
scroll to position [24, 0]
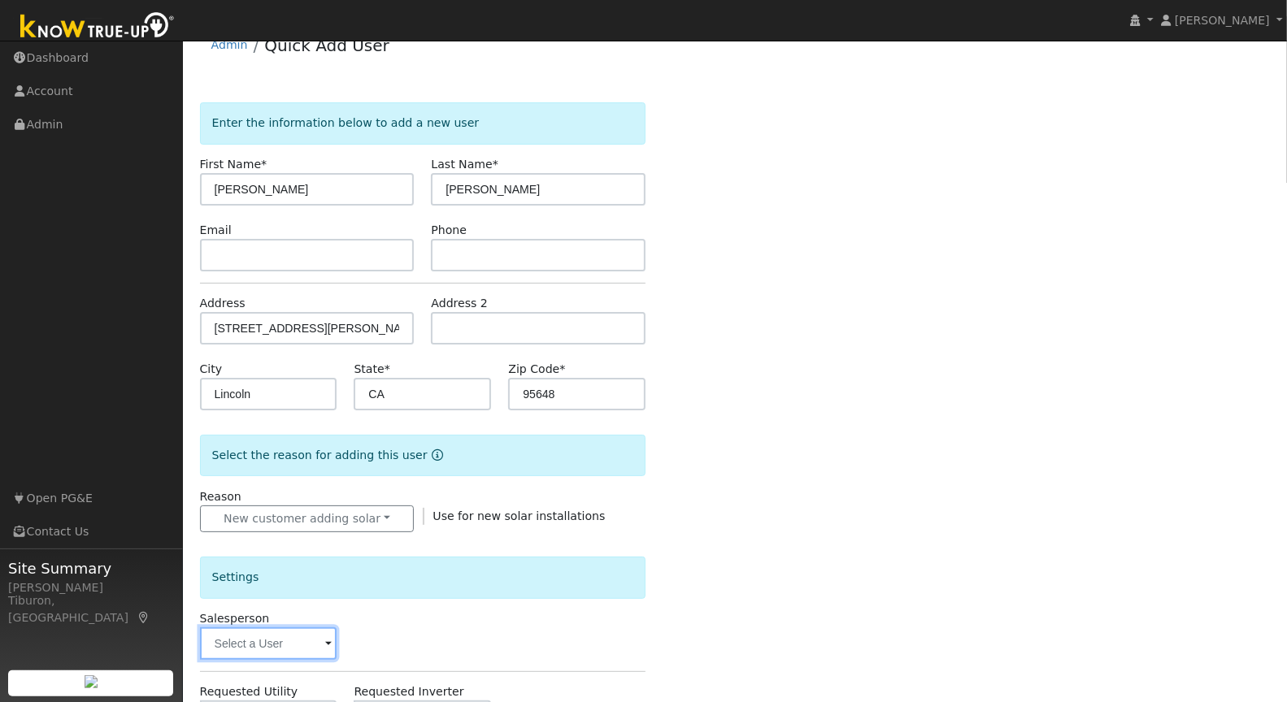
click at [268, 641] on input "text" at bounding box center [268, 643] width 137 height 33
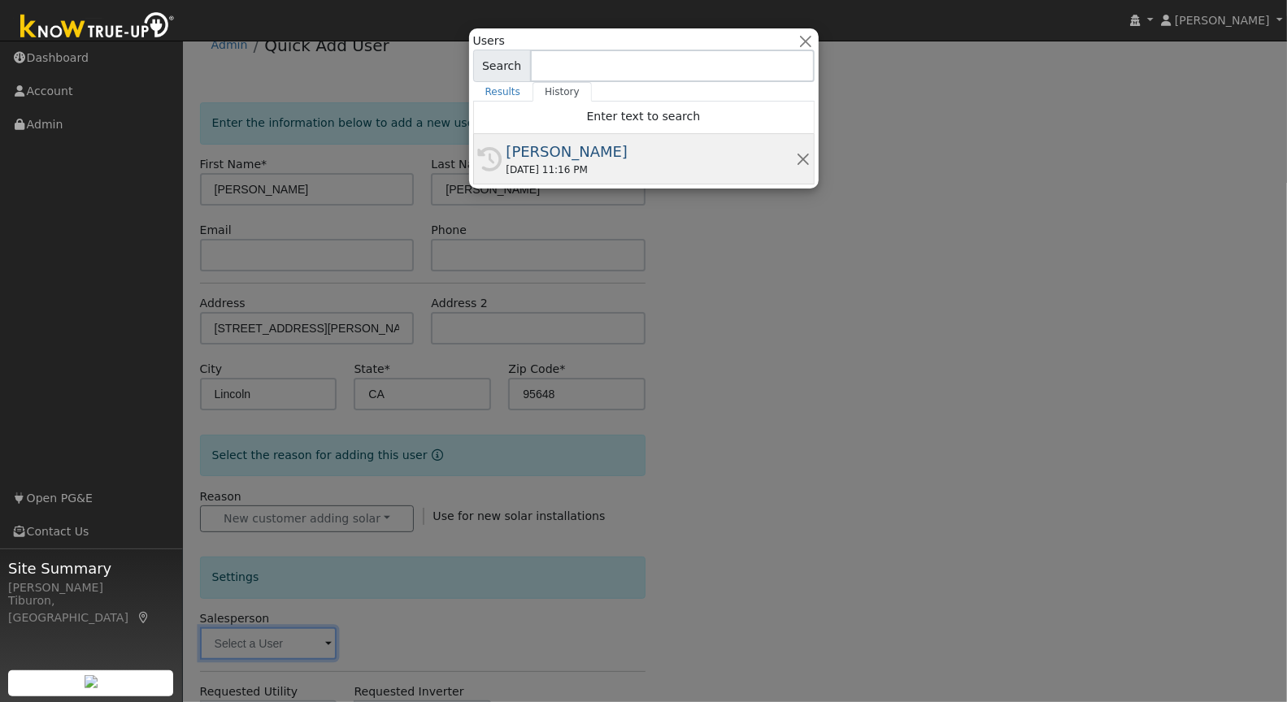
click at [574, 154] on div "[PERSON_NAME]" at bounding box center [650, 152] width 289 height 22
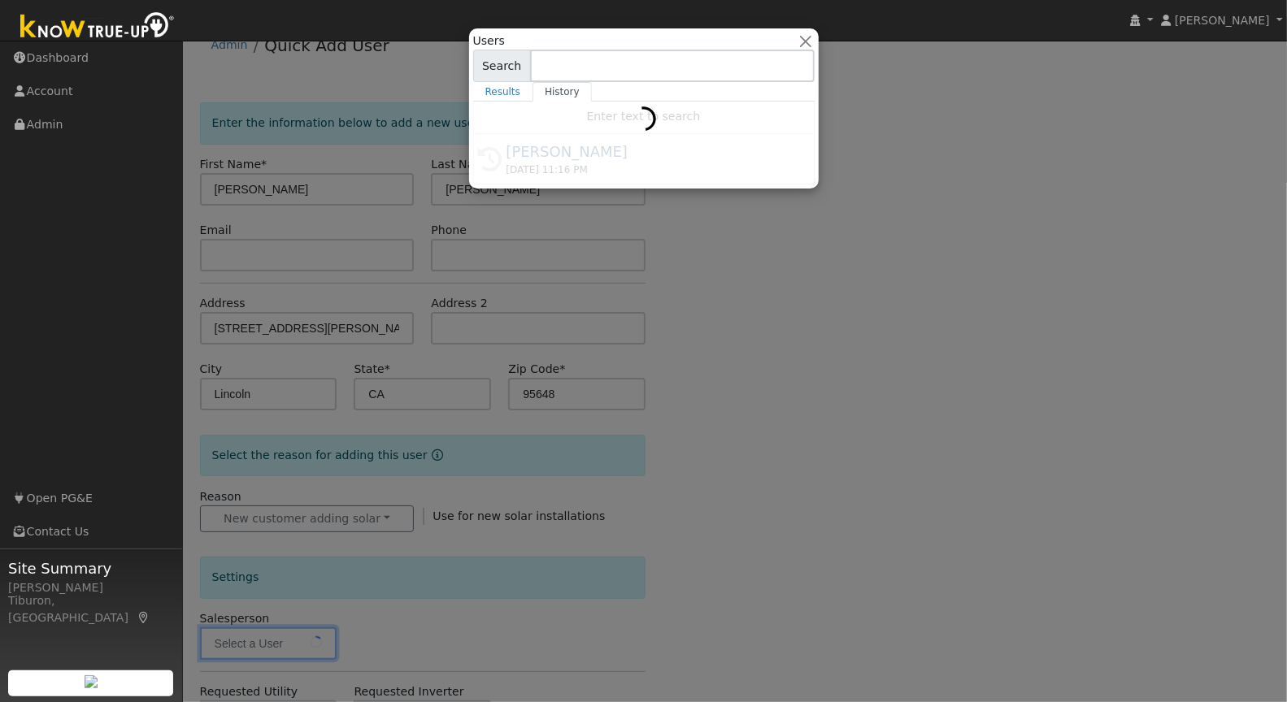
type input "[PERSON_NAME]"
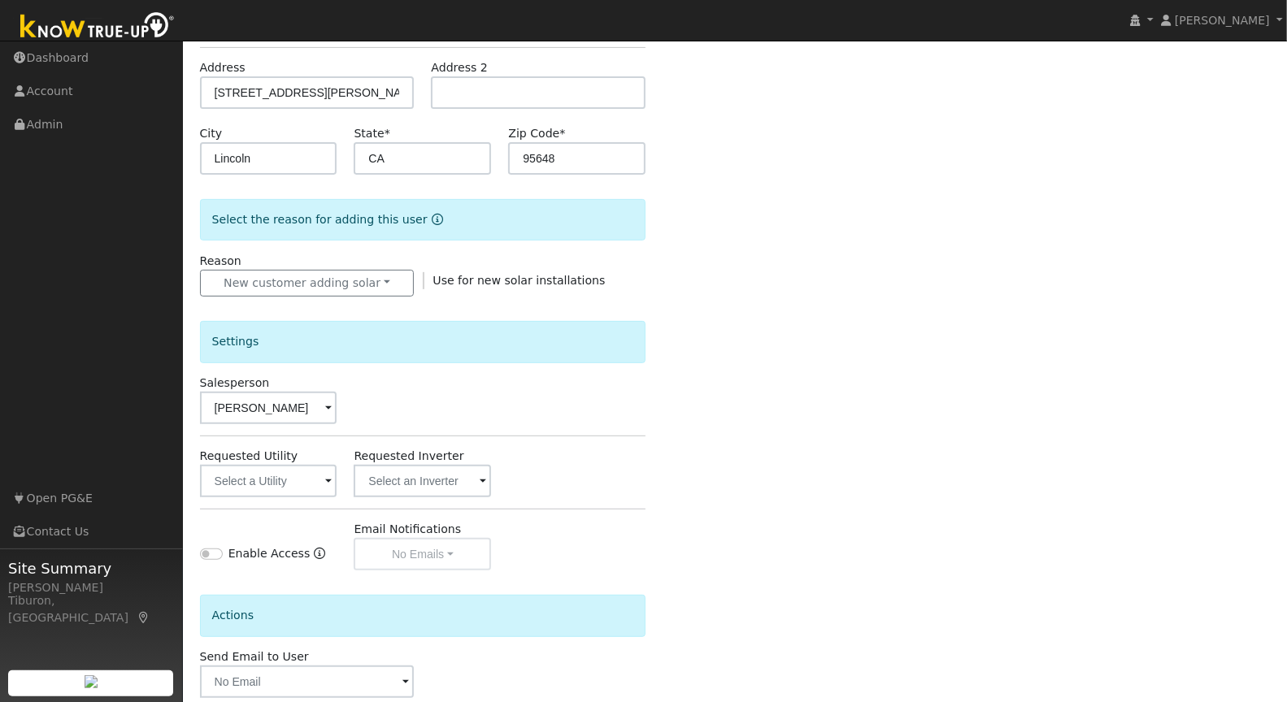
scroll to position [343, 0]
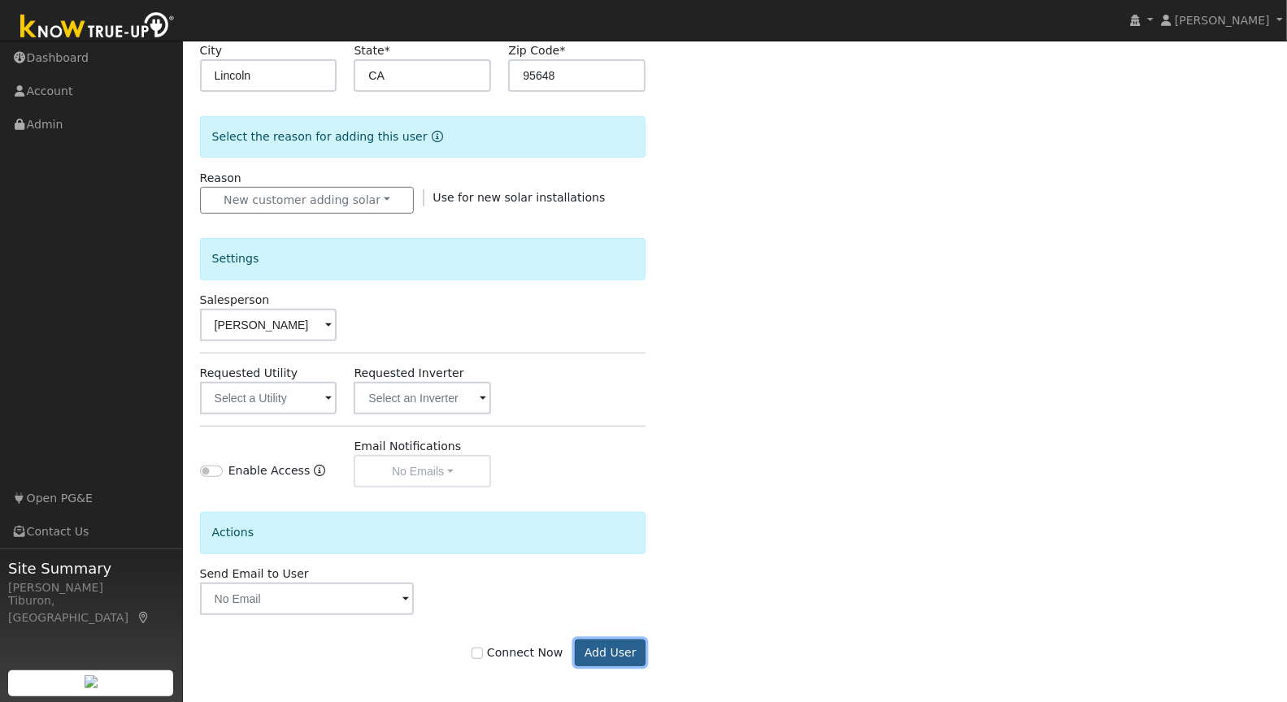
click at [613, 654] on button "Add User" at bounding box center [610, 654] width 71 height 28
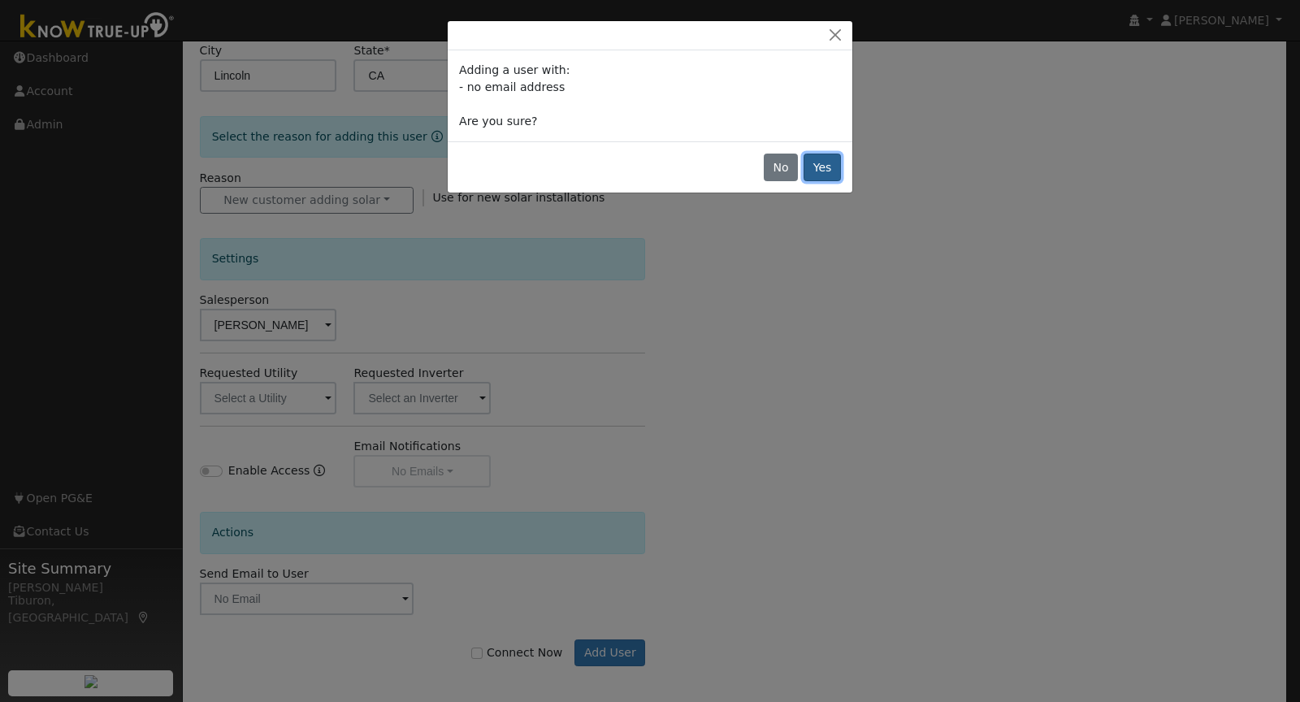
click at [830, 164] on button "Yes" at bounding box center [822, 168] width 37 height 28
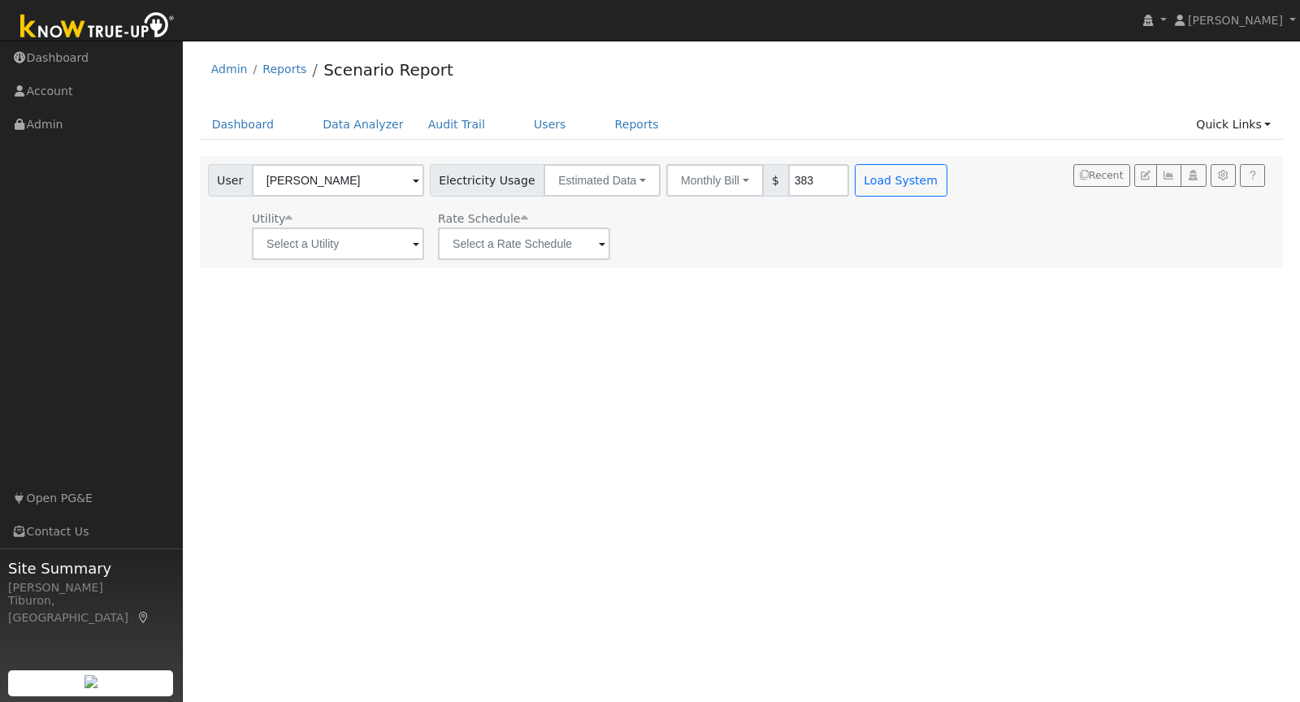
click at [789, 183] on input "383" at bounding box center [818, 180] width 61 height 33
drag, startPoint x: 788, startPoint y: 181, endPoint x: 761, endPoint y: 182, distance: 27.6
click at [788, 182] on input "383" at bounding box center [818, 180] width 61 height 33
type input "275"
click at [865, 174] on button "Load System" at bounding box center [901, 180] width 93 height 33
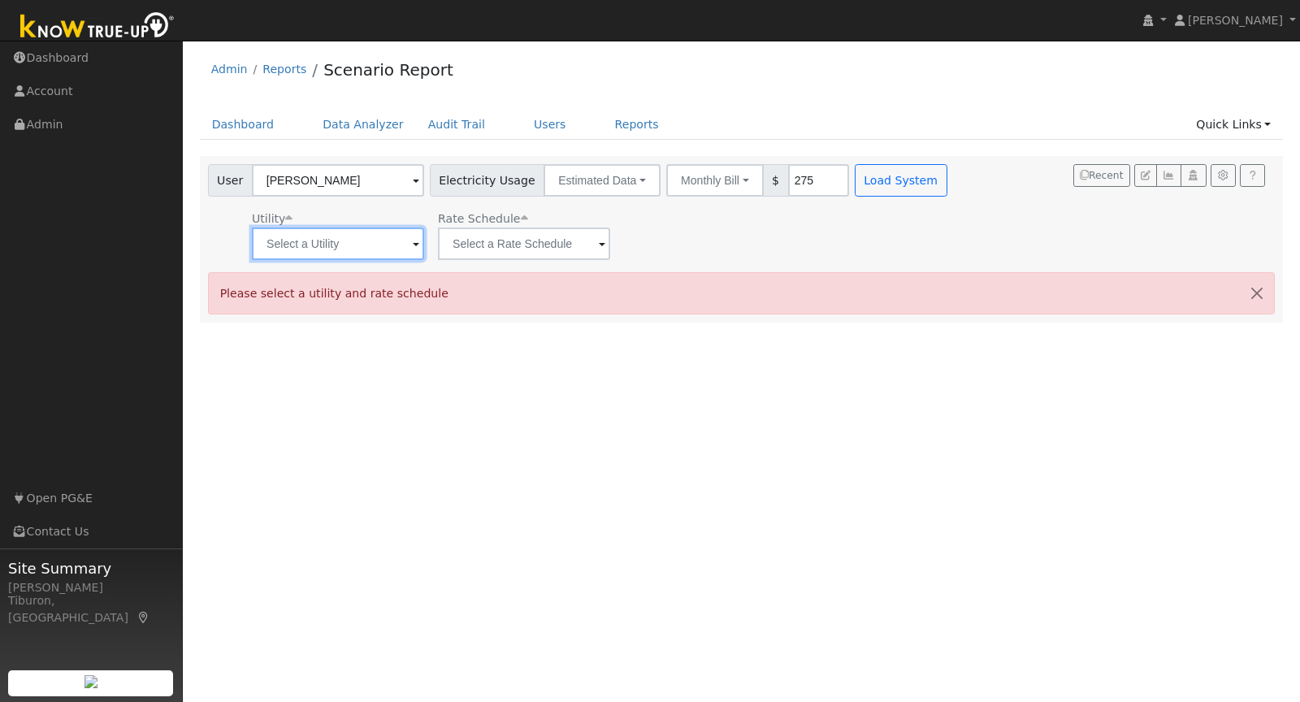
click at [288, 242] on input "text" at bounding box center [338, 244] width 172 height 33
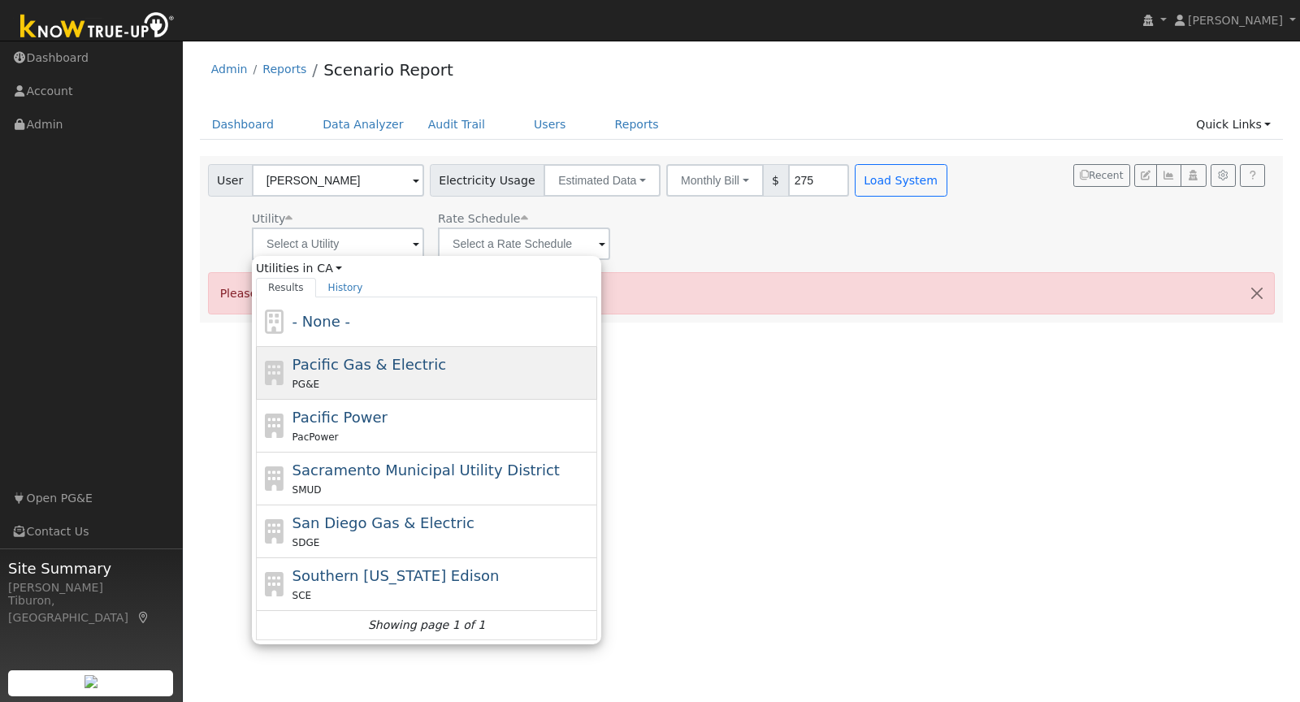
click at [332, 369] on span "Pacific Gas & Electric" at bounding box center [370, 364] width 154 height 17
type input "Pacific Gas & Electric"
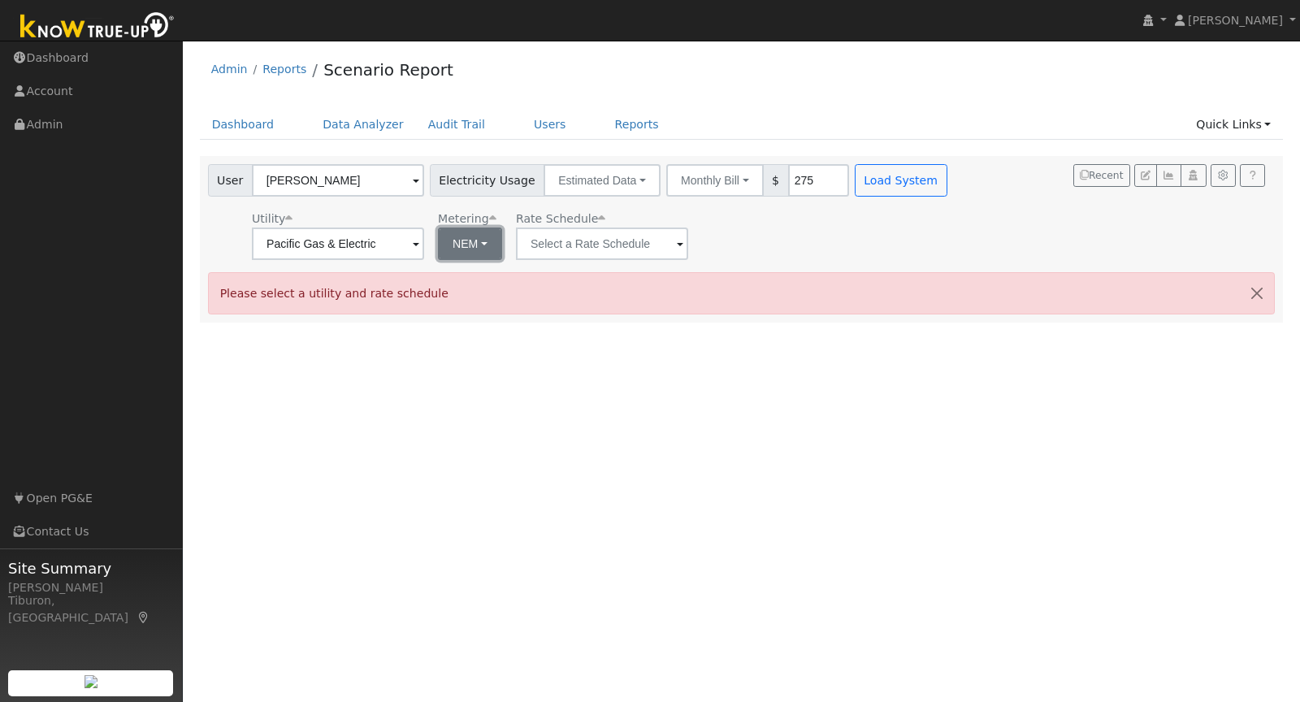
click at [453, 241] on button "NEM" at bounding box center [470, 244] width 64 height 33
click at [462, 297] on link "NBT" at bounding box center [475, 303] width 113 height 23
type input "E-ELEC"
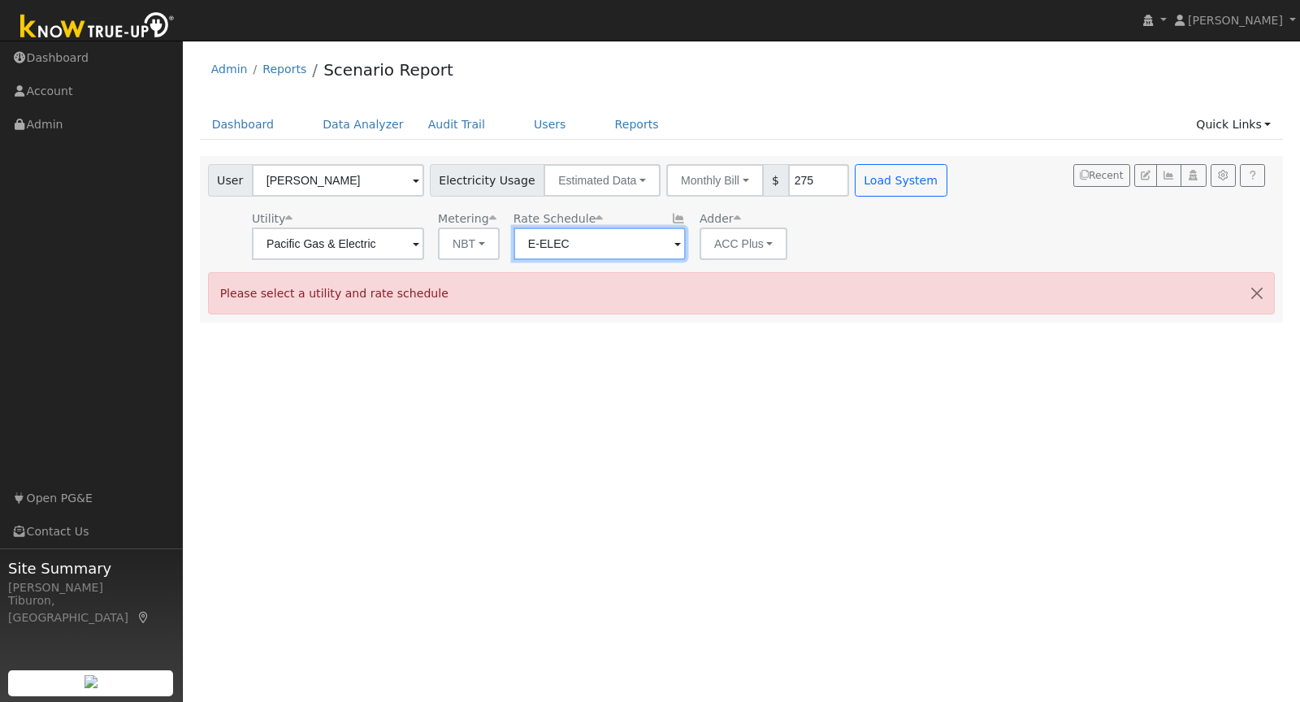
click at [424, 235] on input "E-ELEC" at bounding box center [338, 244] width 172 height 33
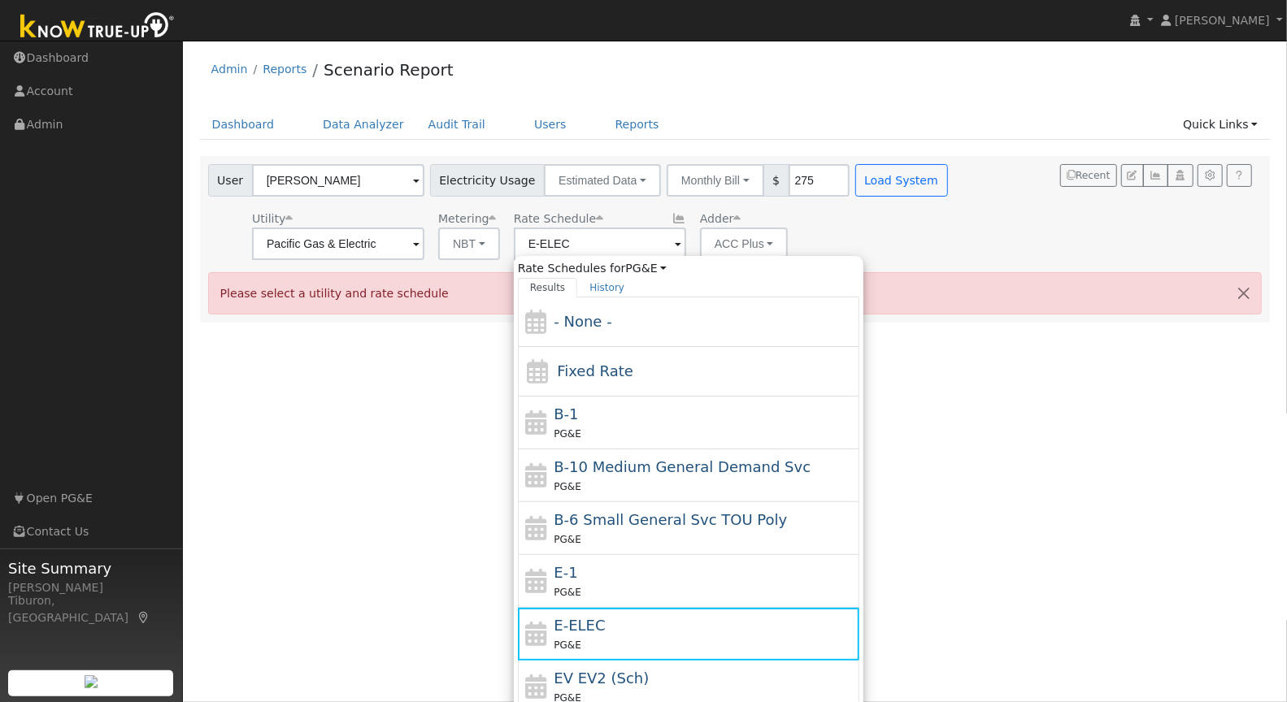
click at [845, 259] on div "Rate Schedules for PG&E All Utilities Results History - None - Fixed Rate B-1 P…" at bounding box center [688, 491] width 349 height 471
click at [896, 182] on button "Load System" at bounding box center [901, 180] width 93 height 33
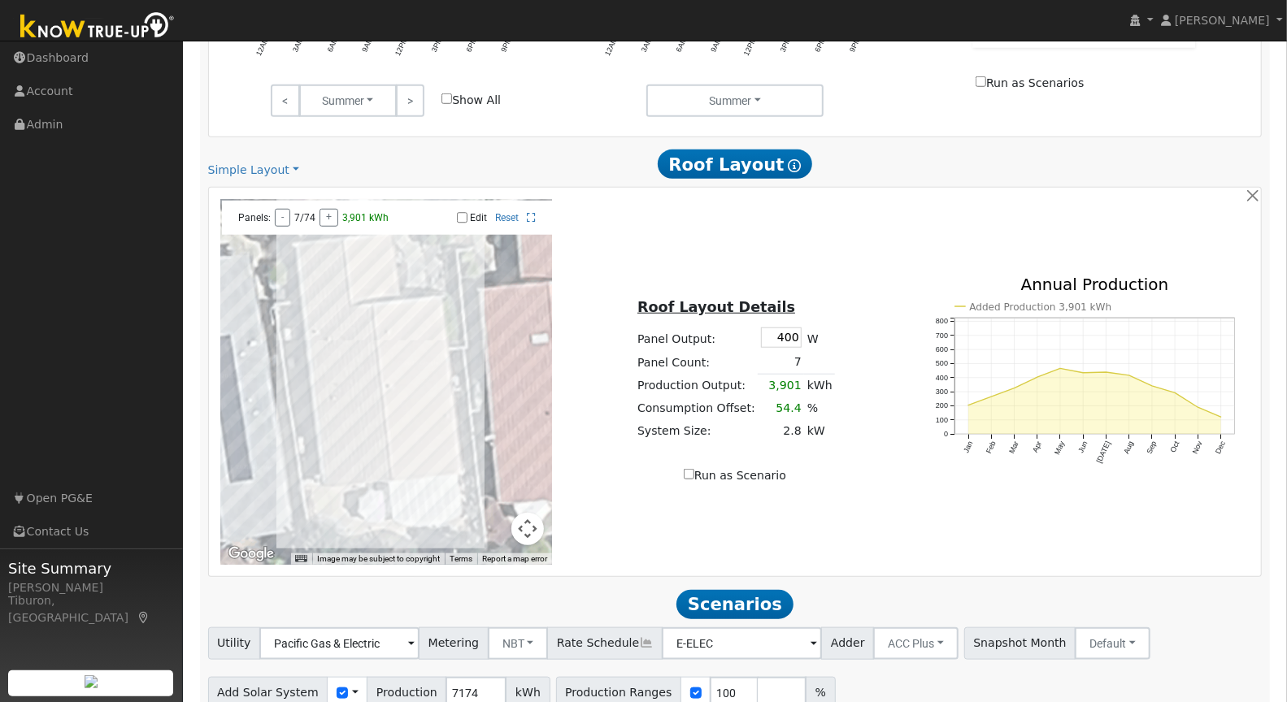
scroll to position [862, 0]
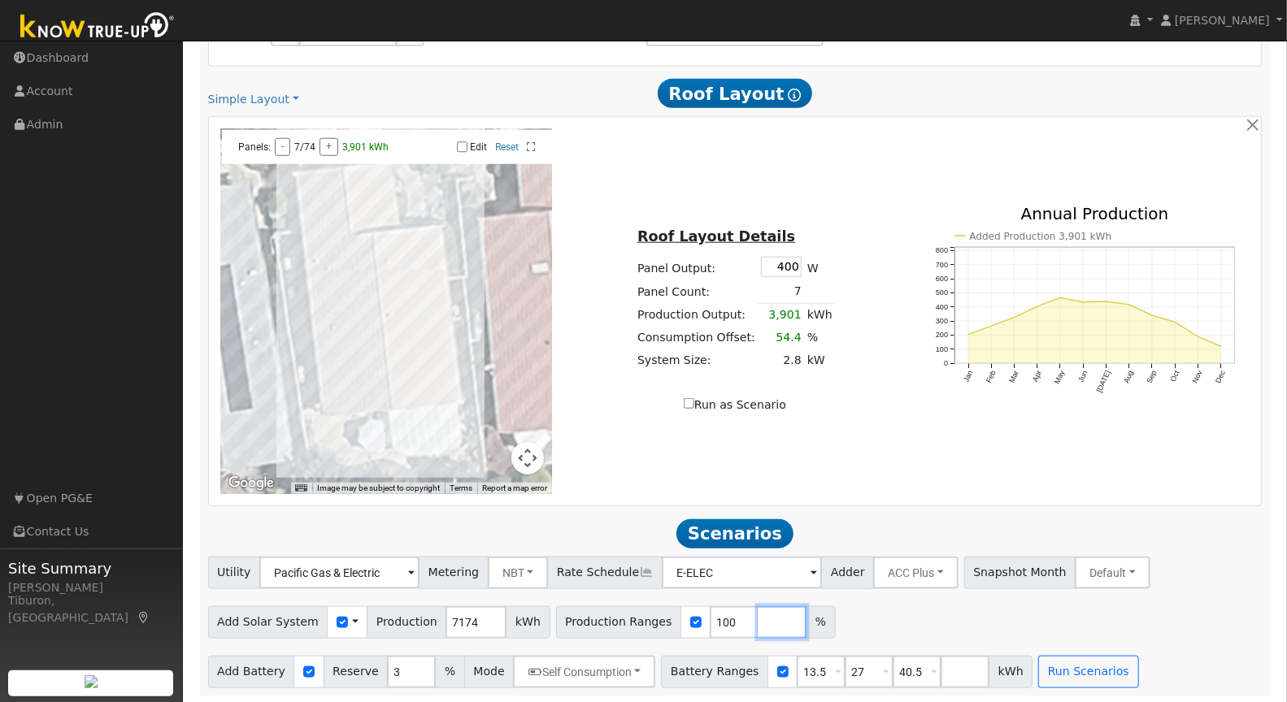
click at [757, 618] on input "number" at bounding box center [781, 622] width 49 height 33
type input "120"
click at [805, 618] on input "number" at bounding box center [829, 622] width 49 height 33
type input "140"
click at [853, 618] on input "number" at bounding box center [877, 622] width 49 height 33
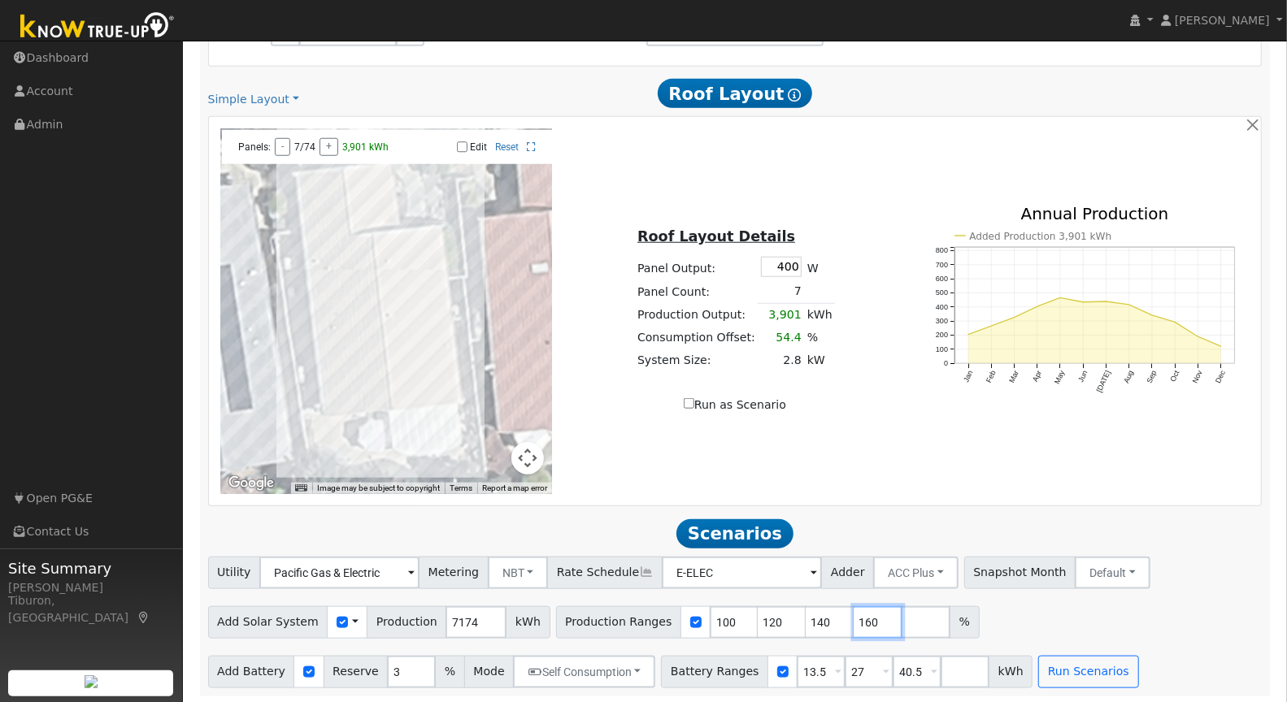
type input "160"
drag, startPoint x: 904, startPoint y: 674, endPoint x: 867, endPoint y: 667, distance: 37.1
click at [867, 667] on div "Battery Ranges 13.5 Overrides Reserve % Mode None None Self Consumption Peak Sa…" at bounding box center [846, 672] width 371 height 33
click at [1009, 670] on button "Run Scenarios" at bounding box center [1040, 672] width 100 height 33
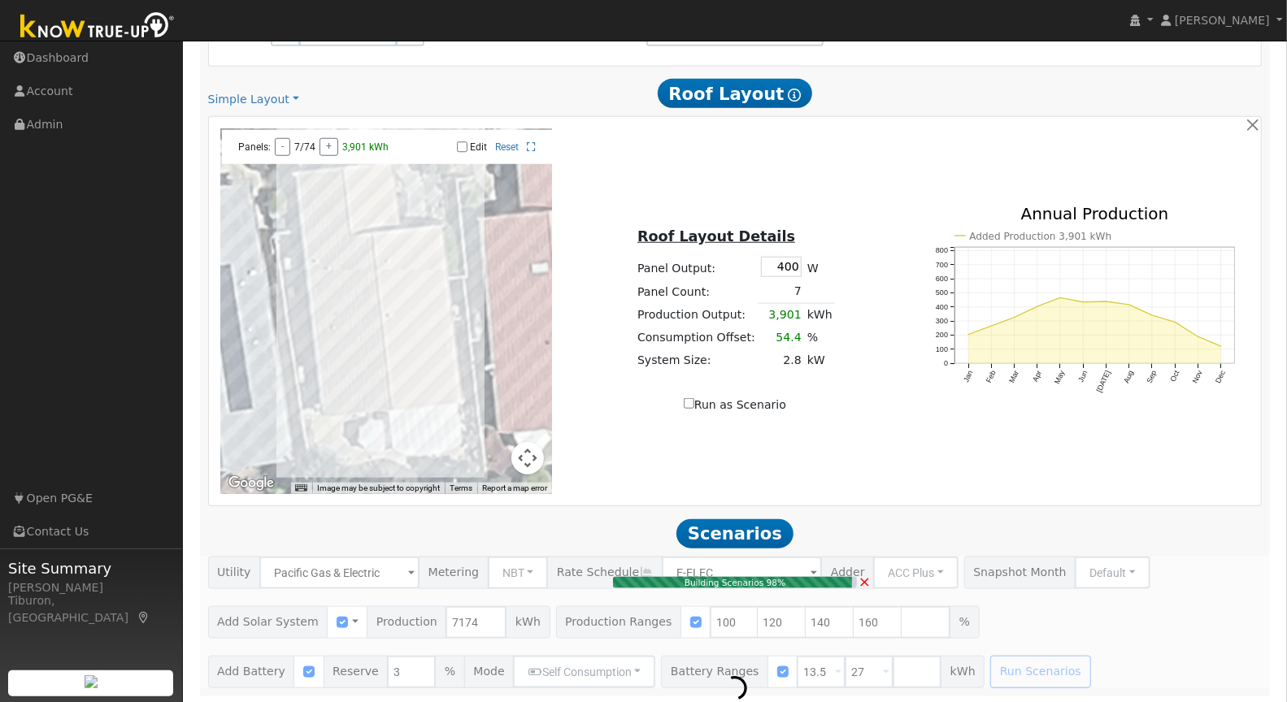
type input "6.7"
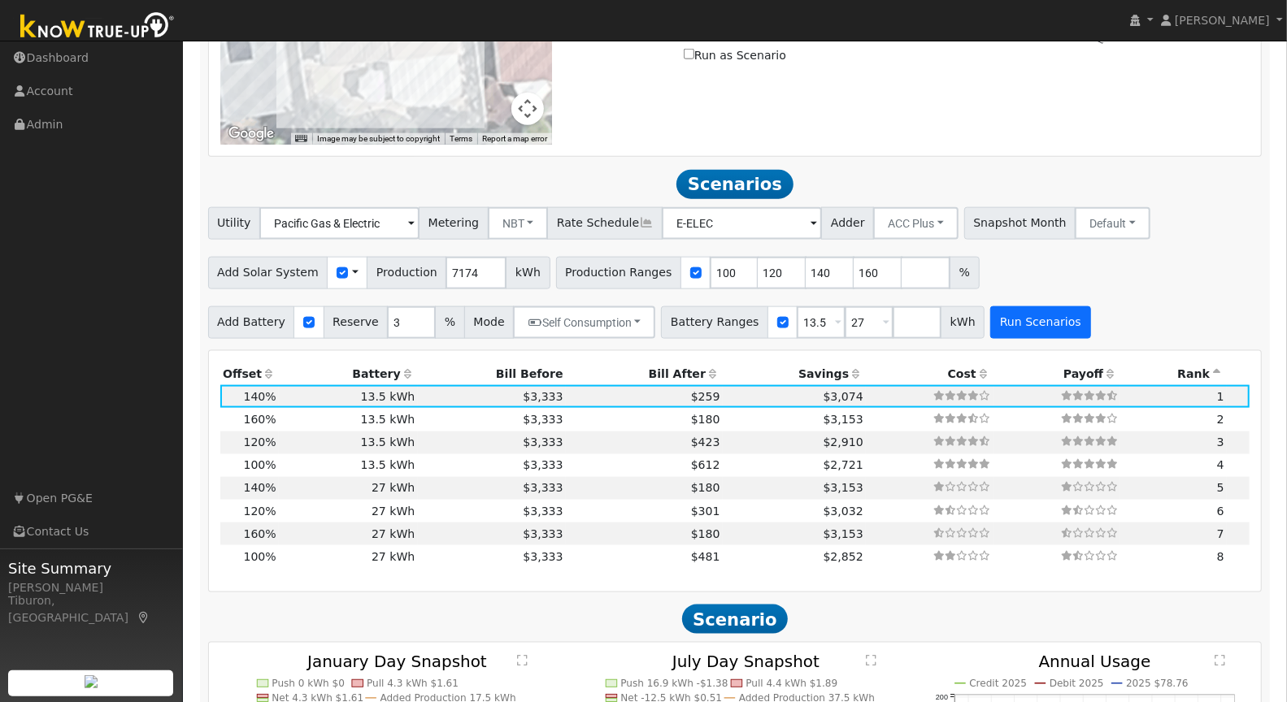
scroll to position [1329, 0]
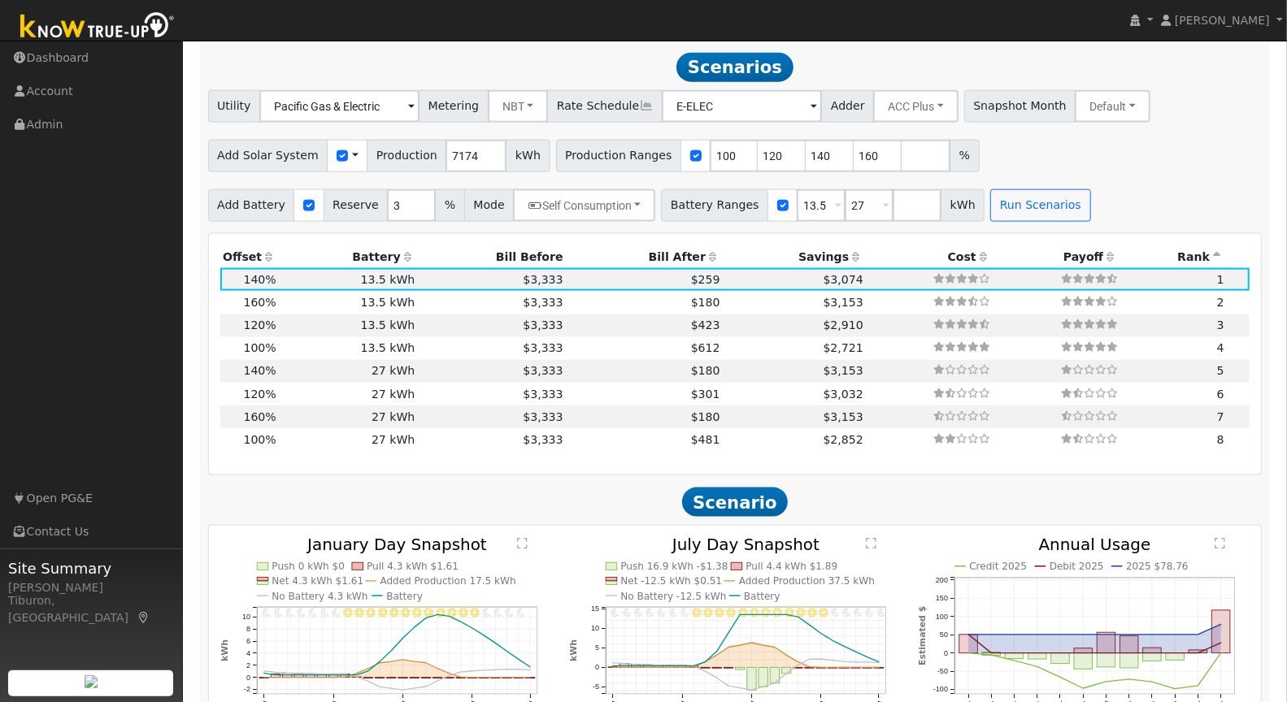
click at [649, 253] on th "Bill After" at bounding box center [644, 256] width 157 height 23
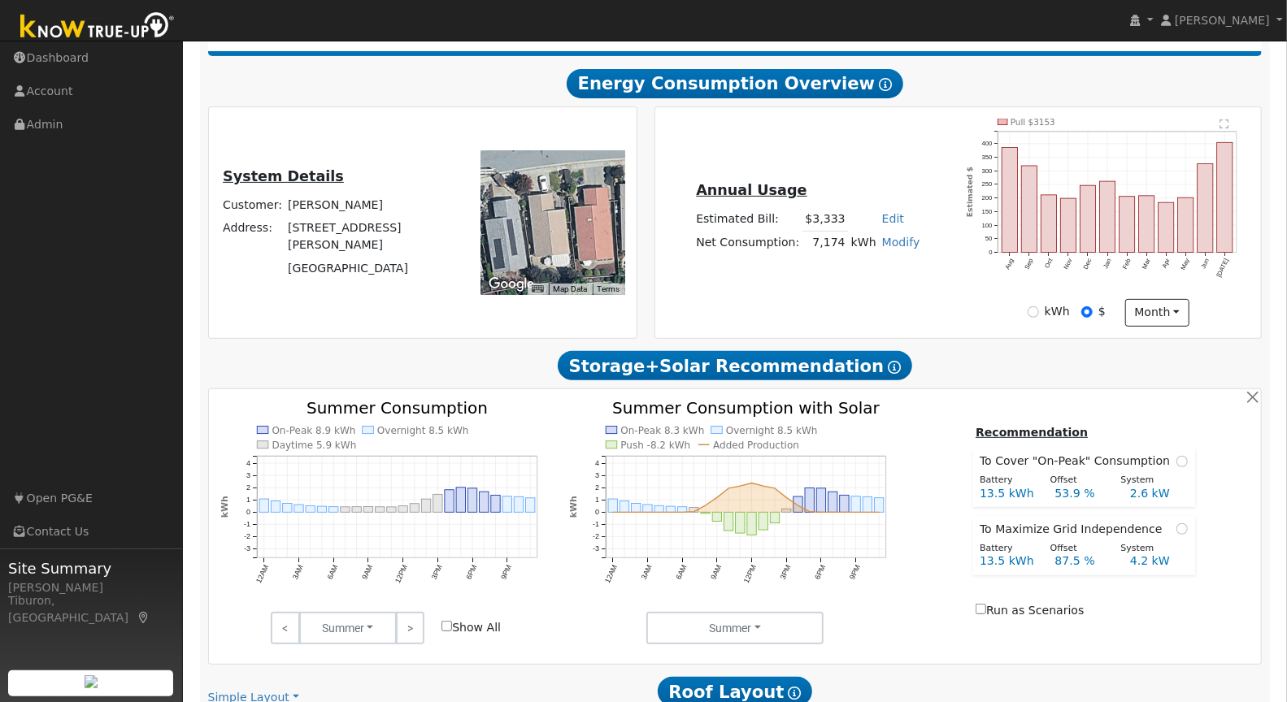
scroll to position [0, 0]
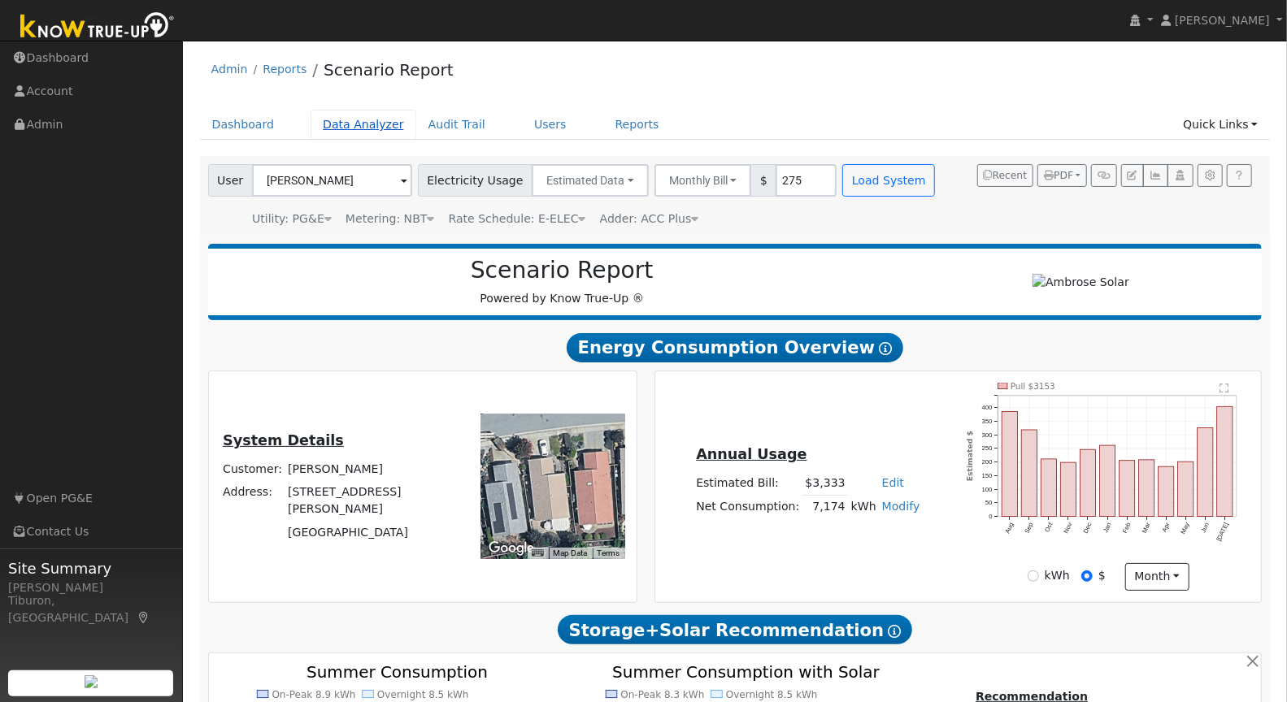
click at [350, 120] on link "Data Analyzer" at bounding box center [363, 125] width 106 height 30
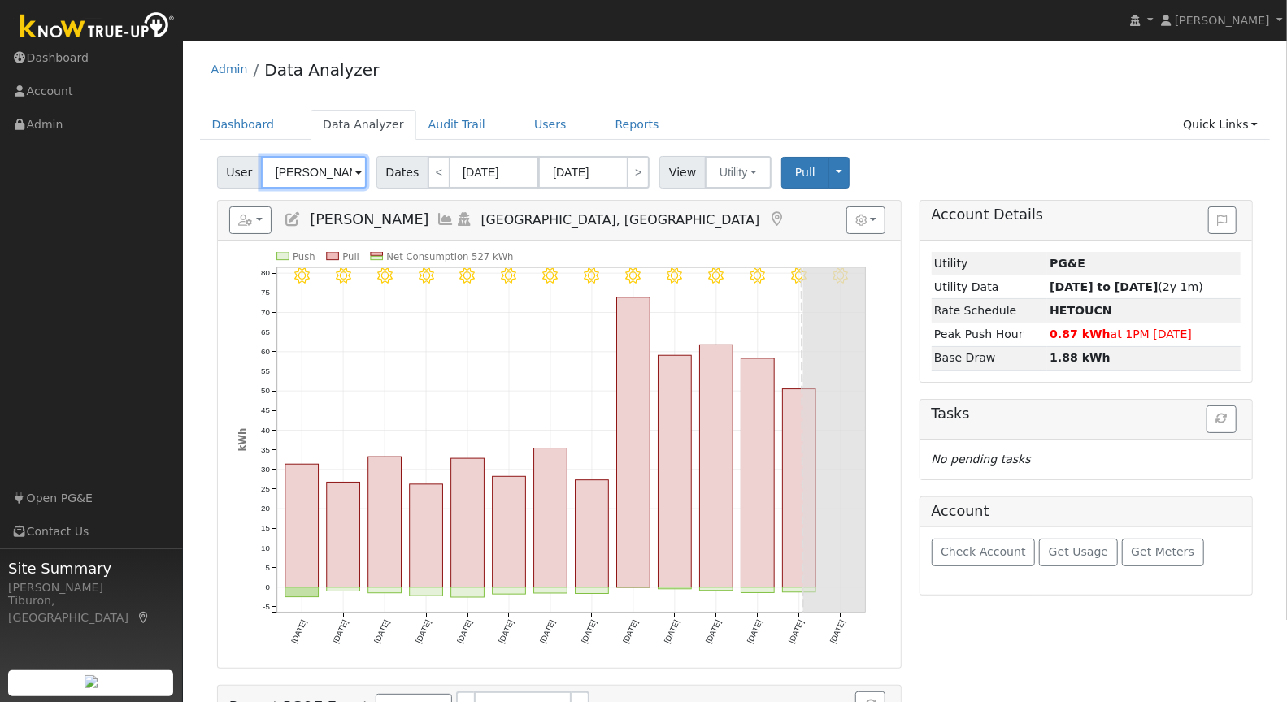
click at [319, 176] on input "[PERSON_NAME]" at bounding box center [314, 172] width 106 height 33
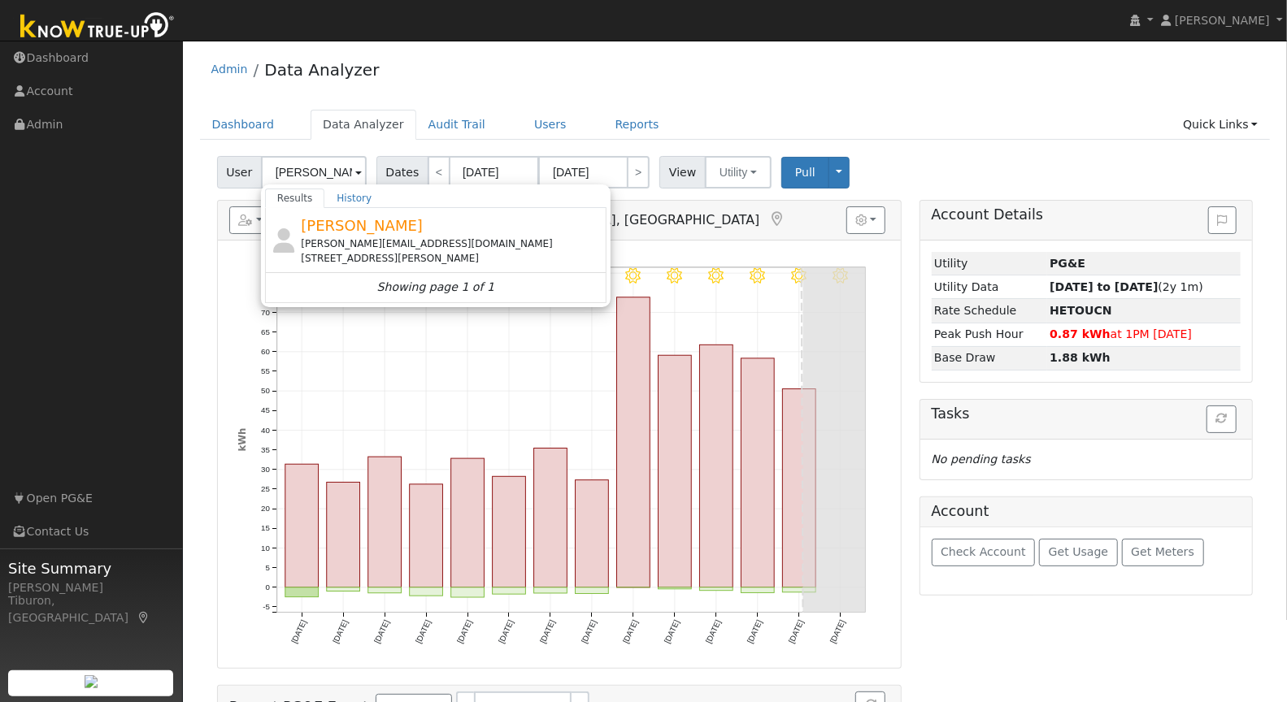
click at [368, 247] on div "[PERSON_NAME][EMAIL_ADDRESS][DOMAIN_NAME]" at bounding box center [452, 243] width 302 height 15
type input "[PERSON_NAME]"
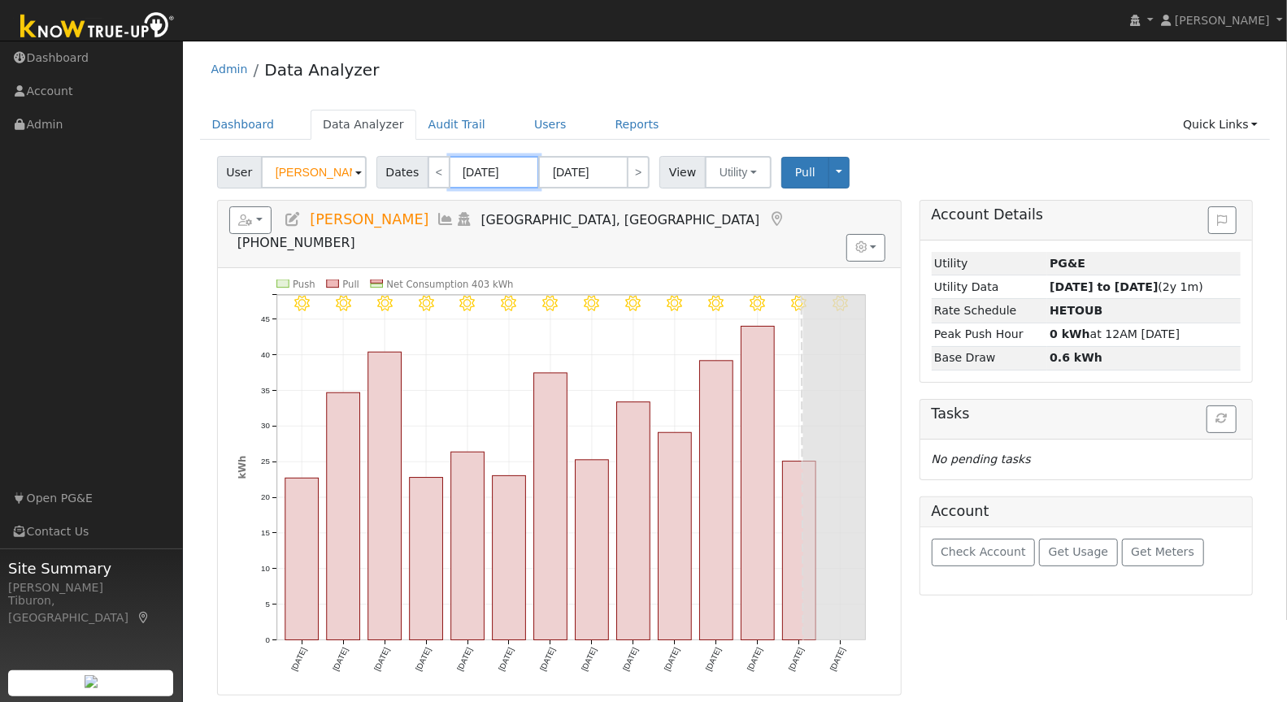
click at [497, 179] on input "[DATE]" at bounding box center [493, 172] width 89 height 33
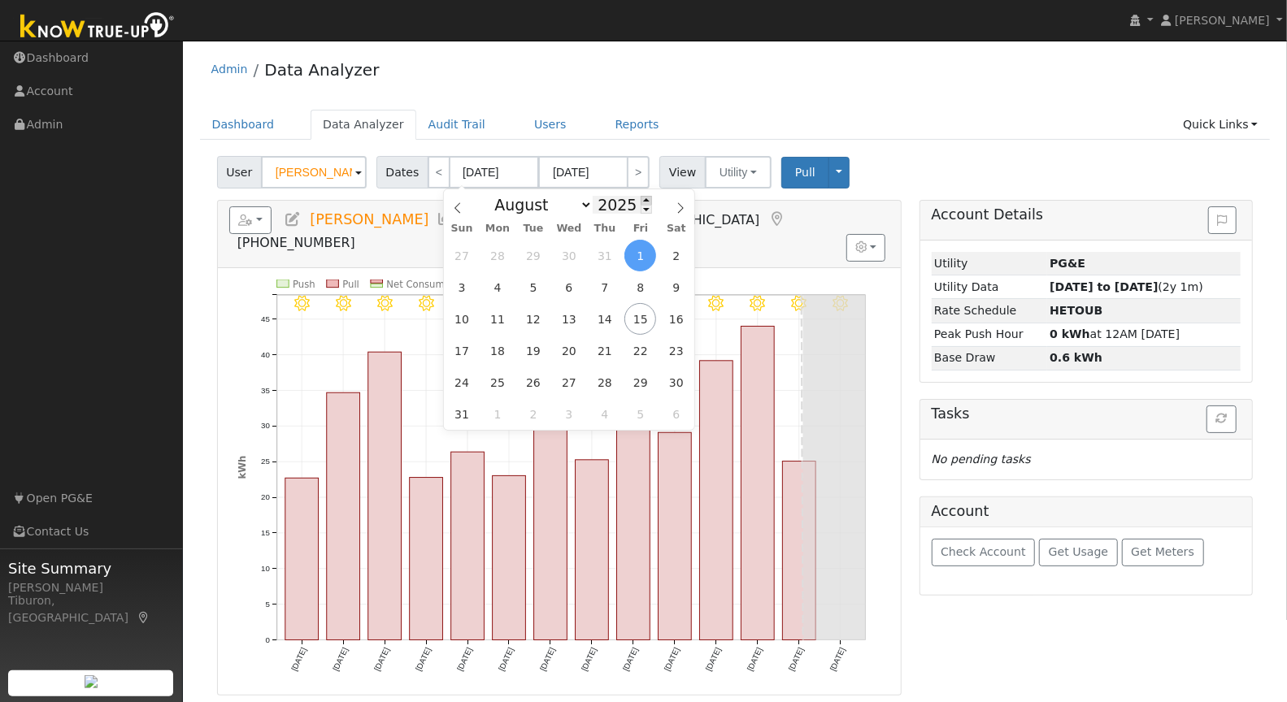
click at [644, 199] on span at bounding box center [645, 200] width 11 height 9
click at [644, 211] on span at bounding box center [645, 209] width 11 height 9
type input "2024"
click at [537, 205] on select "January February March April May June July August September October November De…" at bounding box center [539, 205] width 106 height 20
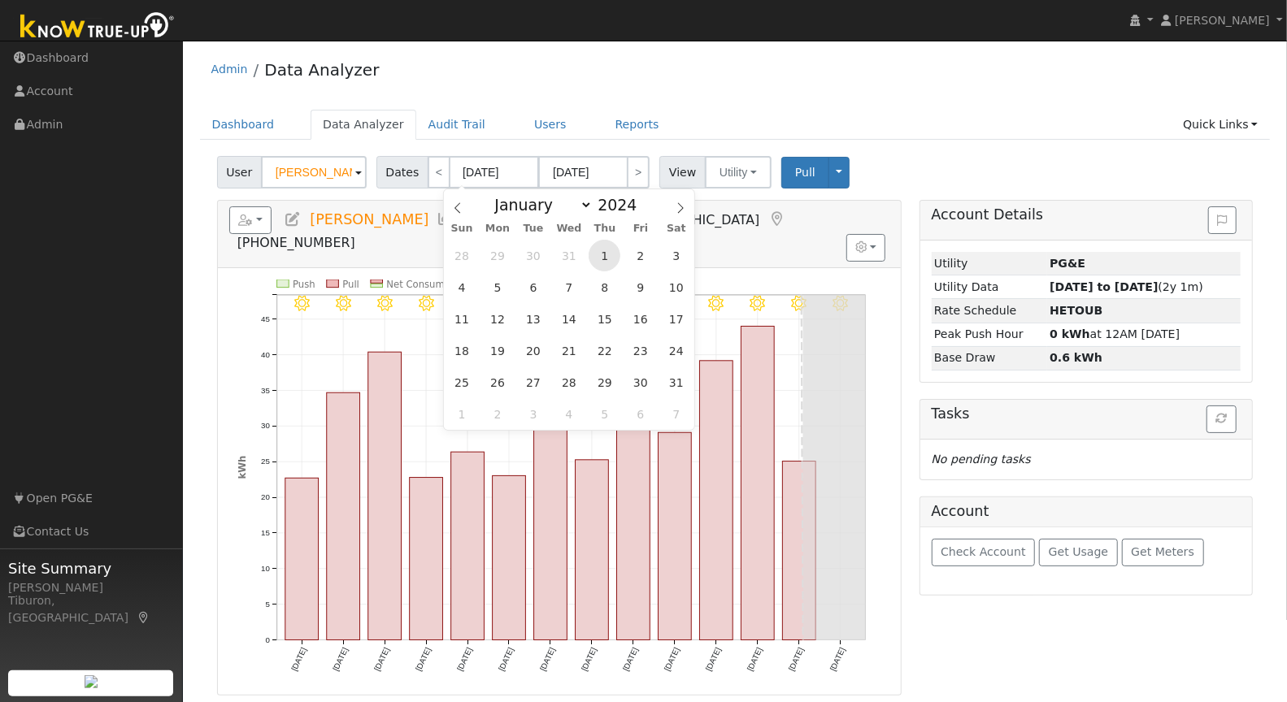
click at [605, 254] on span "1" at bounding box center [604, 256] width 32 height 32
type input "[DATE]"
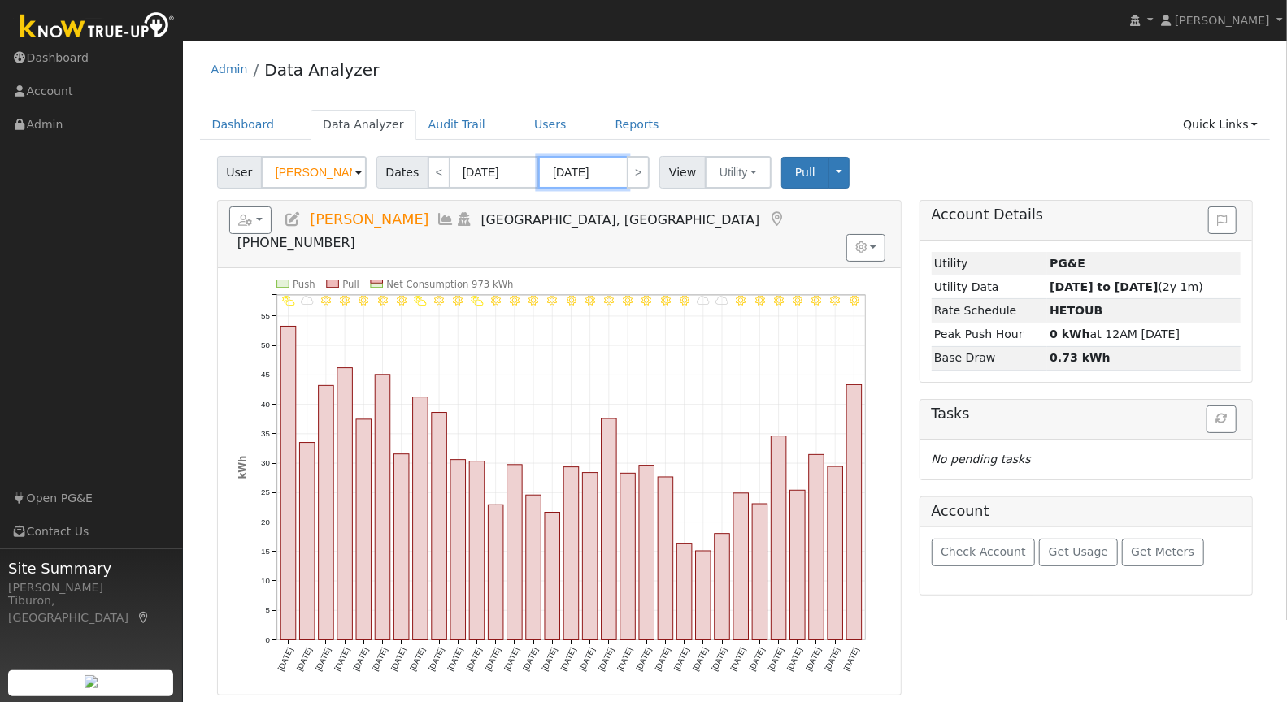
drag, startPoint x: 583, startPoint y: 236, endPoint x: 575, endPoint y: 169, distance: 67.9
click at [575, 169] on input "[DATE]" at bounding box center [582, 172] width 89 height 33
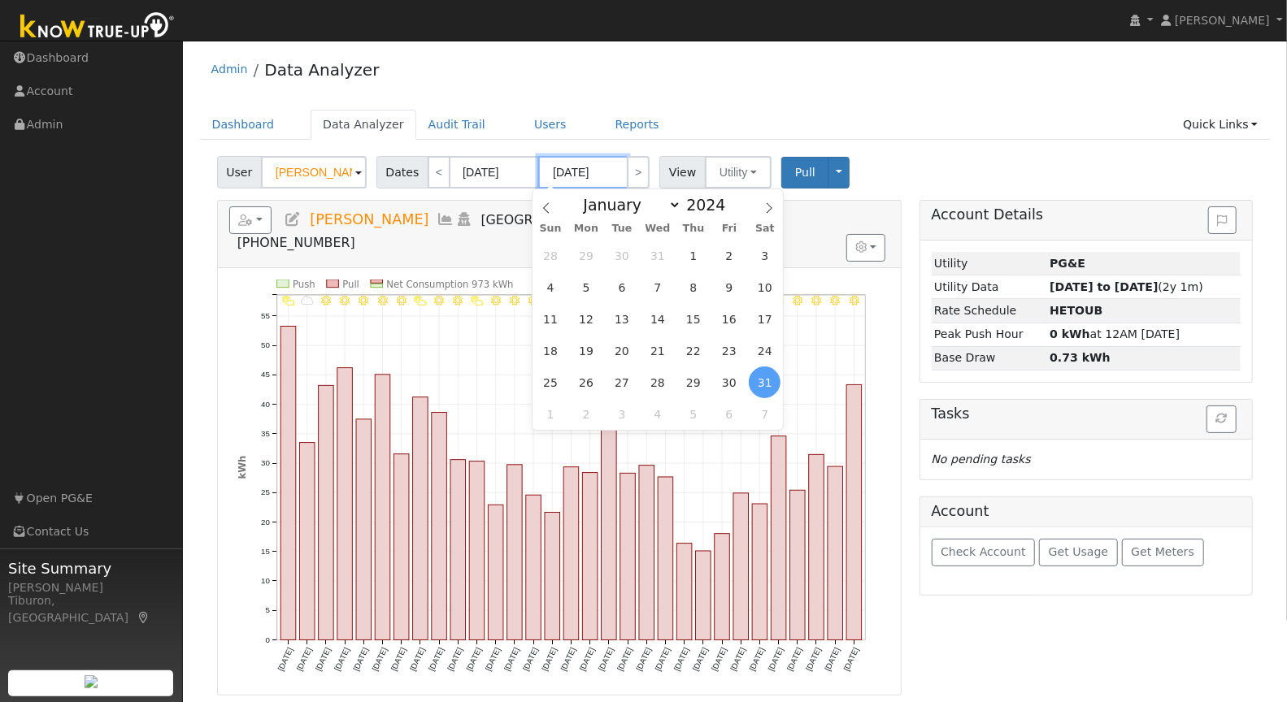
click at [588, 171] on input "[DATE]" at bounding box center [582, 172] width 89 height 33
click at [710, 210] on input "2024" at bounding box center [710, 205] width 59 height 18
drag, startPoint x: 575, startPoint y: 169, endPoint x: 746, endPoint y: 209, distance: 176.0
click at [746, 209] on div "January February March April May June July August September October November [D…" at bounding box center [658, 203] width 188 height 28
click at [619, 204] on select "January February March April May June July August September October November De…" at bounding box center [628, 205] width 106 height 20
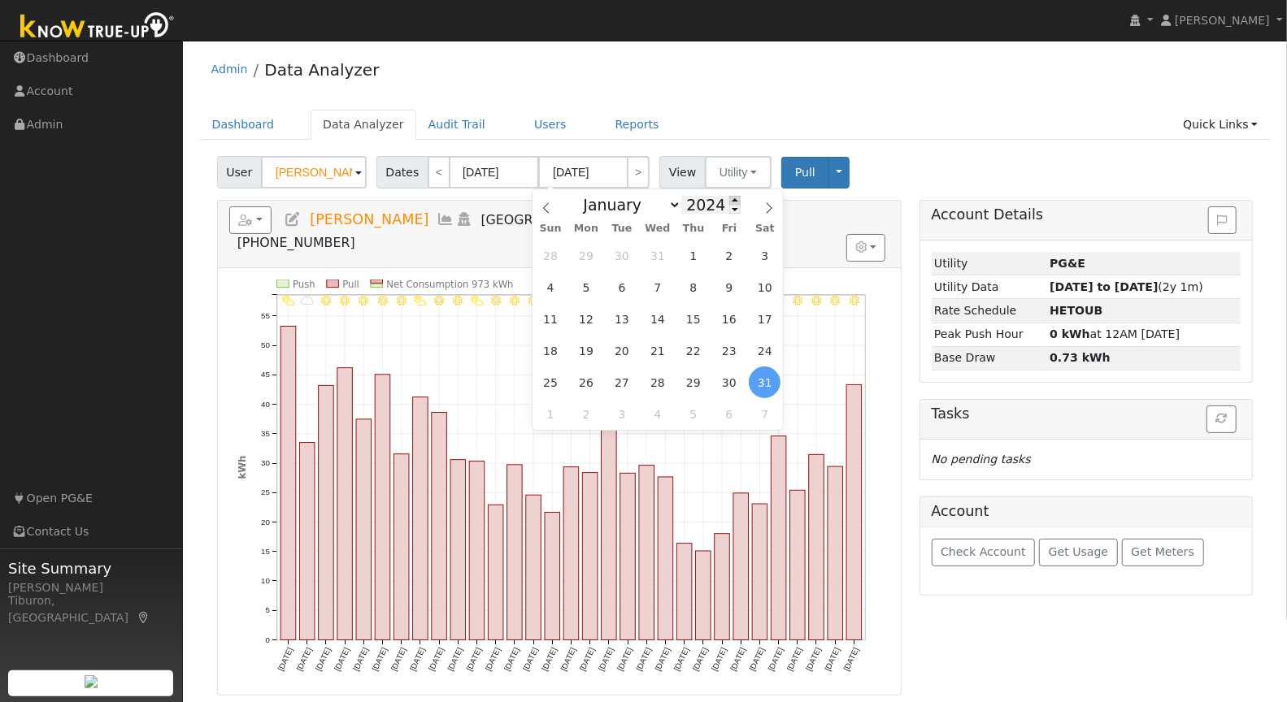
click at [730, 198] on span at bounding box center [734, 200] width 11 height 9
type input "2025"
click at [692, 251] on span "31" at bounding box center [693, 256] width 32 height 32
type input "[DATE]"
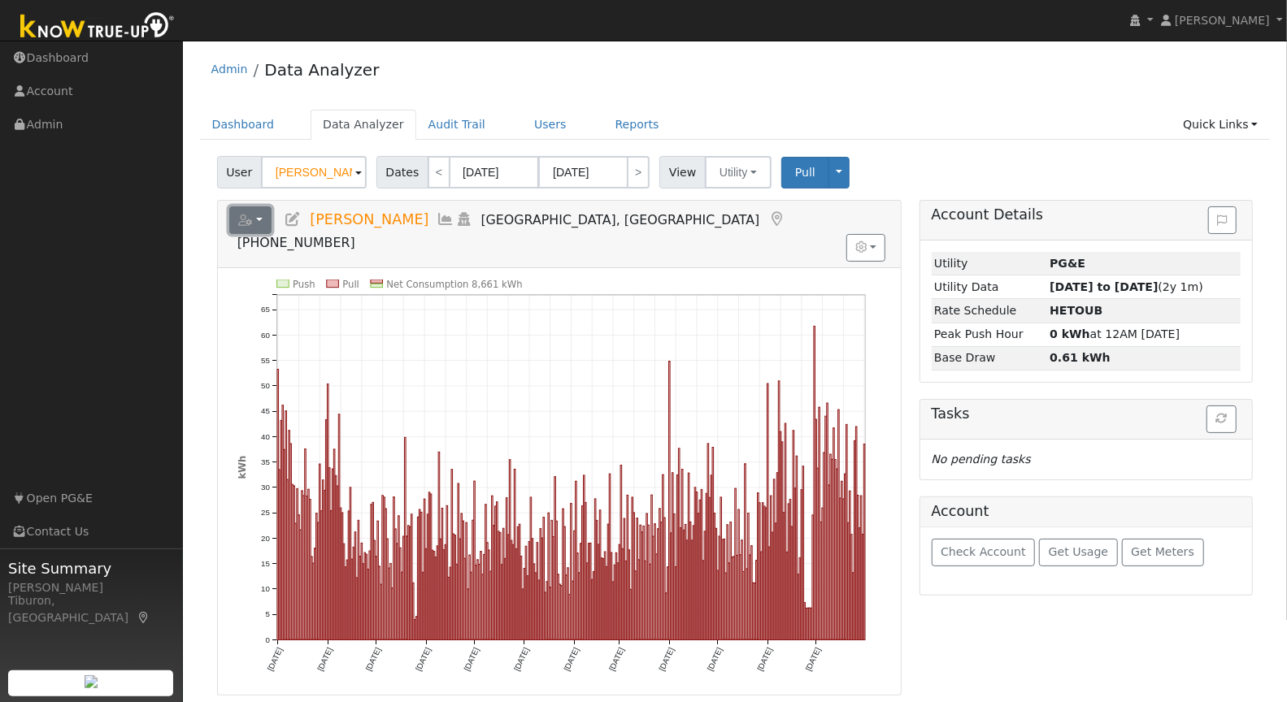
click at [258, 219] on button "button" at bounding box center [250, 220] width 43 height 28
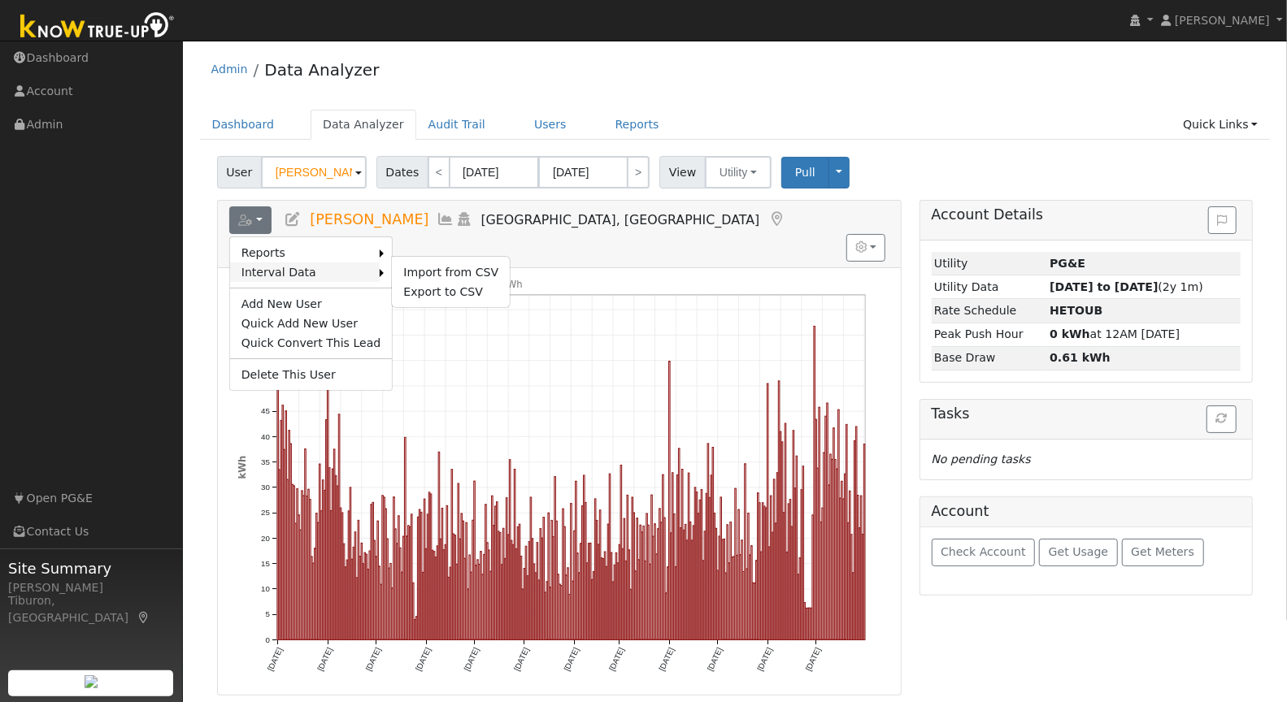
drag, startPoint x: 313, startPoint y: 267, endPoint x: 333, endPoint y: 271, distance: 20.7
click at [313, 267] on link "Interval Data" at bounding box center [305, 273] width 150 height 20
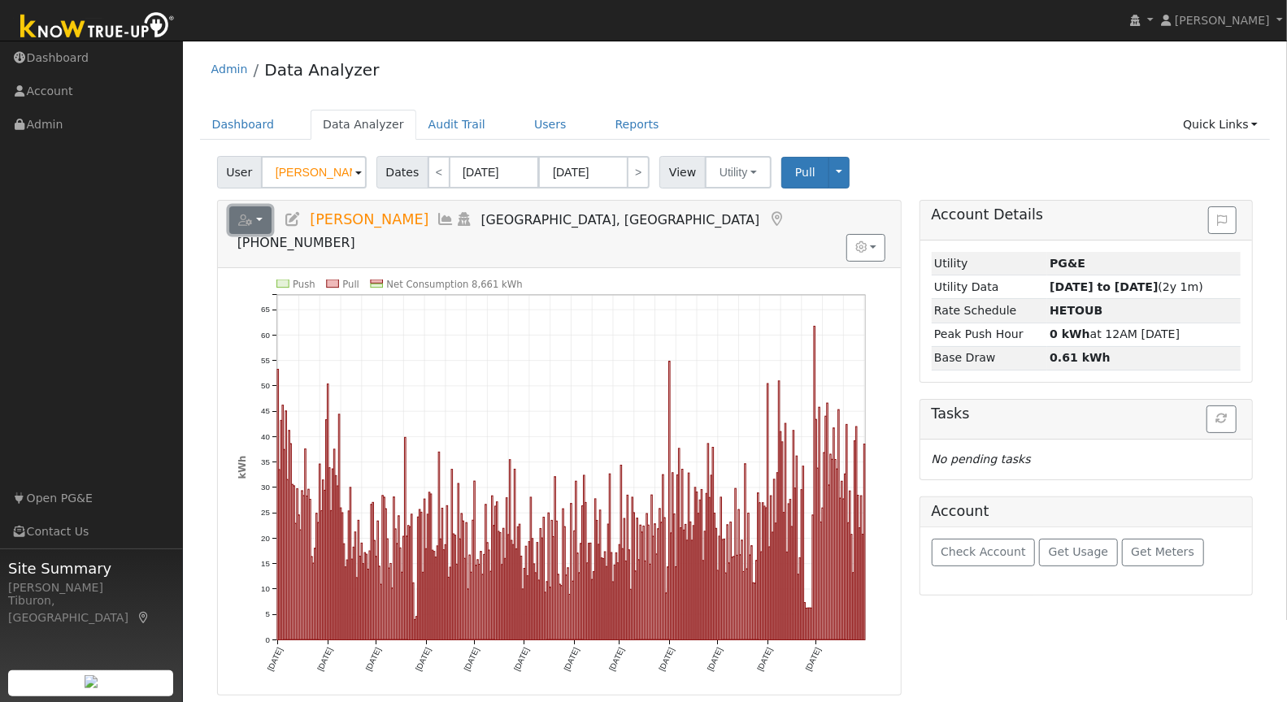
click at [257, 214] on button "button" at bounding box center [250, 220] width 43 height 28
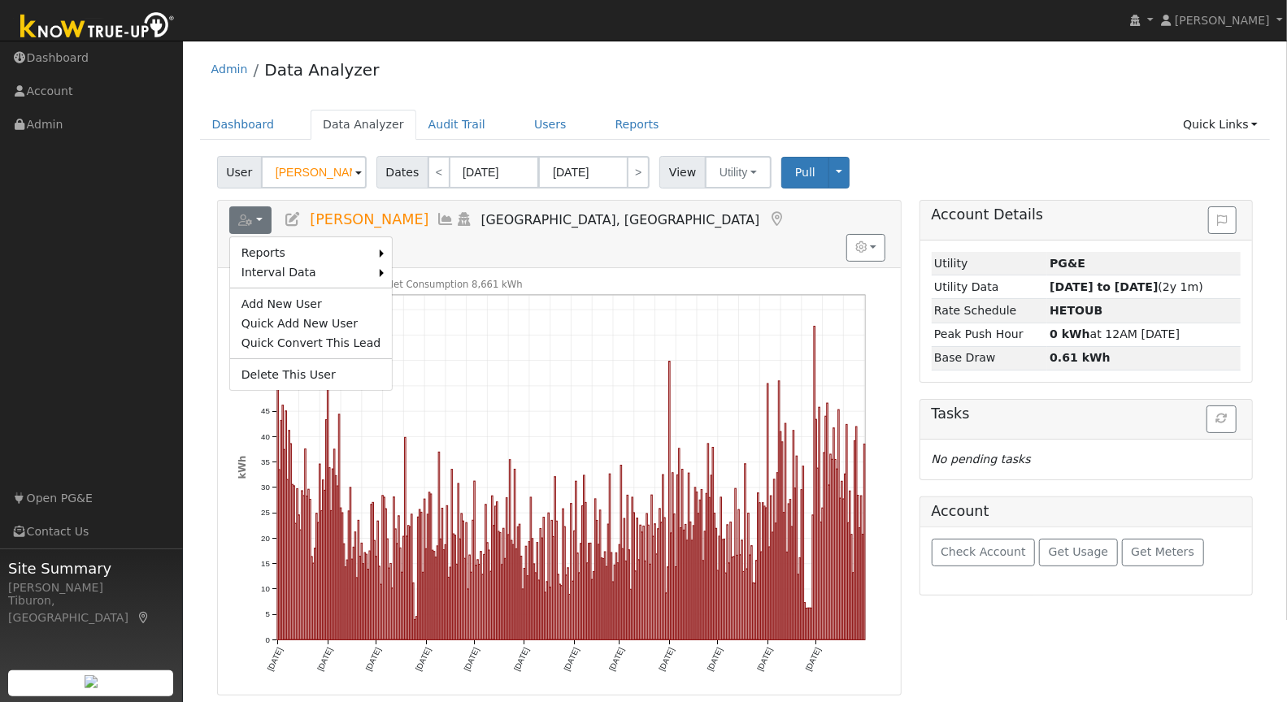
click at [0, 0] on link "Export to CSV" at bounding box center [0, 0] width 0 height 0
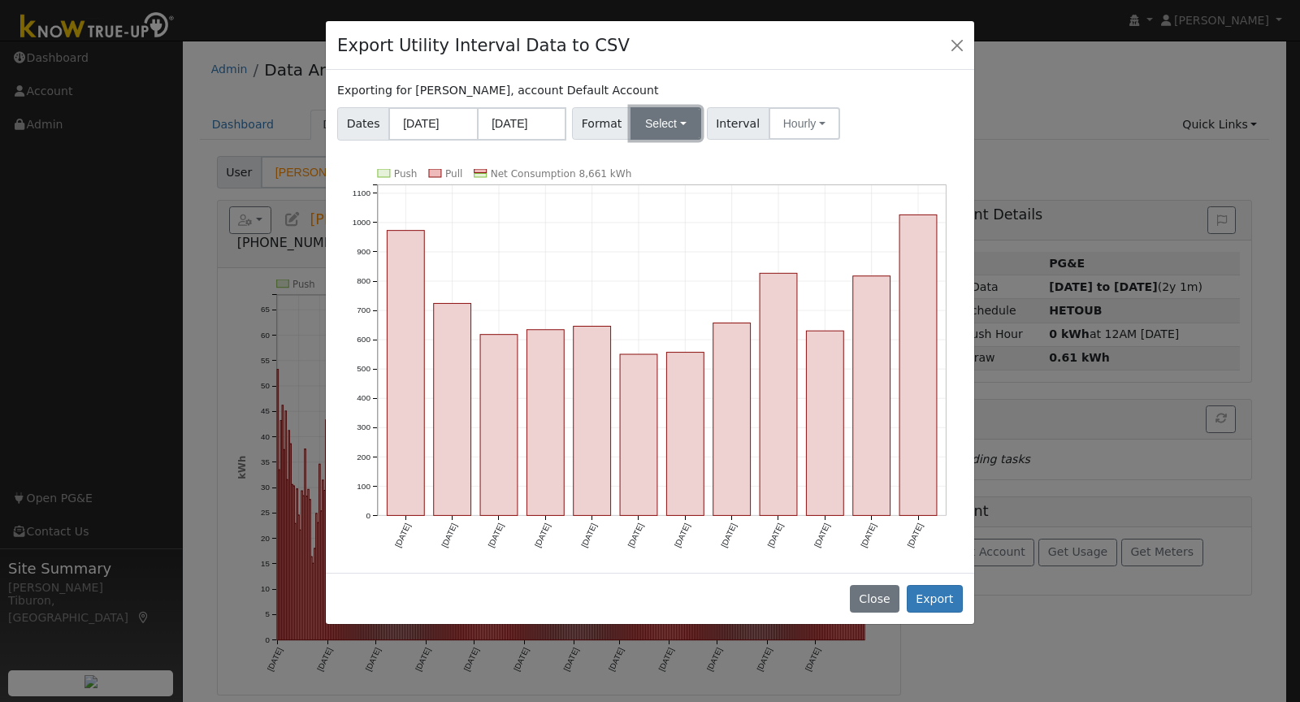
click at [662, 123] on button "Select" at bounding box center [666, 123] width 71 height 33
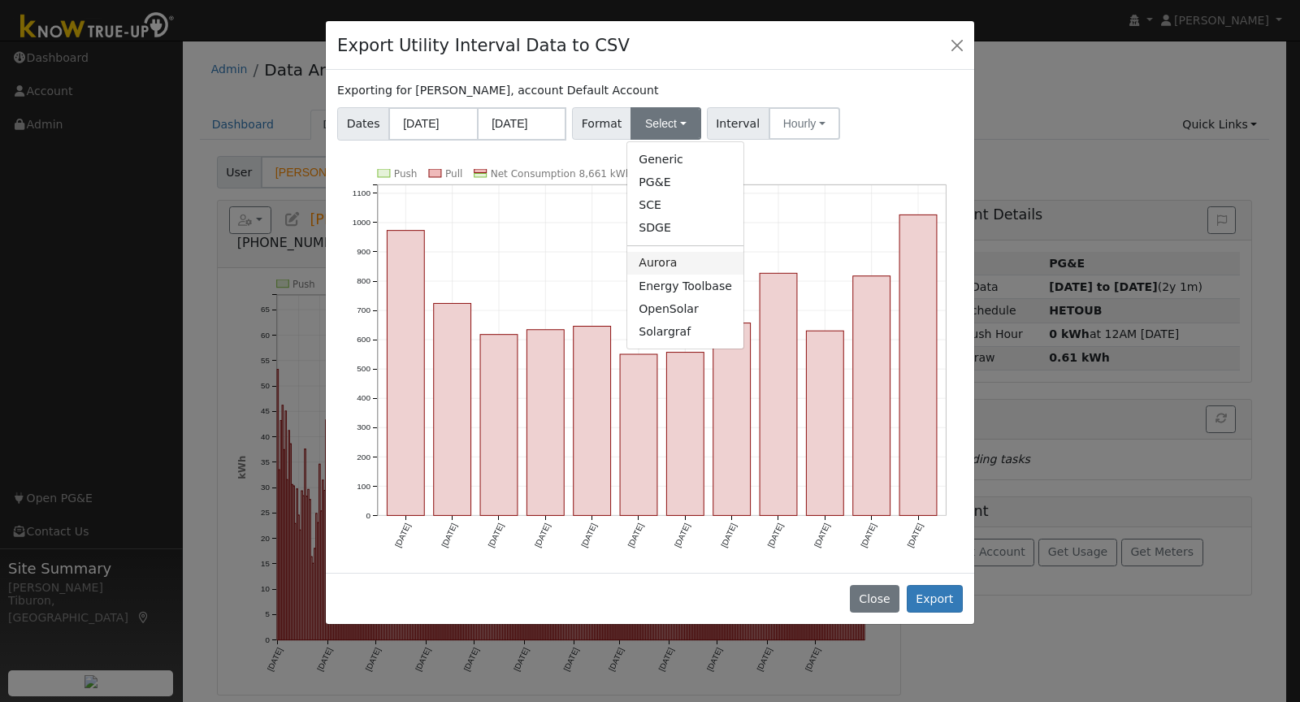
click at [665, 263] on link "Aurora" at bounding box center [685, 263] width 116 height 23
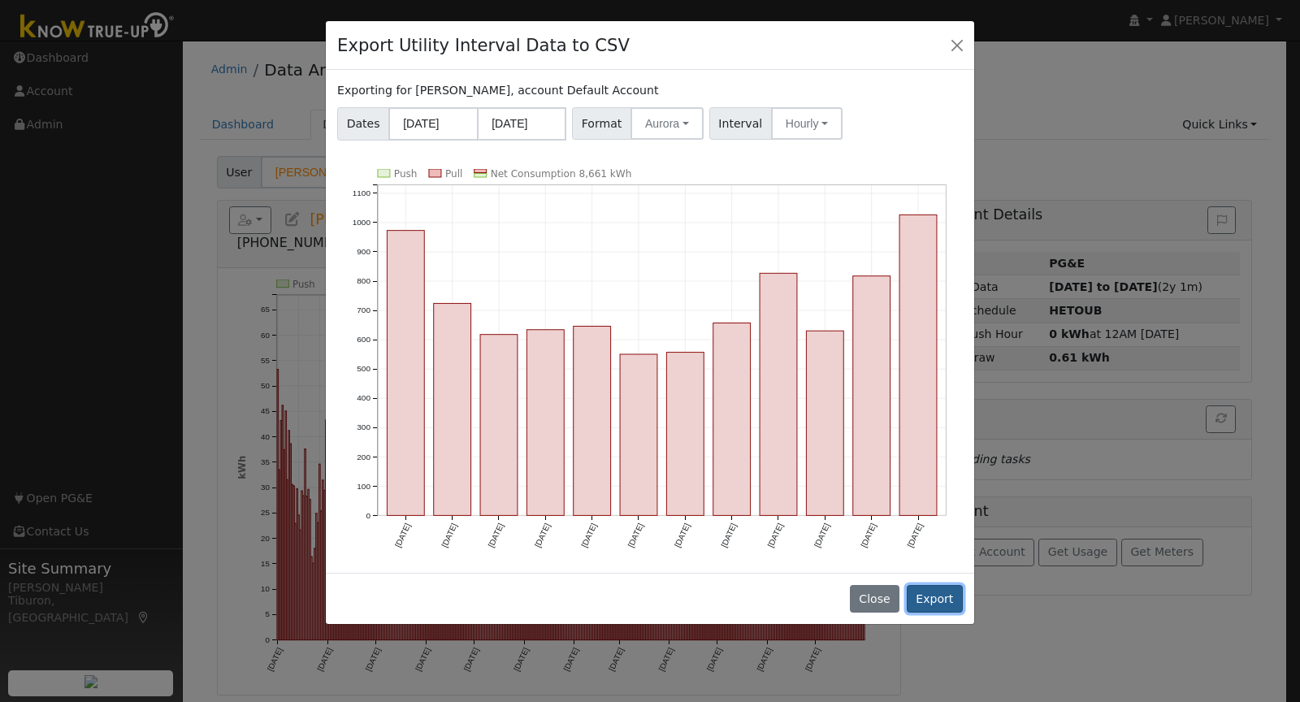
click at [935, 592] on button "Export" at bounding box center [935, 599] width 56 height 28
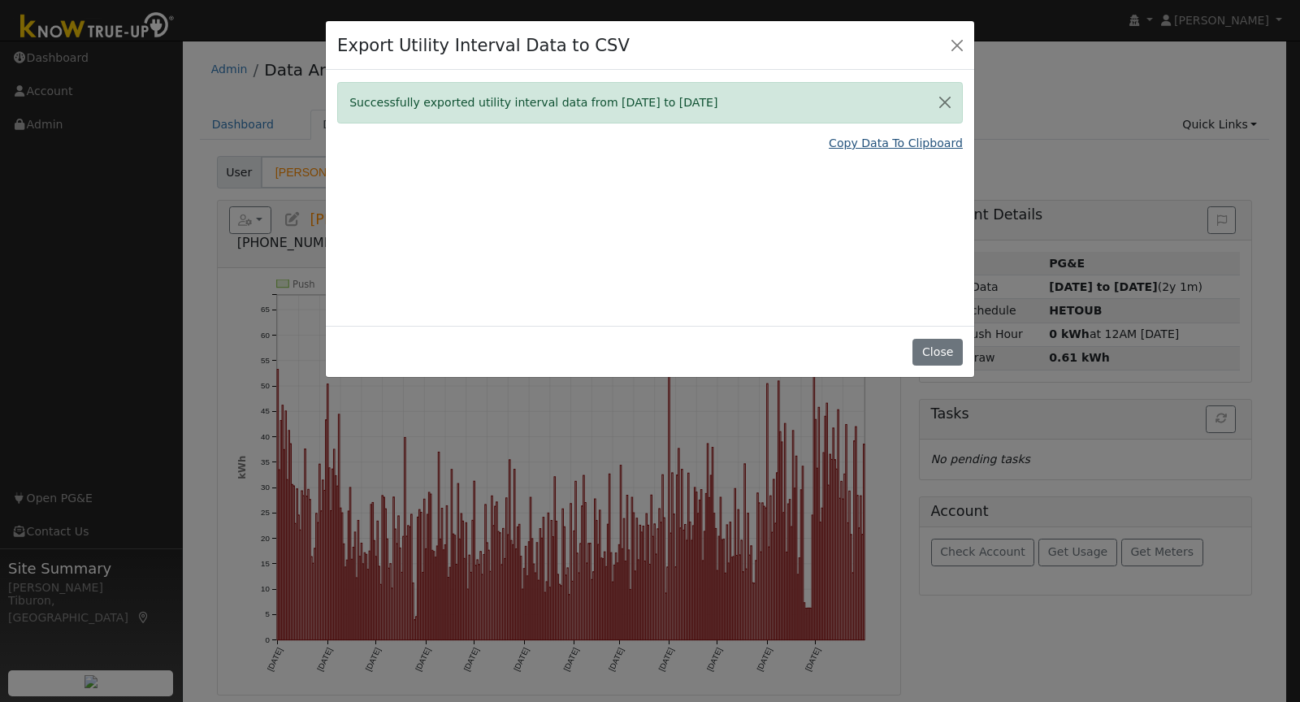
click at [892, 146] on link "Copy Data To Clipboard" at bounding box center [896, 143] width 134 height 17
click at [943, 353] on button "Close" at bounding box center [938, 353] width 50 height 28
